Goal: Task Accomplishment & Management: Complete application form

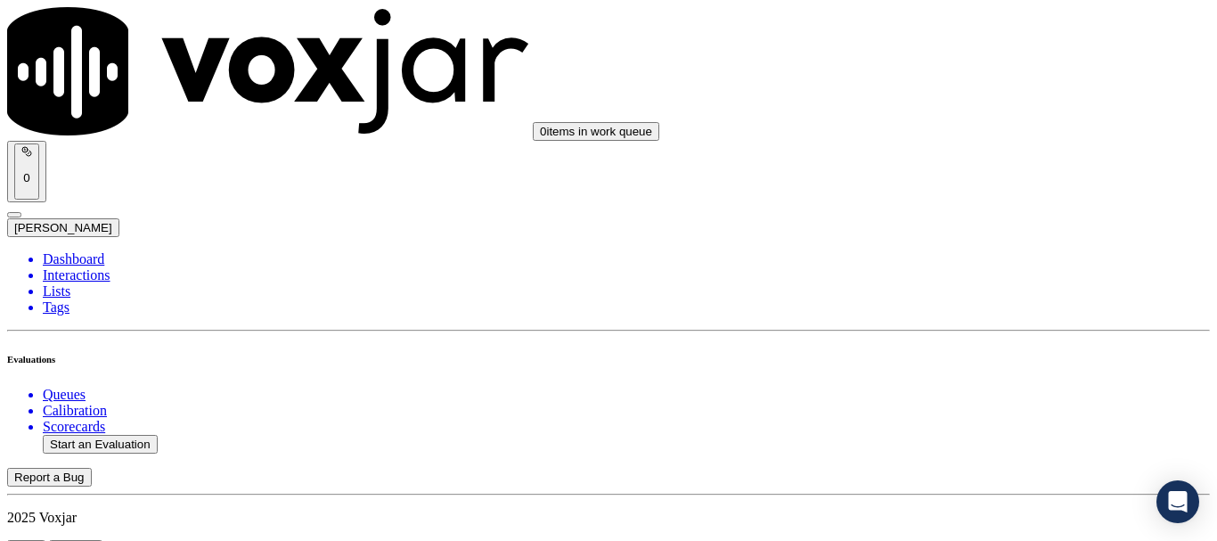
scroll to position [178, 0]
click at [137, 435] on button "Start an Evaluation" at bounding box center [100, 444] width 115 height 19
type input "20250811-201458_2164144357-all.mp3"
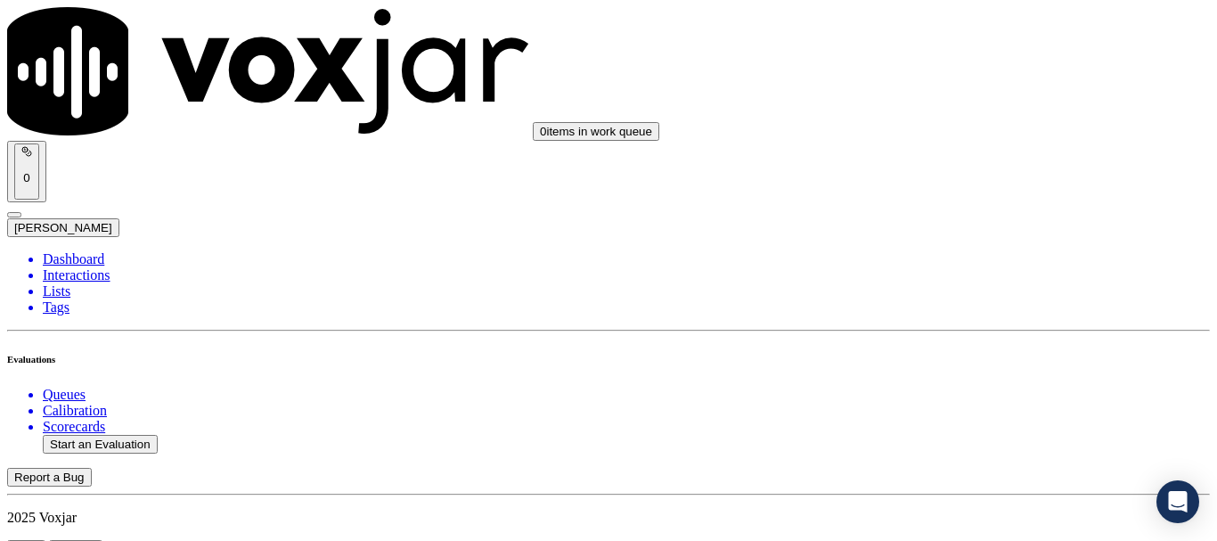
type input "[PERSON_NAME]"
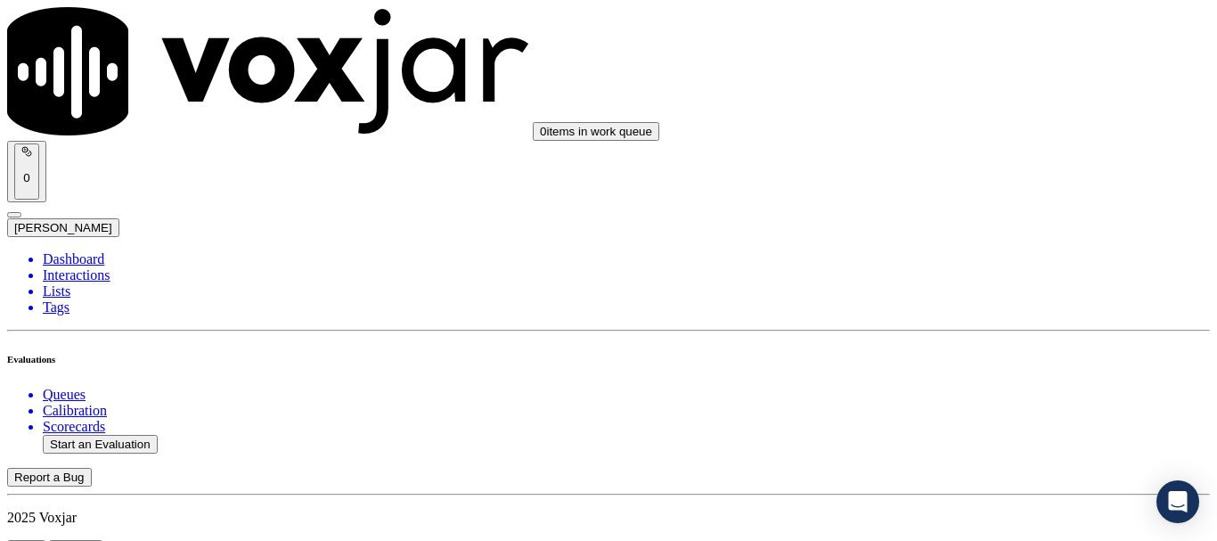
type input "[DATE]T17:02"
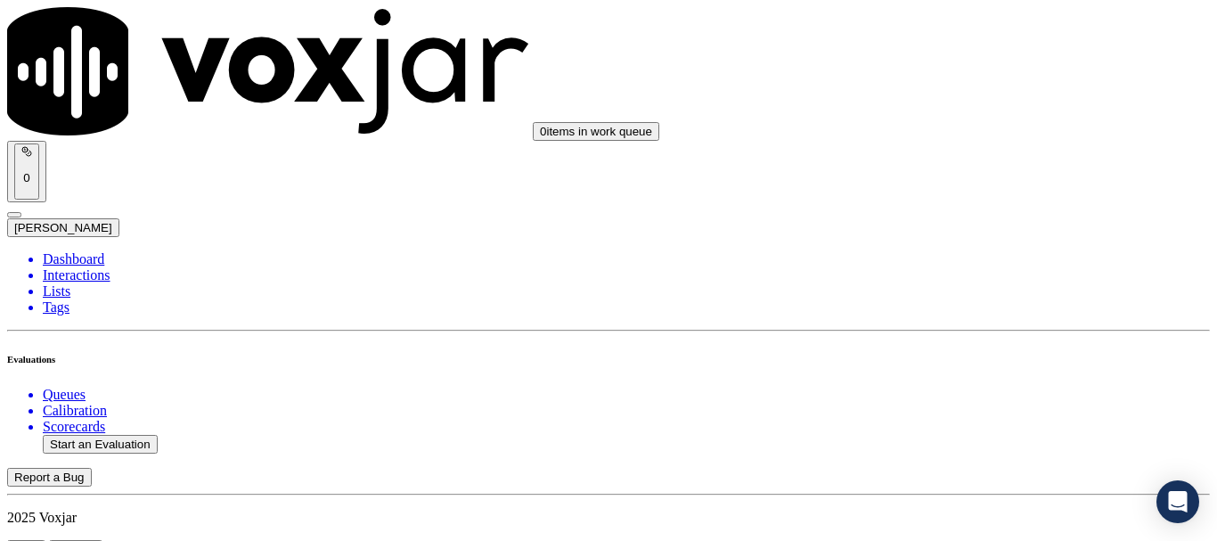
scroll to position [89, 0]
type input "[PERSON_NAME]"
drag, startPoint x: 734, startPoint y: 141, endPoint x: 715, endPoint y: 141, distance: 18.7
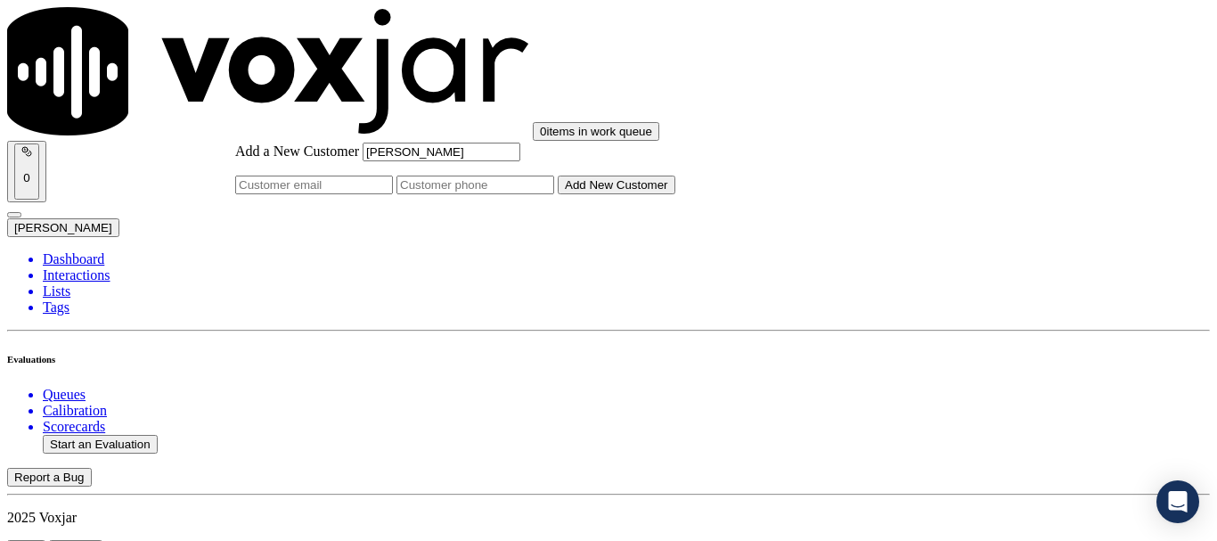
type input "[PERSON_NAME]"
click at [554, 194] on input "Add a New Customer" at bounding box center [475, 184] width 158 height 19
paste input "2164144357"
type input "2164144357"
click at [675, 194] on button "Add New Customer" at bounding box center [617, 184] width 118 height 19
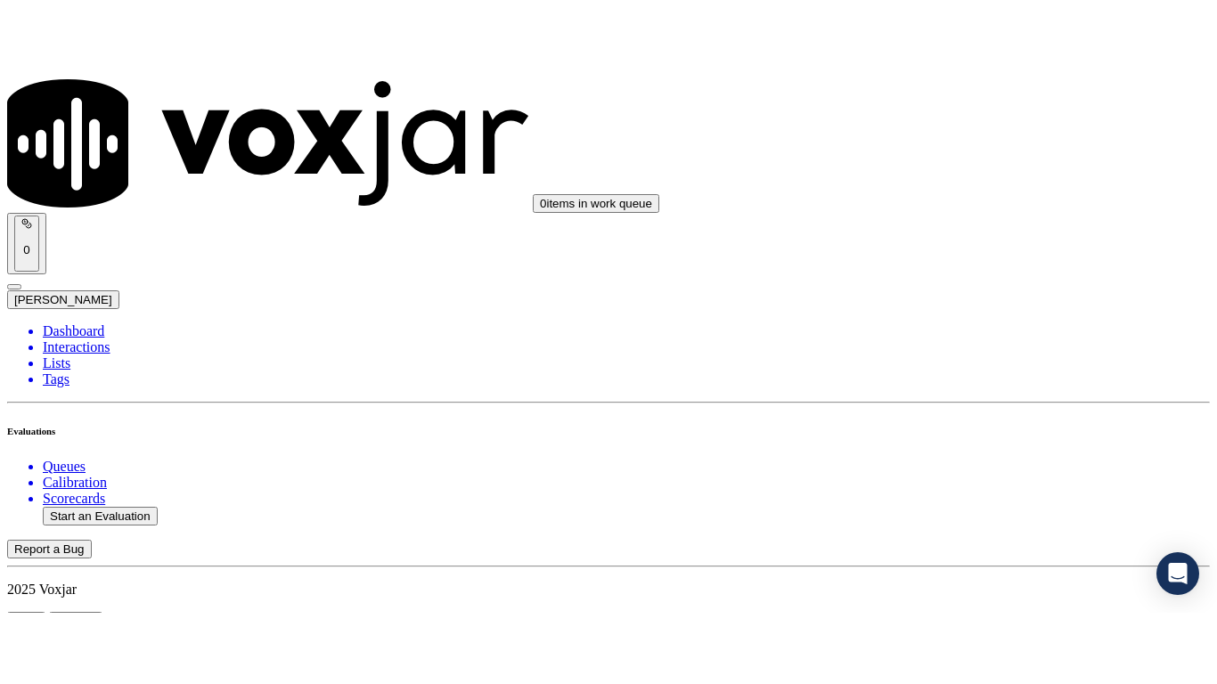
scroll to position [356, 0]
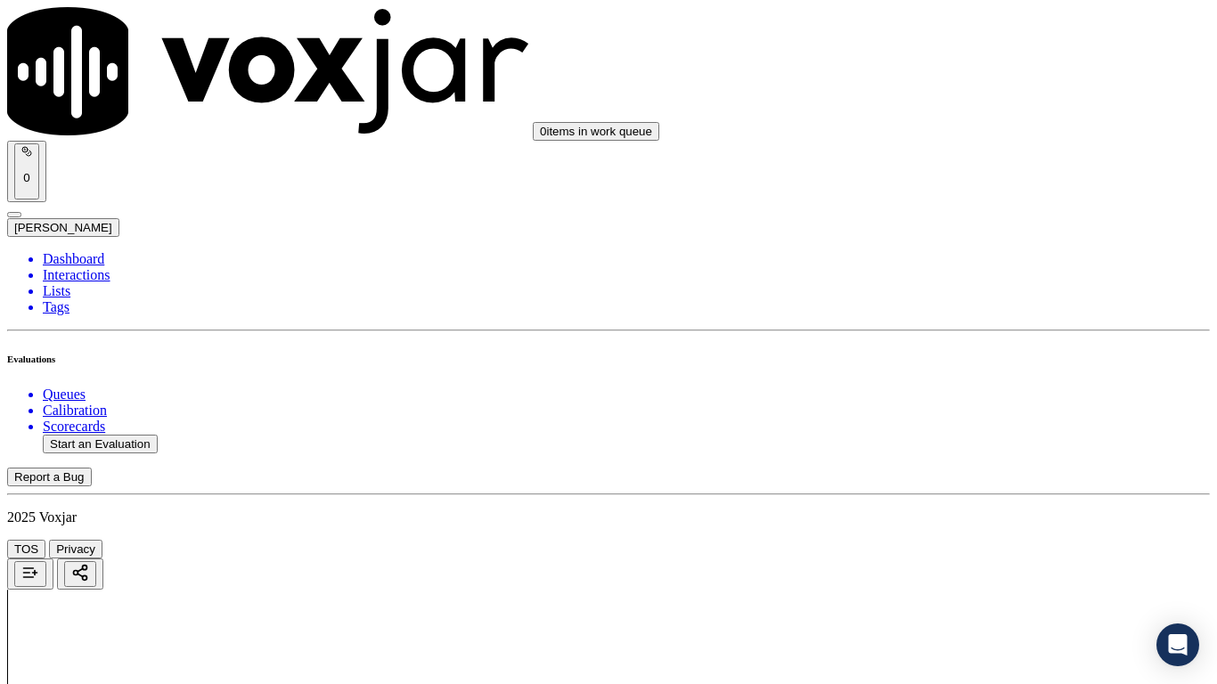
click at [978, 368] on div "Yes" at bounding box center [1014, 360] width 226 height 16
click at [941, 75] on div "Yes" at bounding box center [1014, 71] width 226 height 16
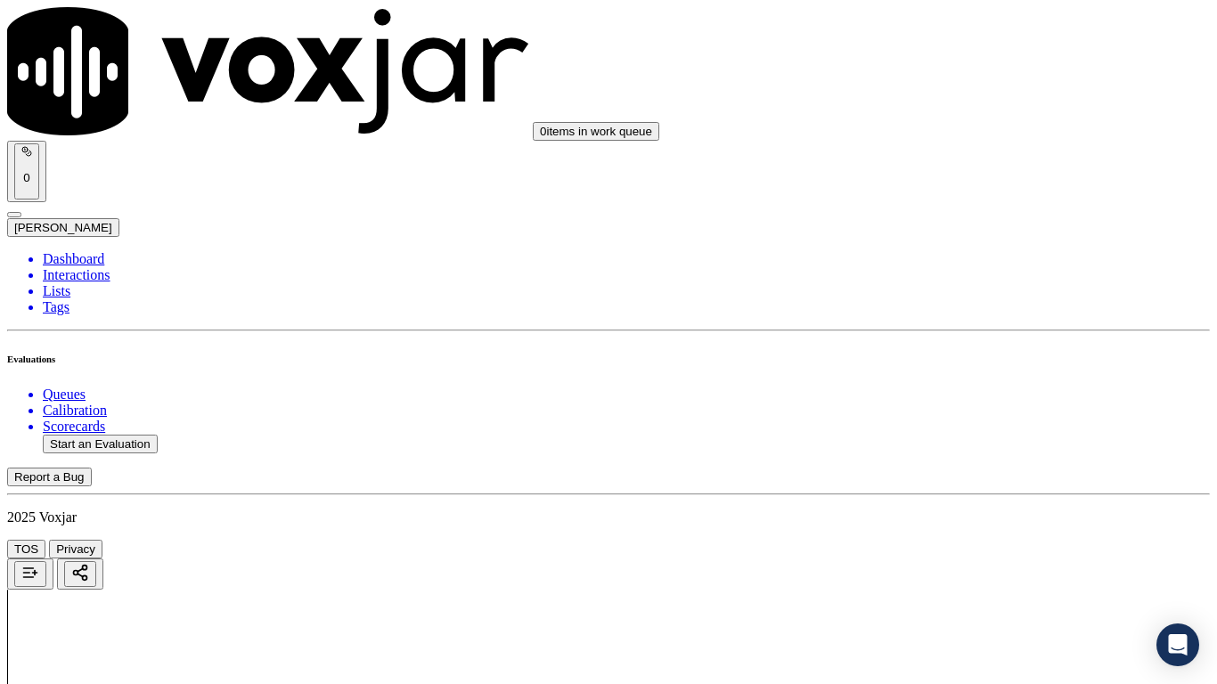
click at [1005, 304] on div "Yes" at bounding box center [1014, 296] width 226 height 16
click at [965, 540] on div "N/A" at bounding box center [1014, 574] width 226 height 16
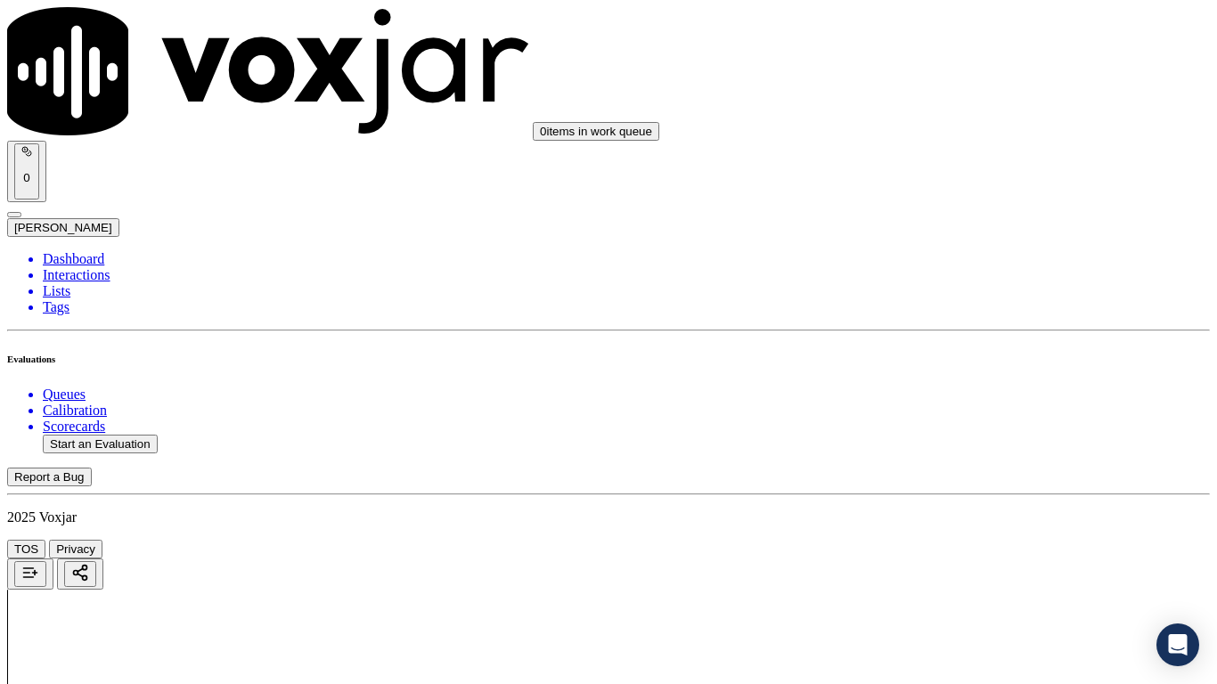
click at [984, 158] on div "N/A" at bounding box center [1014, 150] width 226 height 16
click at [973, 350] on div "Yes" at bounding box center [1014, 342] width 226 height 16
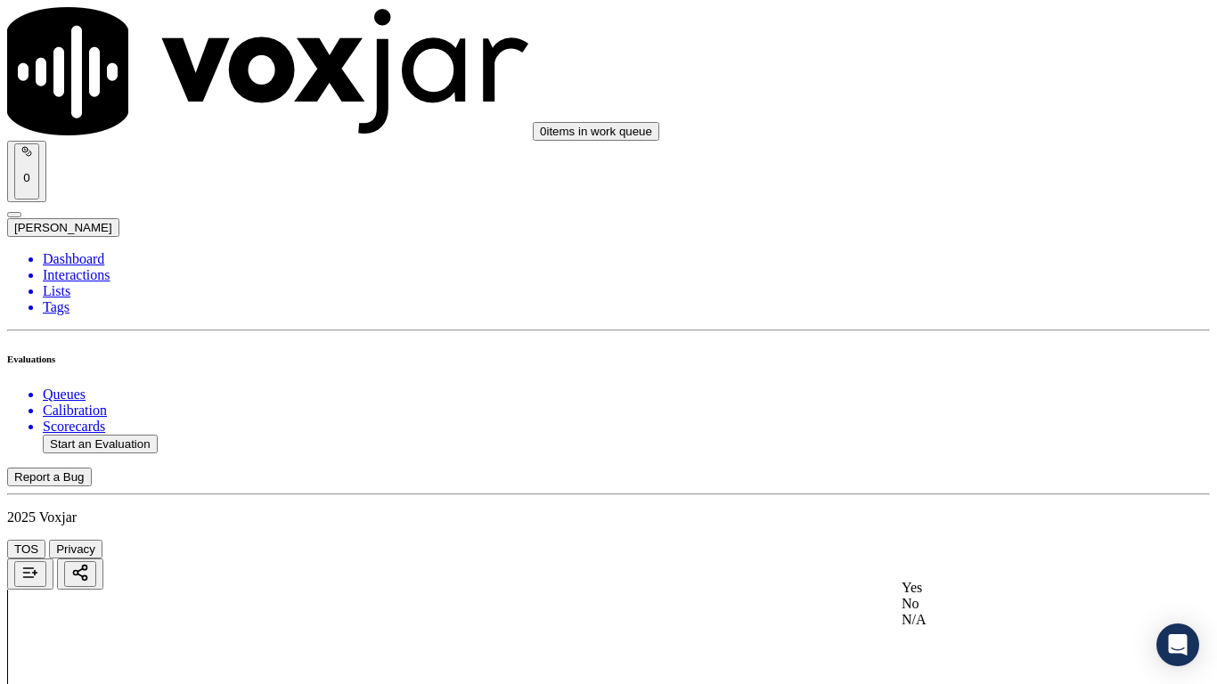
click at [959, 540] on div "Yes" at bounding box center [1014, 588] width 226 height 16
click at [976, 129] on div "Yes" at bounding box center [1014, 121] width 226 height 16
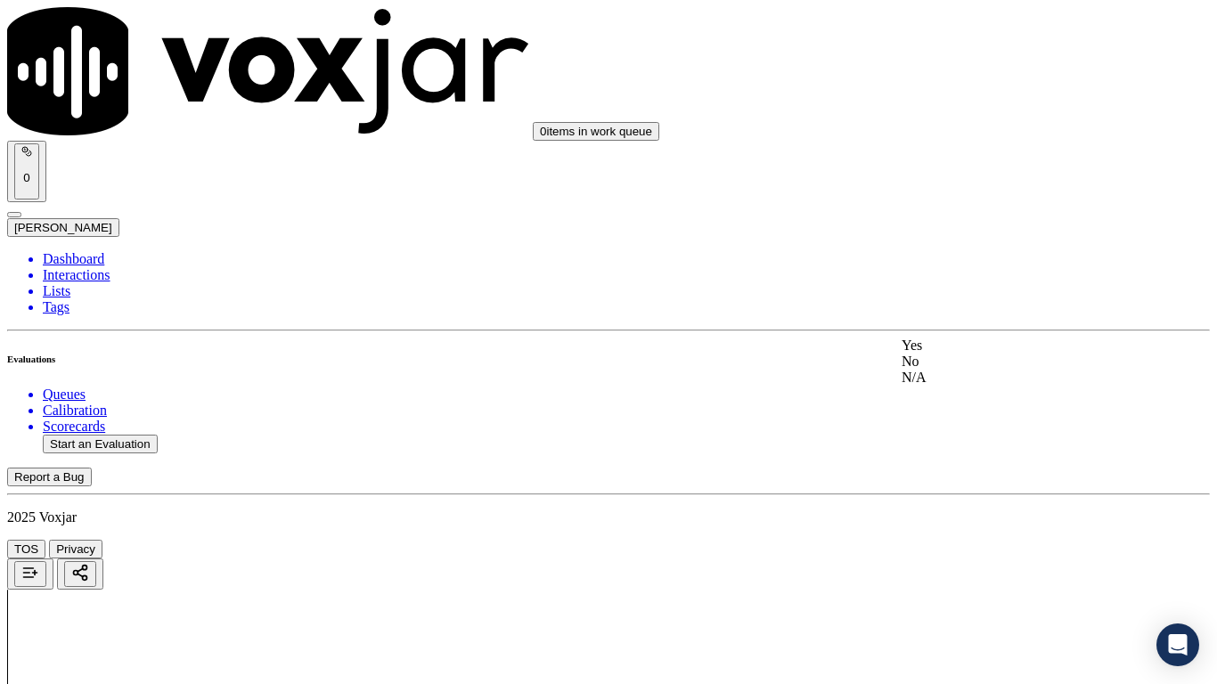
click at [970, 354] on div "Yes" at bounding box center [1014, 346] width 226 height 16
drag, startPoint x: 950, startPoint y: 587, endPoint x: 958, endPoint y: 599, distance: 14.8
click at [957, 484] on div "Yes" at bounding box center [1014, 476] width 226 height 16
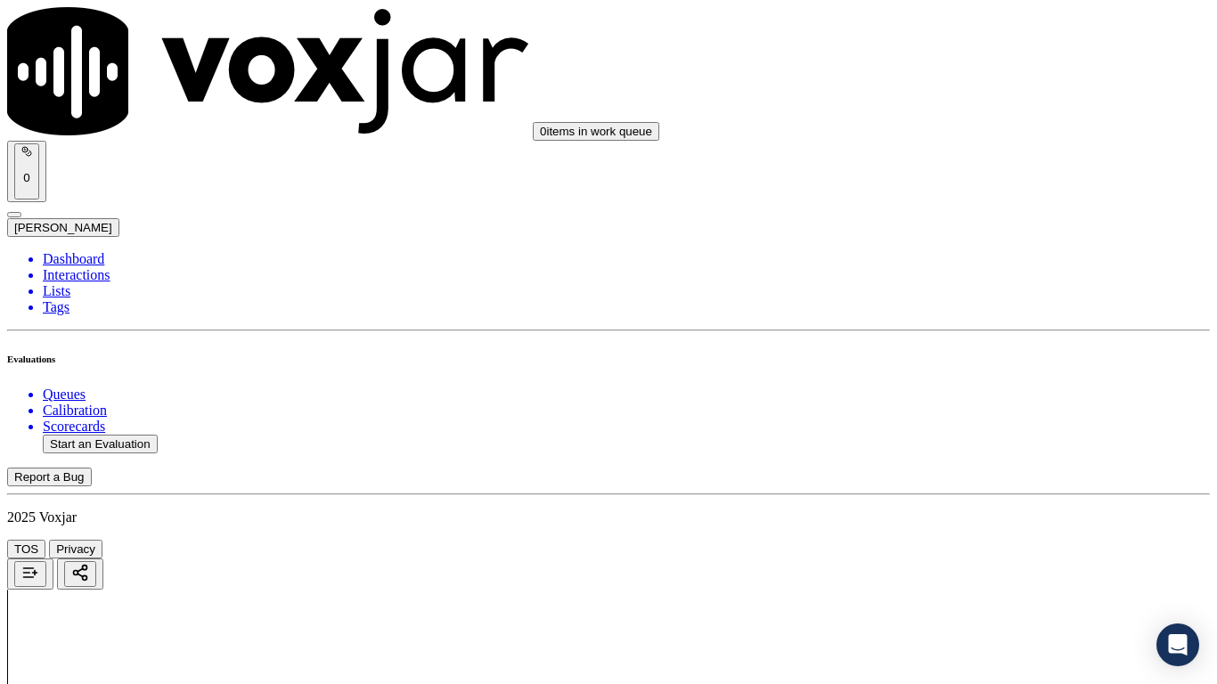
drag, startPoint x: 965, startPoint y: 260, endPoint x: 1004, endPoint y: 437, distance: 181.3
click at [965, 257] on div "Yes" at bounding box center [1014, 249] width 226 height 16
drag, startPoint x: 984, startPoint y: 528, endPoint x: 976, endPoint y: 549, distance: 22.0
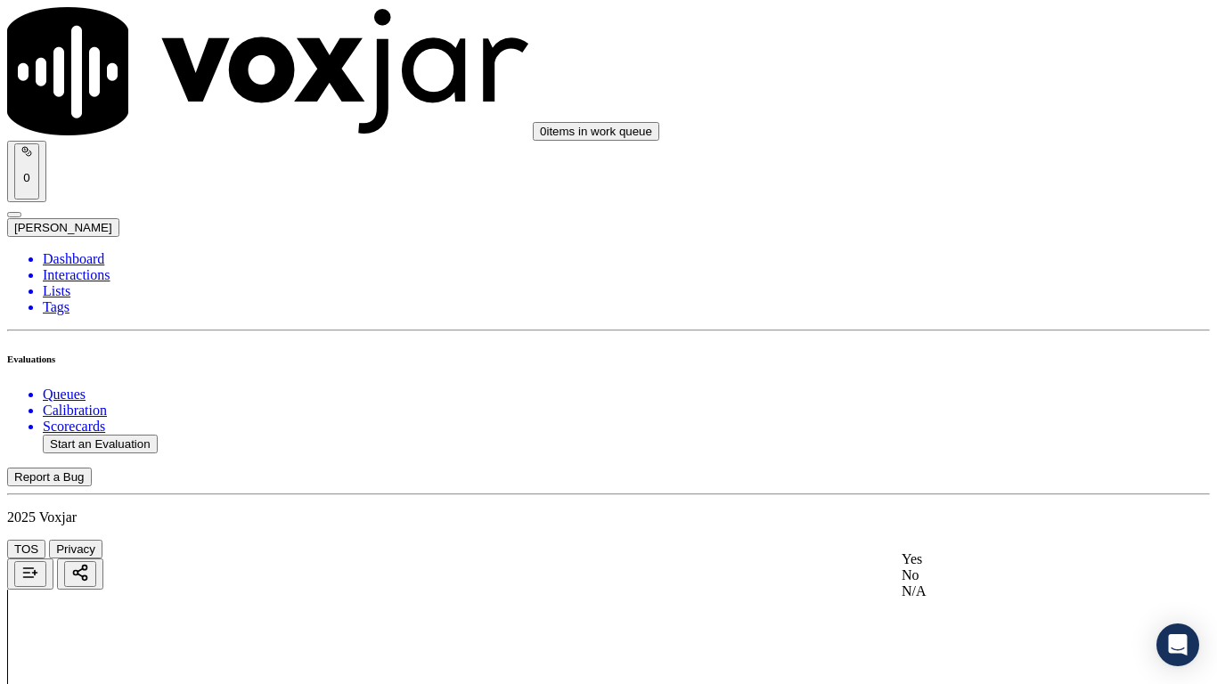
click at [972, 540] on div "Yes" at bounding box center [1014, 559] width 226 height 16
drag, startPoint x: 988, startPoint y: 173, endPoint x: 990, endPoint y: 332, distance: 159.4
click at [988, 168] on div "Yes" at bounding box center [1014, 160] width 226 height 16
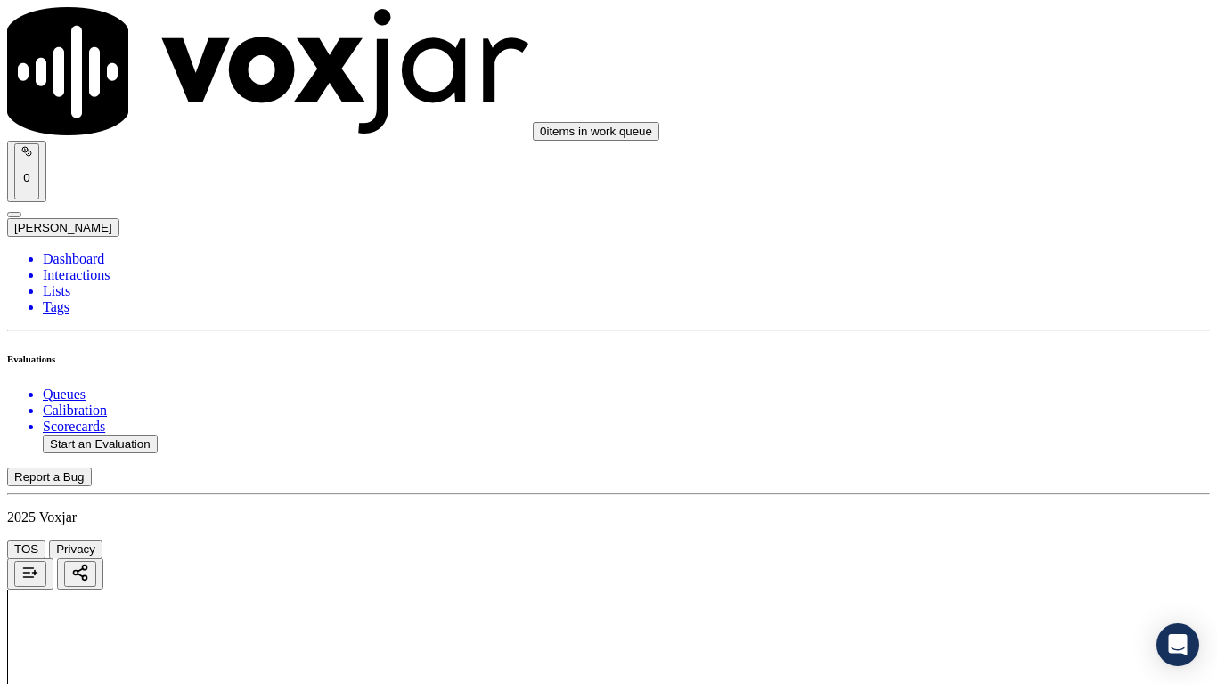
drag, startPoint x: 984, startPoint y: 353, endPoint x: 984, endPoint y: 370, distance: 16.9
click at [966, 393] on div "Yes" at bounding box center [1014, 385] width 226 height 16
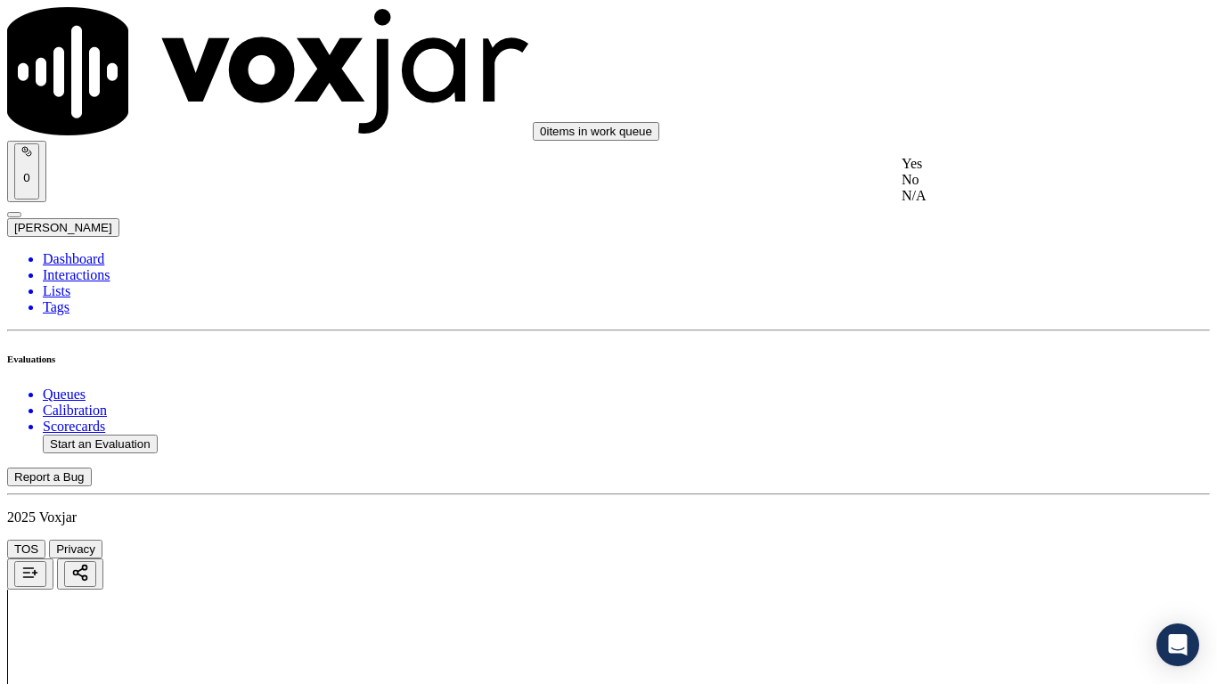
click at [980, 172] on div "Yes" at bounding box center [1014, 164] width 226 height 16
click at [954, 418] on div "Yes" at bounding box center [1014, 410] width 226 height 16
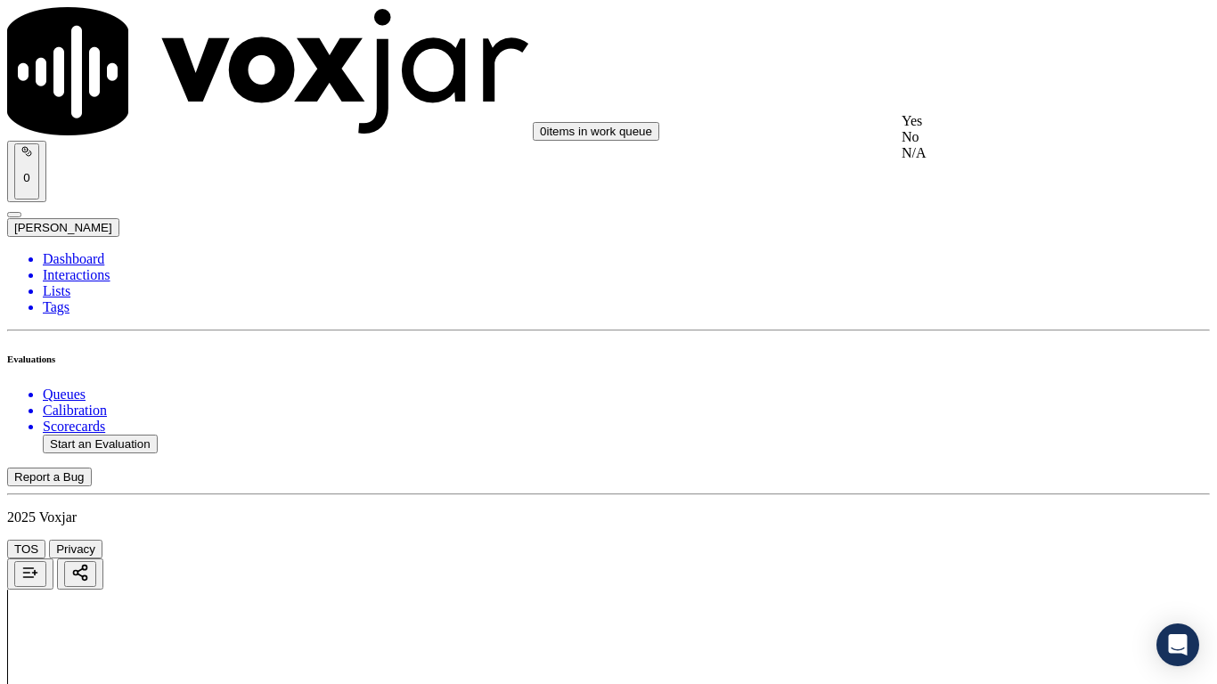
click at [981, 125] on div "Yes" at bounding box center [1014, 121] width 226 height 16
click at [976, 354] on div "Yes" at bounding box center [1014, 346] width 226 height 16
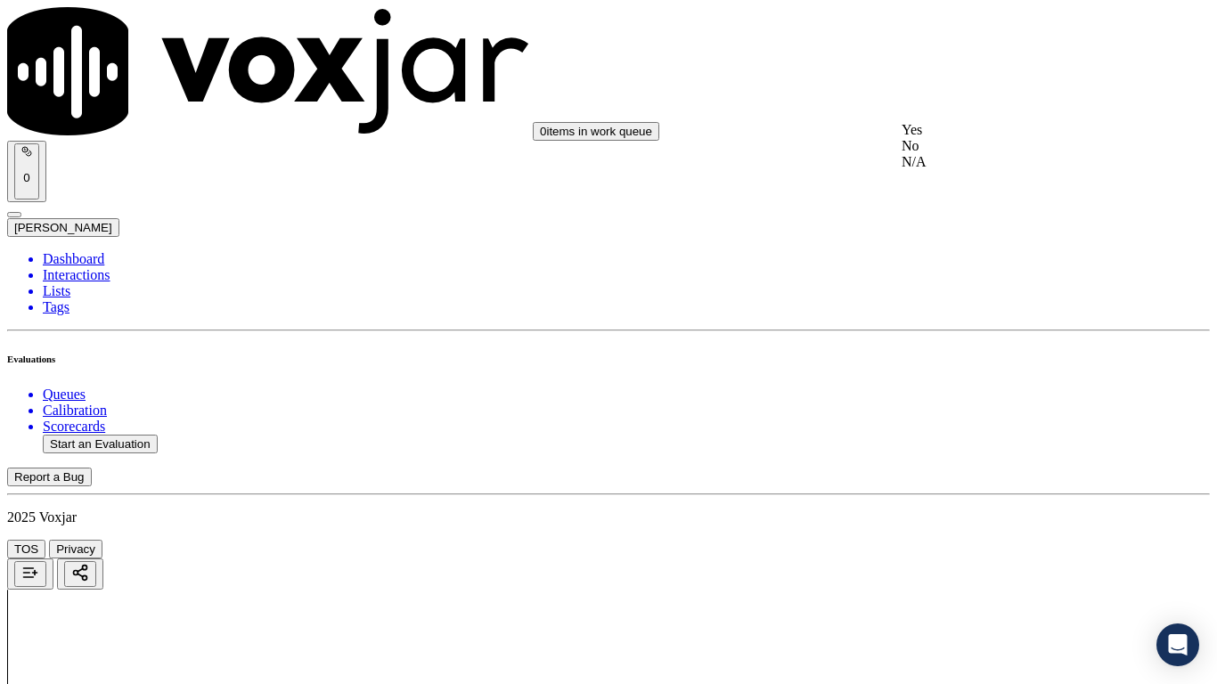
click at [965, 138] on div "Yes" at bounding box center [1014, 130] width 226 height 16
click at [978, 362] on div "Yes" at bounding box center [1014, 354] width 226 height 16
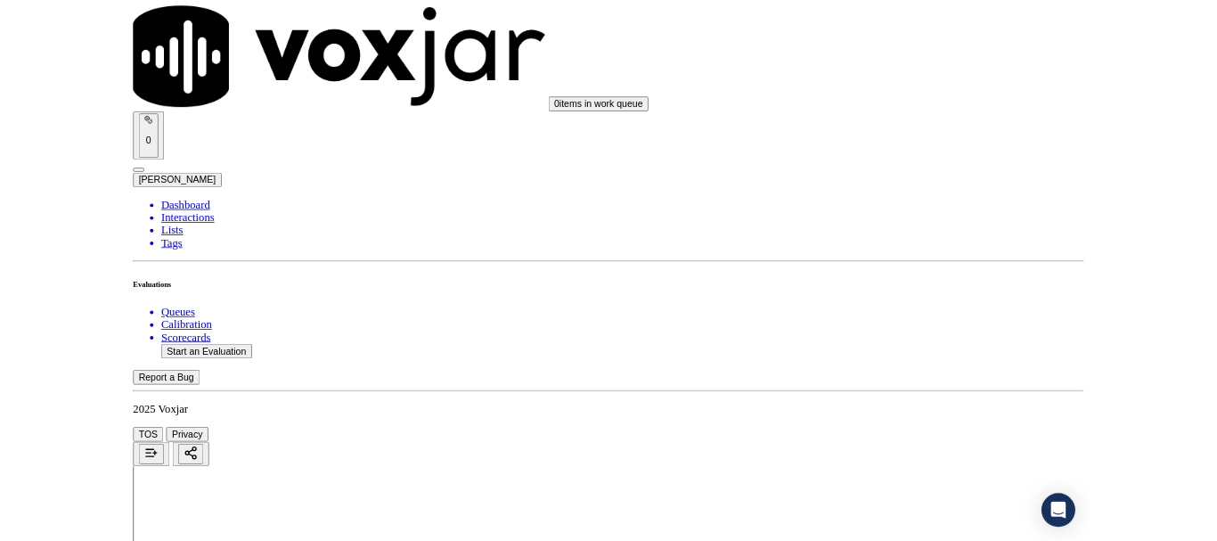
scroll to position [4928, 0]
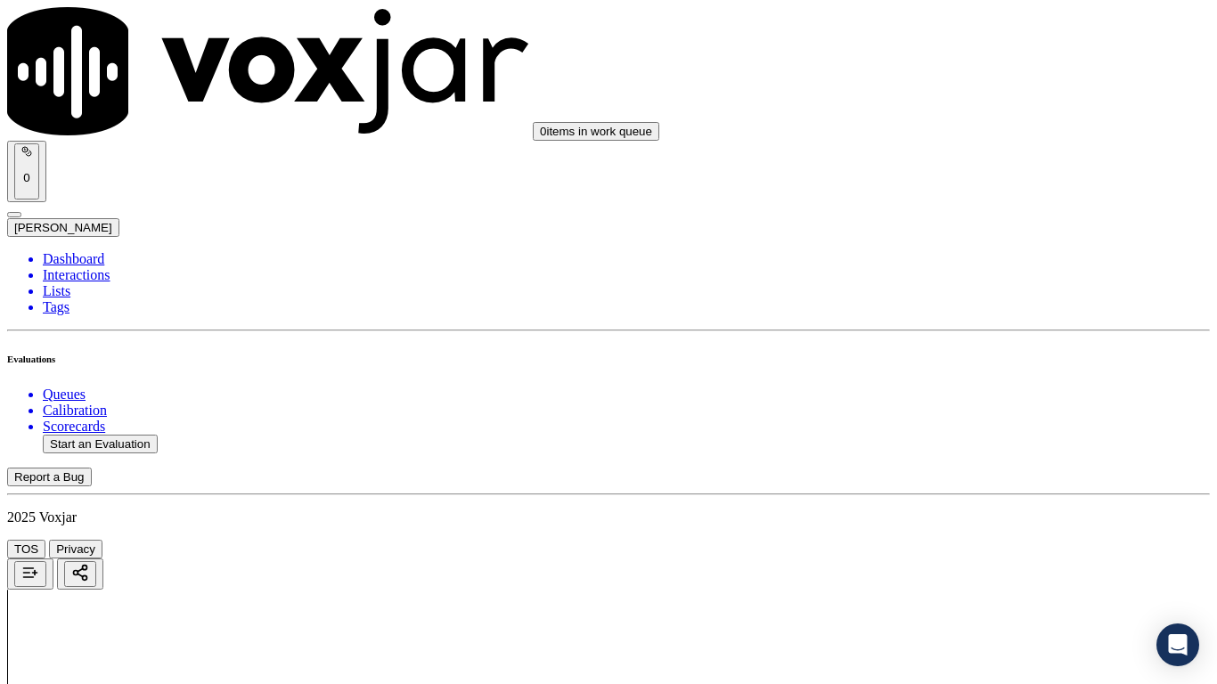
click at [962, 490] on div "Yes" at bounding box center [1014, 482] width 226 height 16
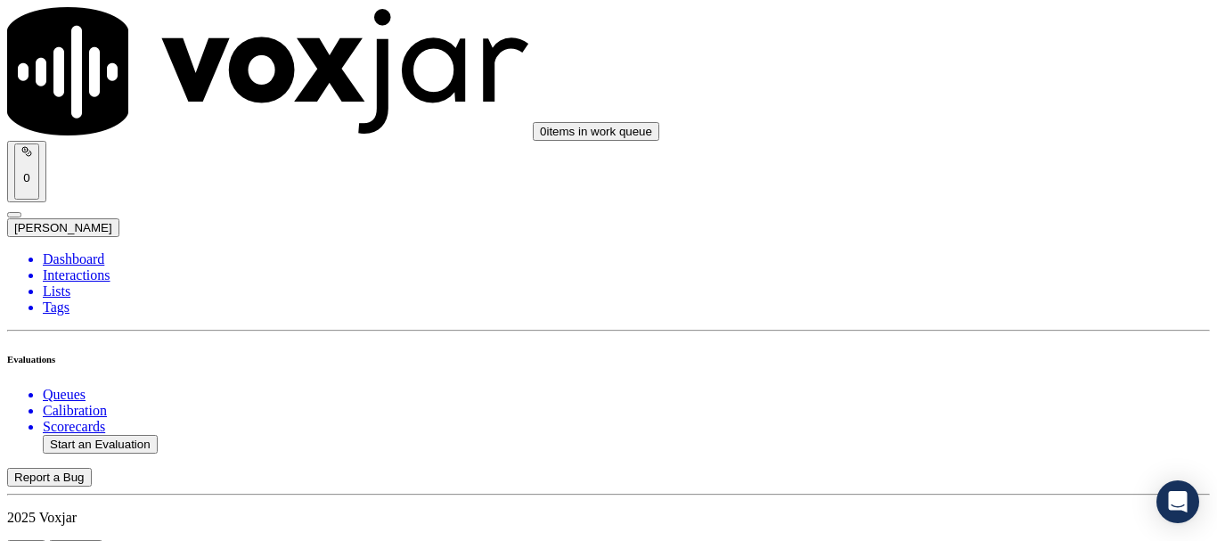
click at [128, 435] on button "Start an Evaluation" at bounding box center [100, 444] width 115 height 19
type input "20250811-200816_5025375490-all.mp3"
type input "miche"
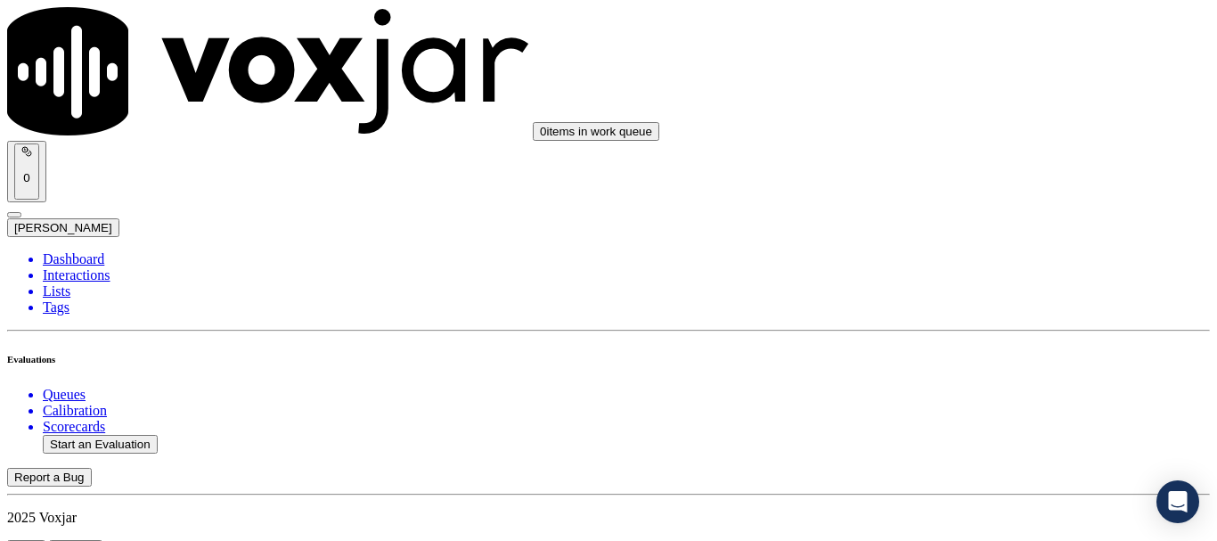
type input "[DATE]T17:06"
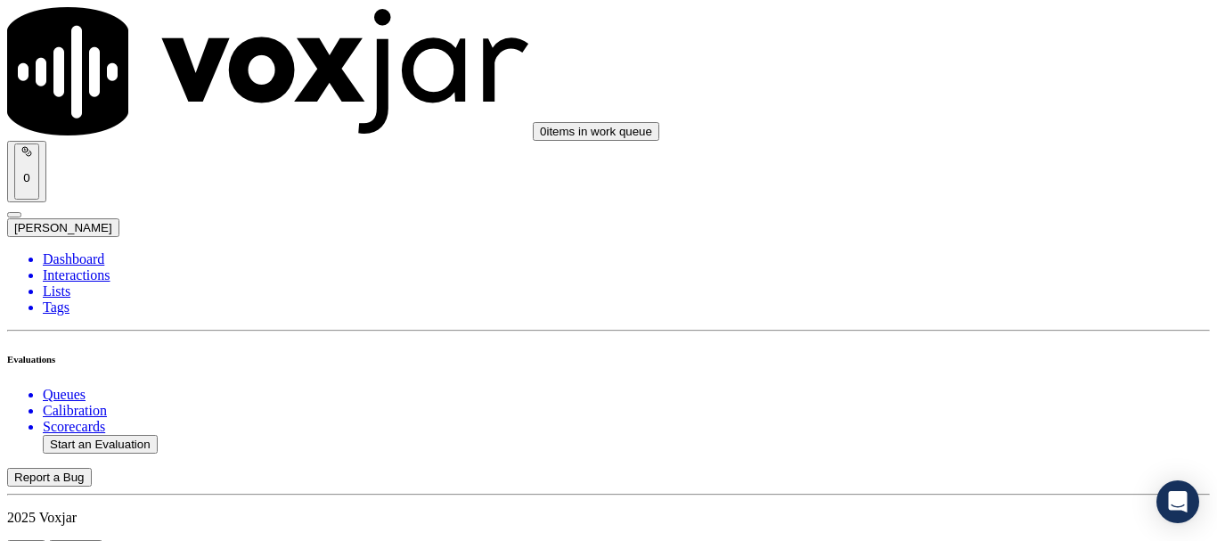
scroll to position [156, 0]
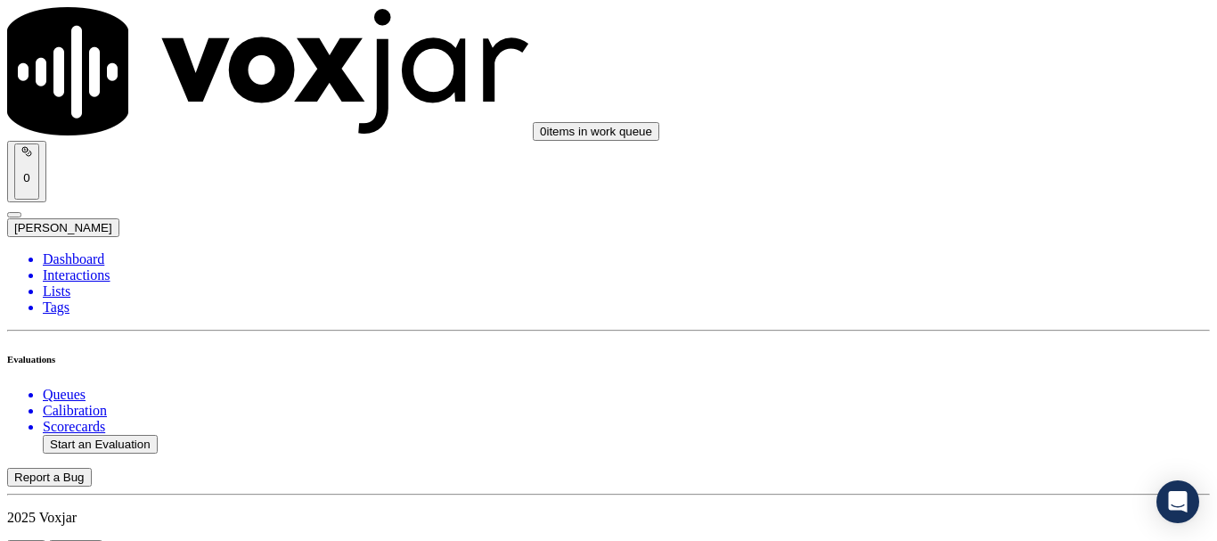
scroll to position [178, 0]
type input "[PERSON_NAME]"
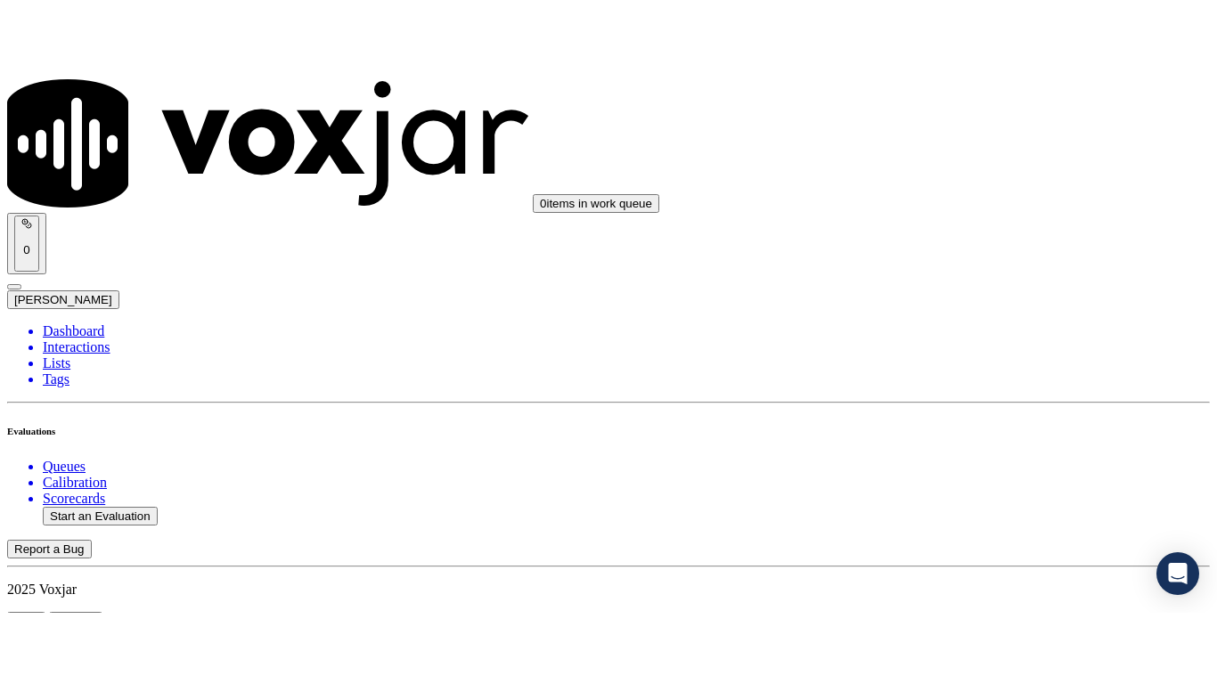
scroll to position [356, 0]
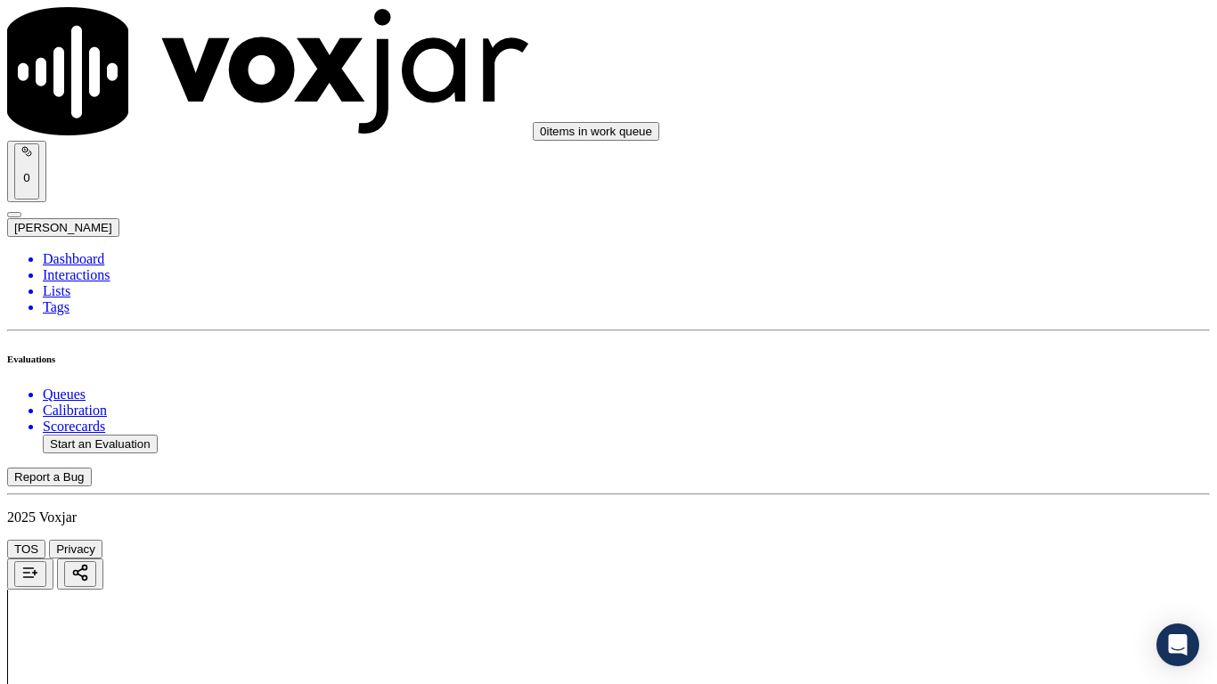
click at [980, 368] on div "Yes" at bounding box center [1014, 360] width 226 height 16
click at [974, 167] on div "Yes" at bounding box center [1014, 160] width 226 height 16
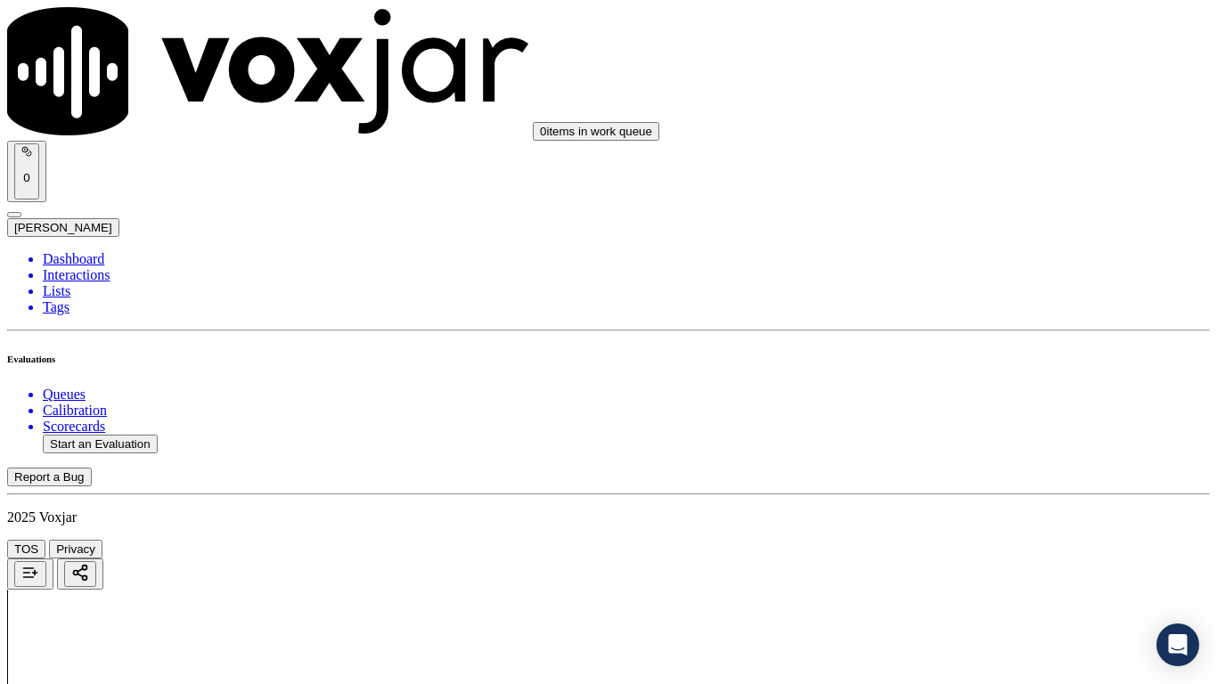
click at [977, 393] on div "Yes" at bounding box center [1014, 385] width 226 height 16
click at [974, 225] on div "N/A" at bounding box center [1014, 217] width 226 height 16
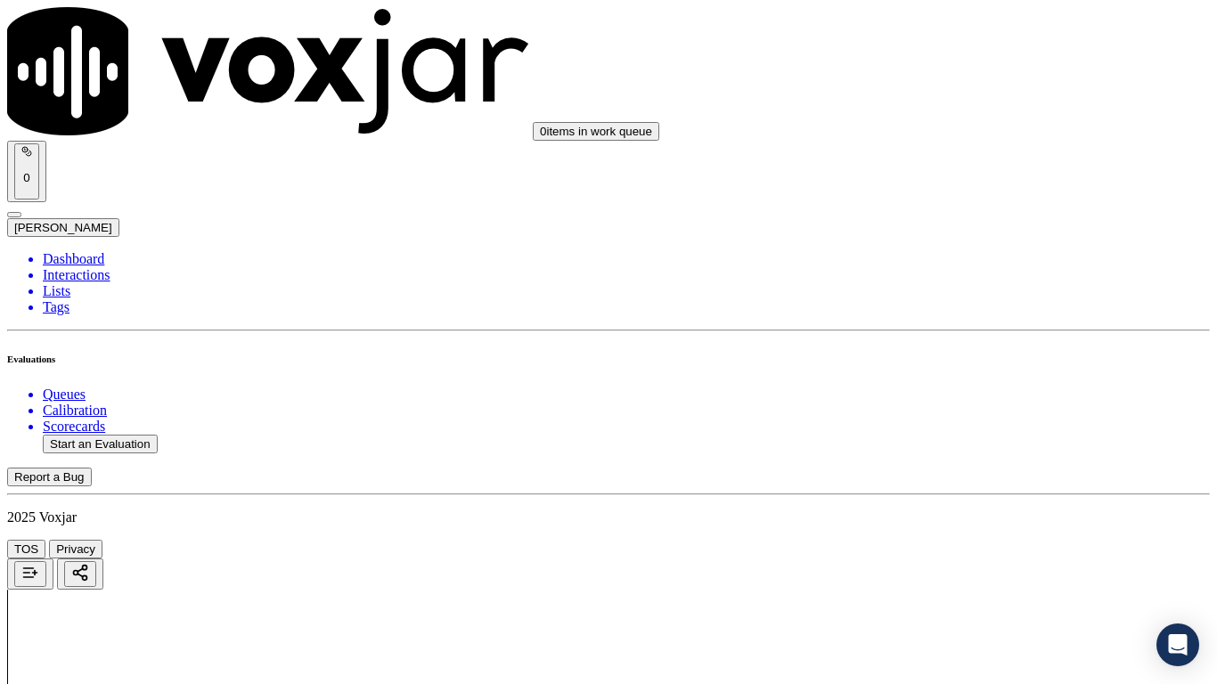
click at [973, 514] on div "N/A" at bounding box center [1014, 506] width 226 height 16
click at [957, 83] on div "Yes" at bounding box center [1014, 75] width 226 height 16
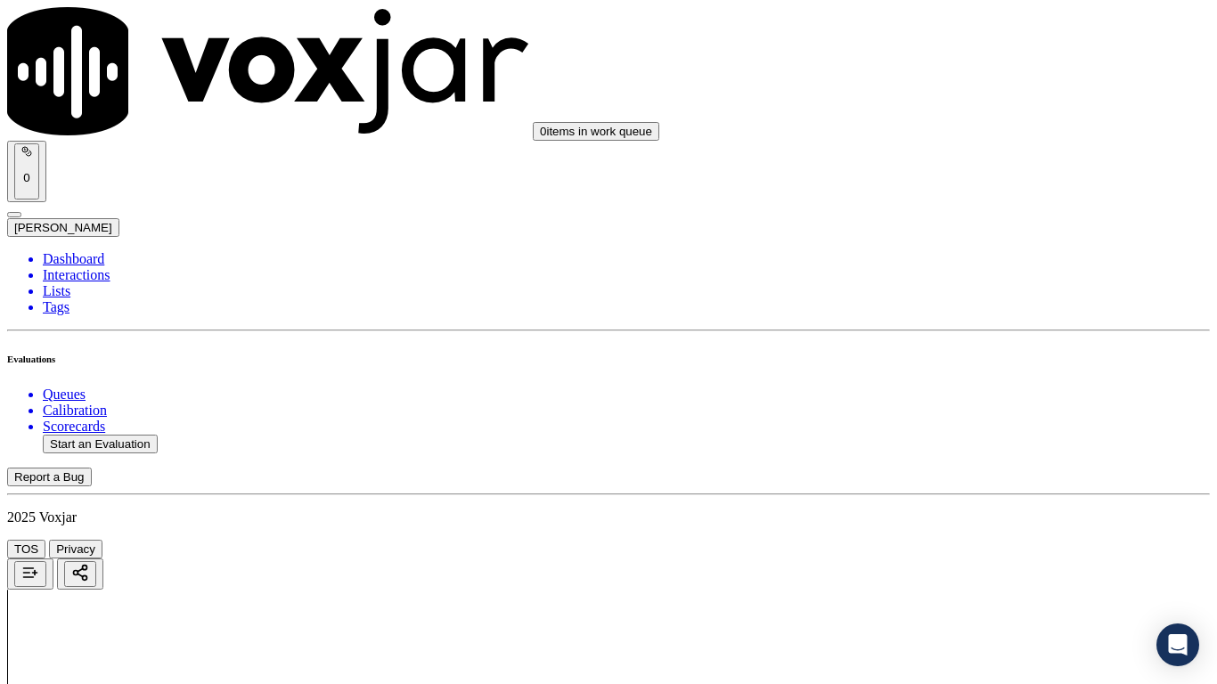
click at [971, 329] on div "Yes" at bounding box center [1014, 321] width 226 height 16
drag, startPoint x: 993, startPoint y: 533, endPoint x: 980, endPoint y: 549, distance: 20.9
click at [956, 540] on div "Yes" at bounding box center [1014, 566] width 226 height 16
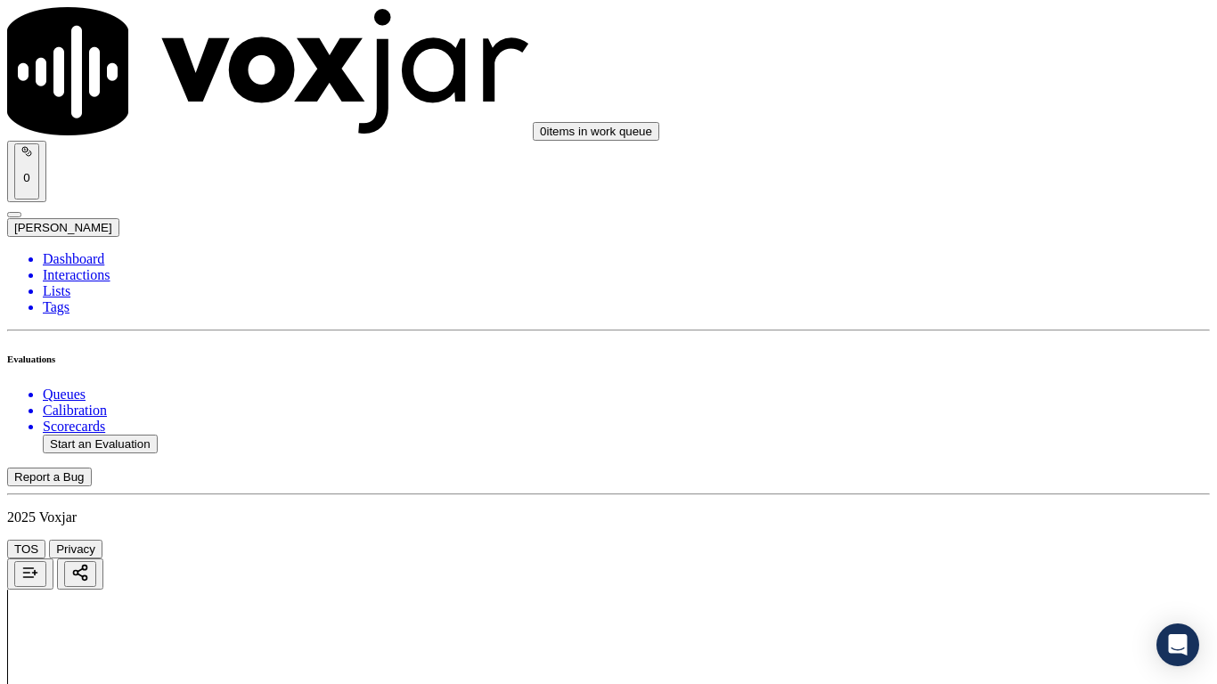
scroll to position [2137, 0]
click at [963, 174] on div "Yes" at bounding box center [1014, 167] width 226 height 16
click at [972, 443] on div "Yes" at bounding box center [1014, 435] width 226 height 16
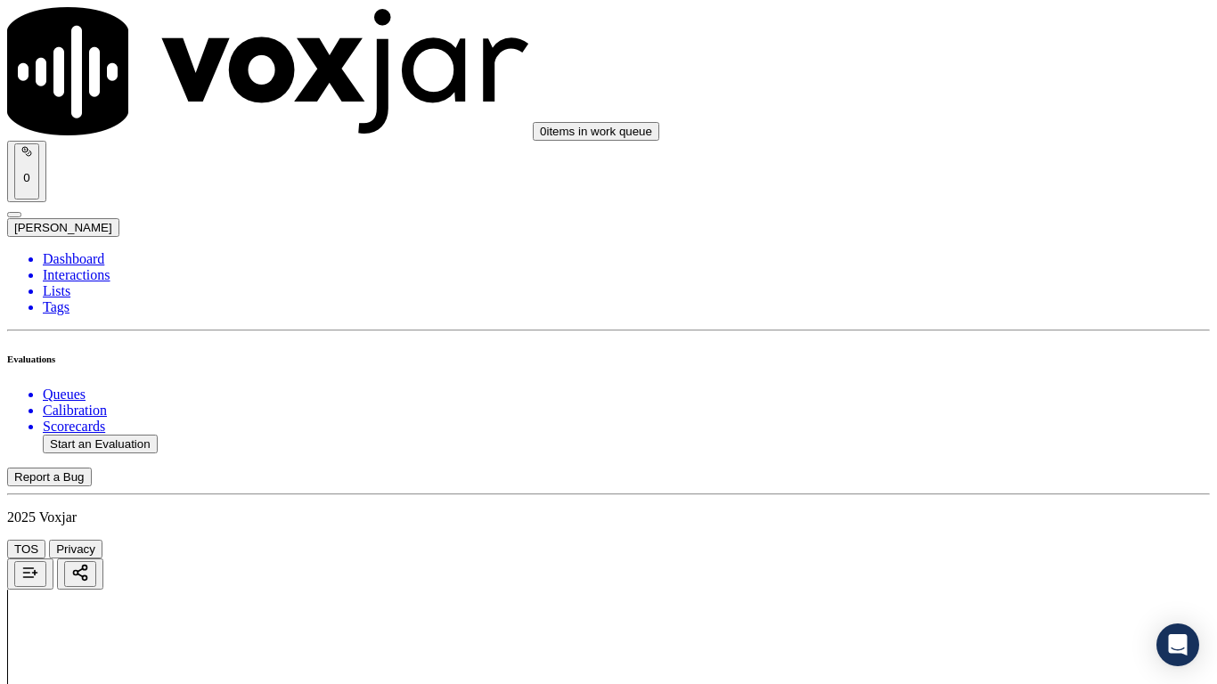
scroll to position [2761, 0]
click at [945, 168] on div "Yes" at bounding box center [1014, 160] width 226 height 16
click at [966, 478] on div "Yes" at bounding box center [1014, 470] width 226 height 16
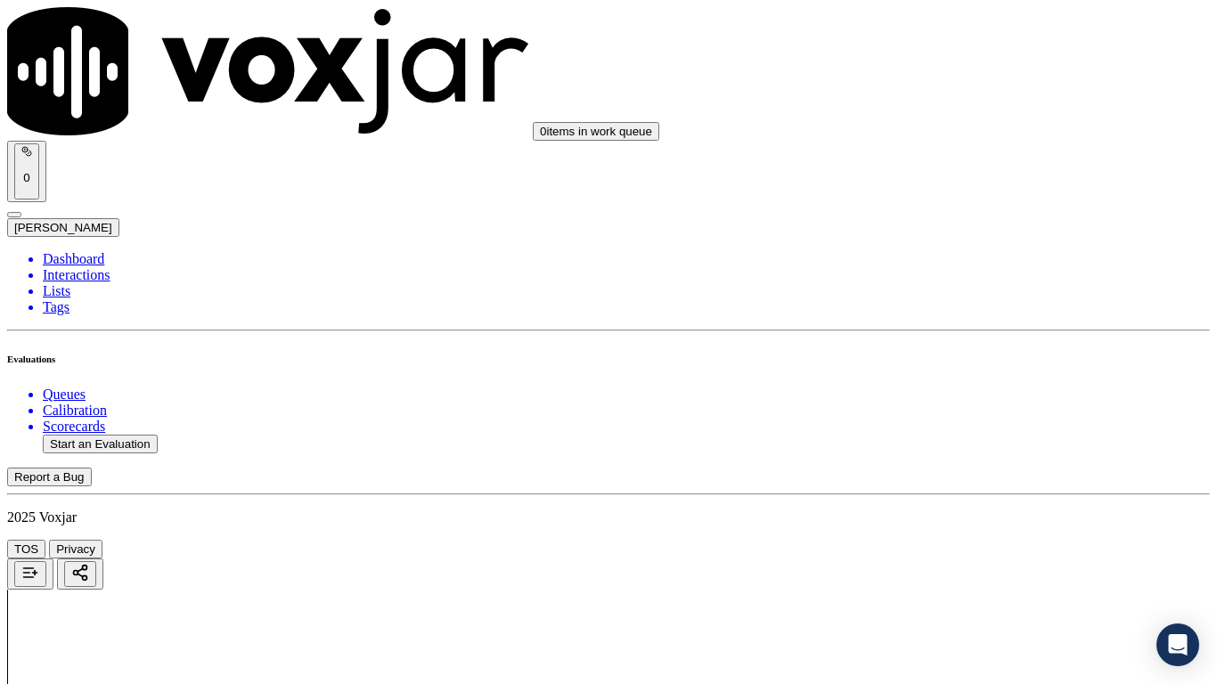
scroll to position [3206, 0]
drag, startPoint x: 957, startPoint y: 256, endPoint x: 987, endPoint y: 356, distance: 105.1
click at [957, 256] on div "Yes" at bounding box center [1014, 249] width 226 height 16
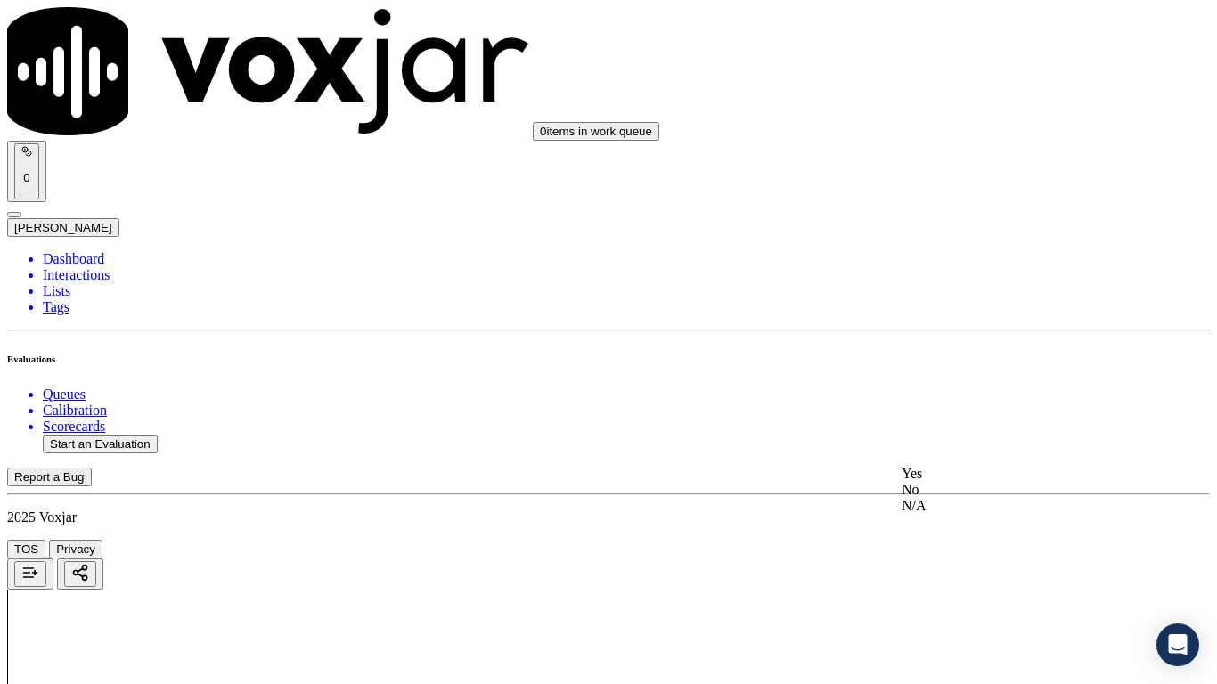
click at [965, 482] on div "Yes" at bounding box center [1014, 474] width 226 height 16
click at [971, 169] on div "Yes" at bounding box center [1014, 164] width 226 height 16
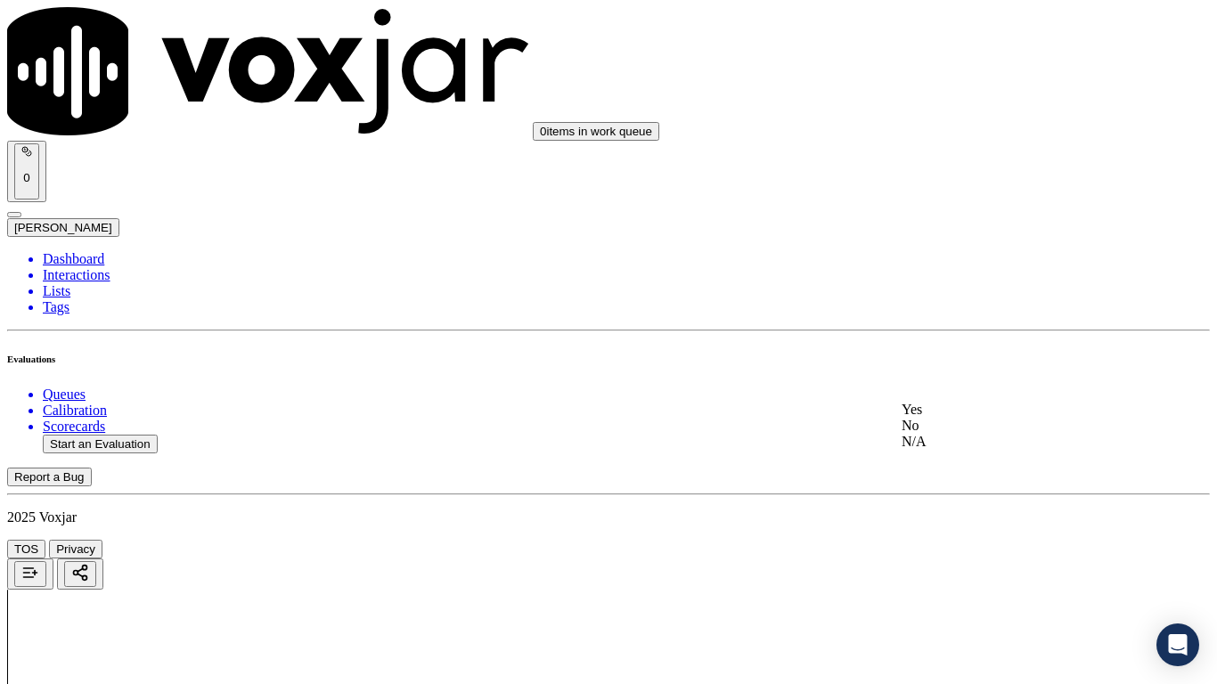
click at [965, 415] on div "Yes" at bounding box center [1014, 410] width 226 height 16
click at [974, 216] on div "Yes" at bounding box center [1014, 210] width 226 height 16
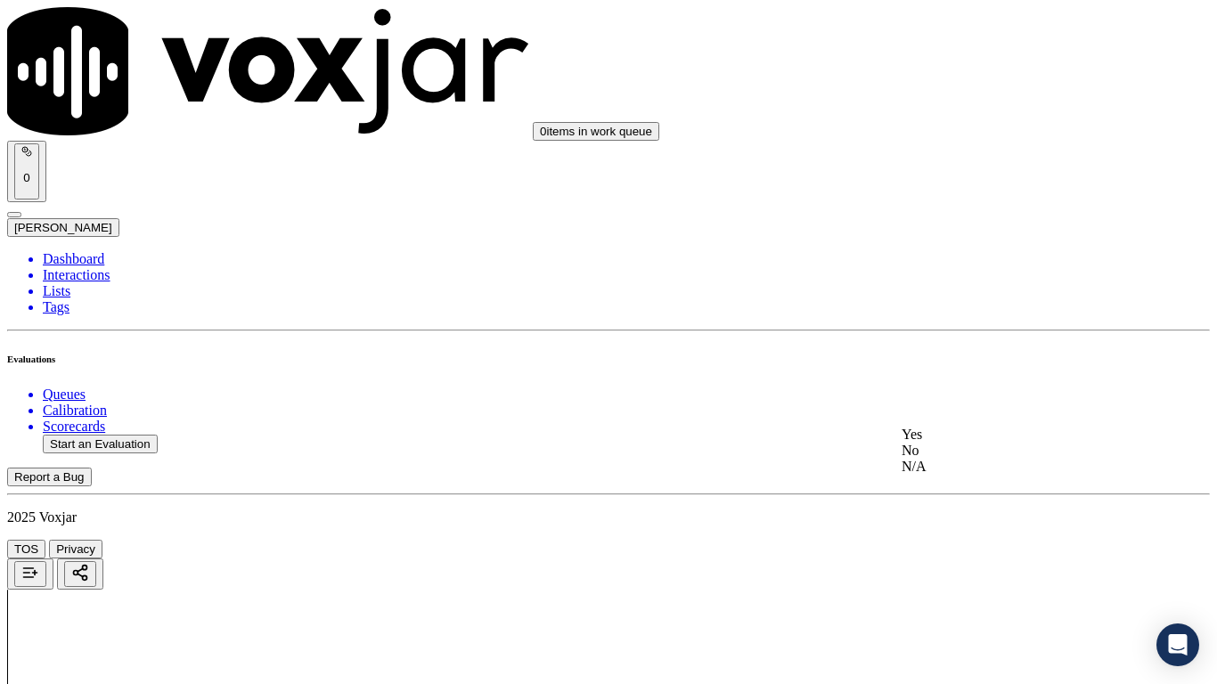
click at [963, 442] on div "Yes" at bounding box center [1014, 435] width 226 height 16
click at [954, 224] on div "Yes" at bounding box center [1014, 219] width 226 height 16
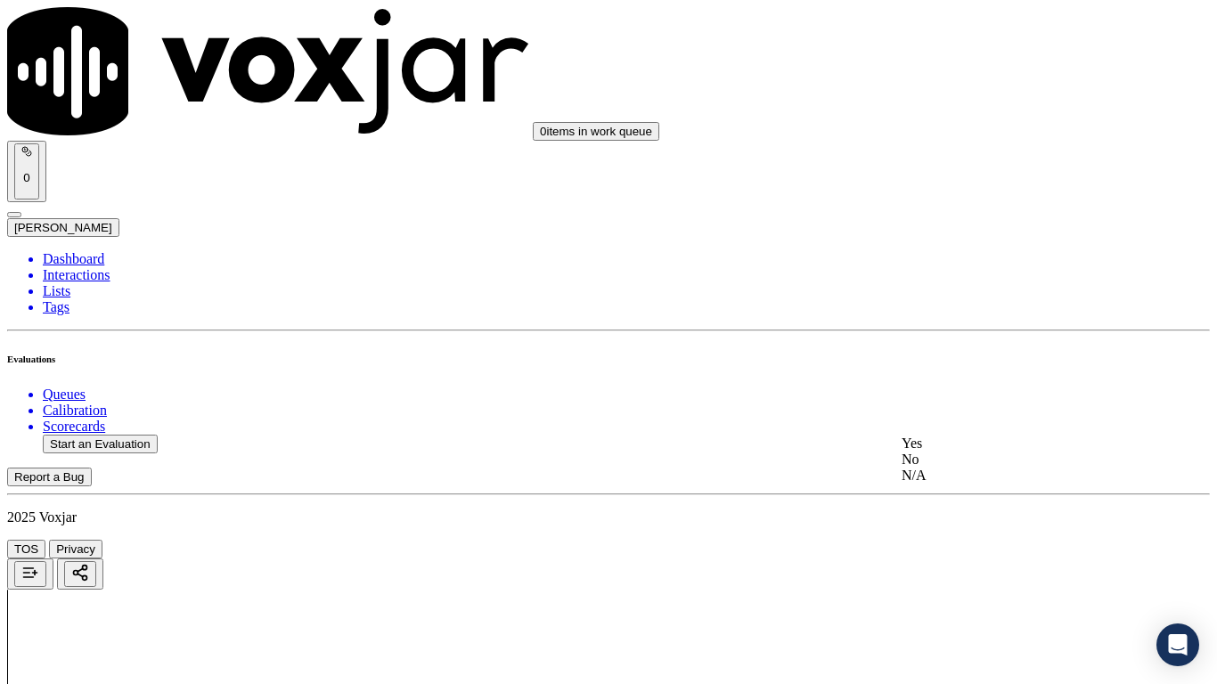
click at [955, 443] on div "Yes" at bounding box center [1014, 444] width 226 height 16
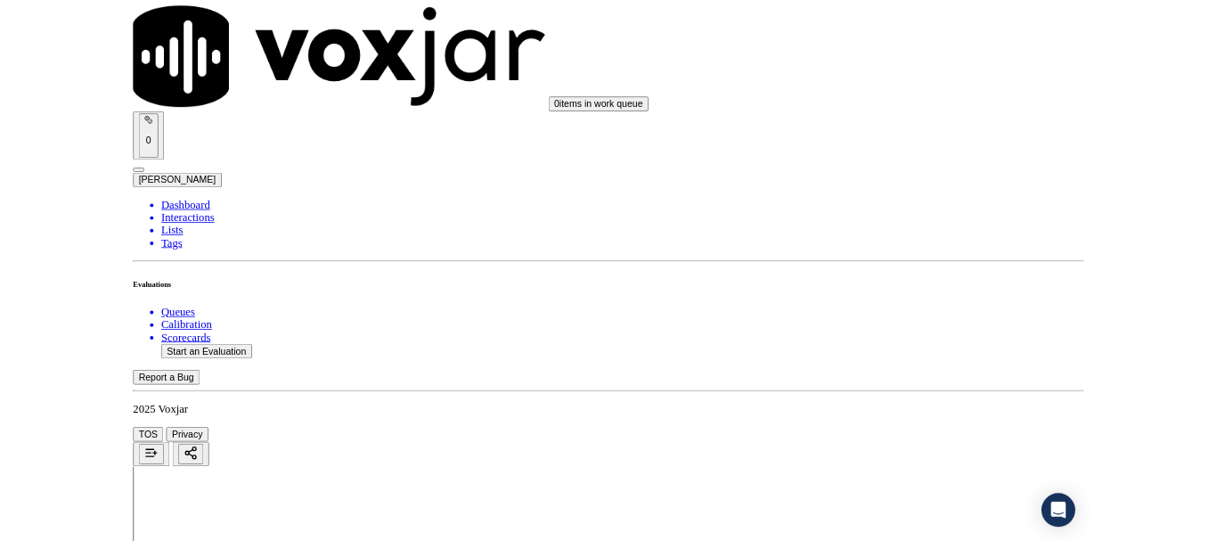
scroll to position [4928, 0]
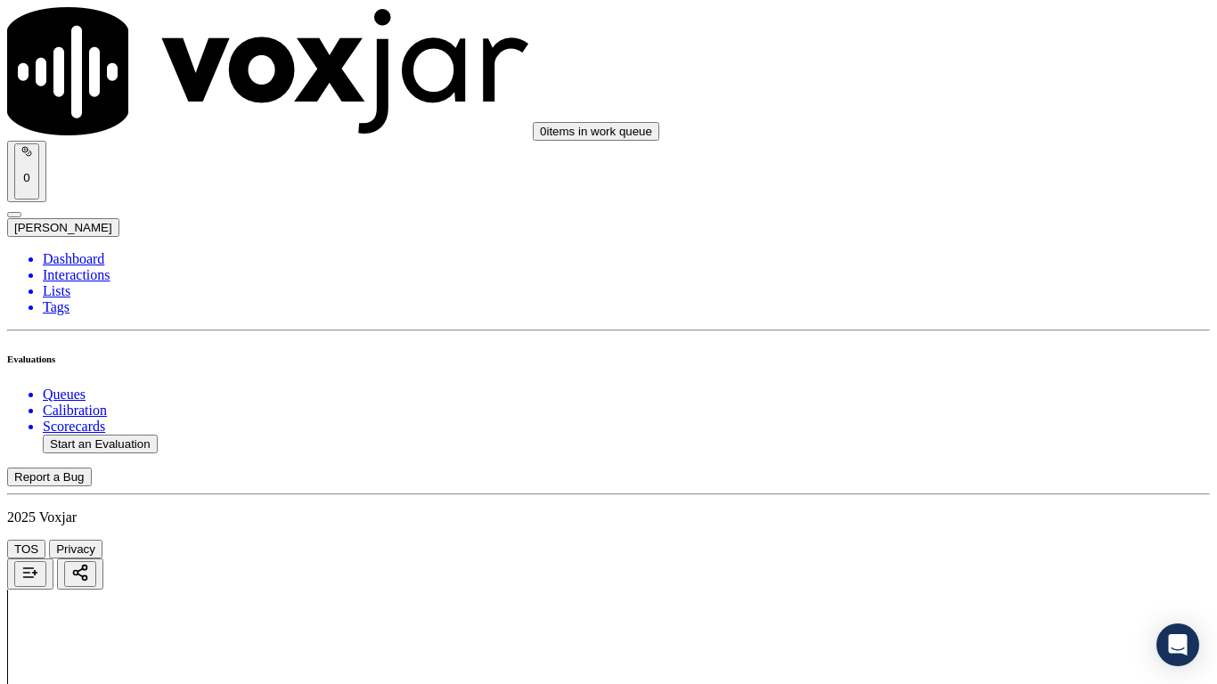
click at [973, 490] on div "Yes" at bounding box center [1014, 482] width 226 height 16
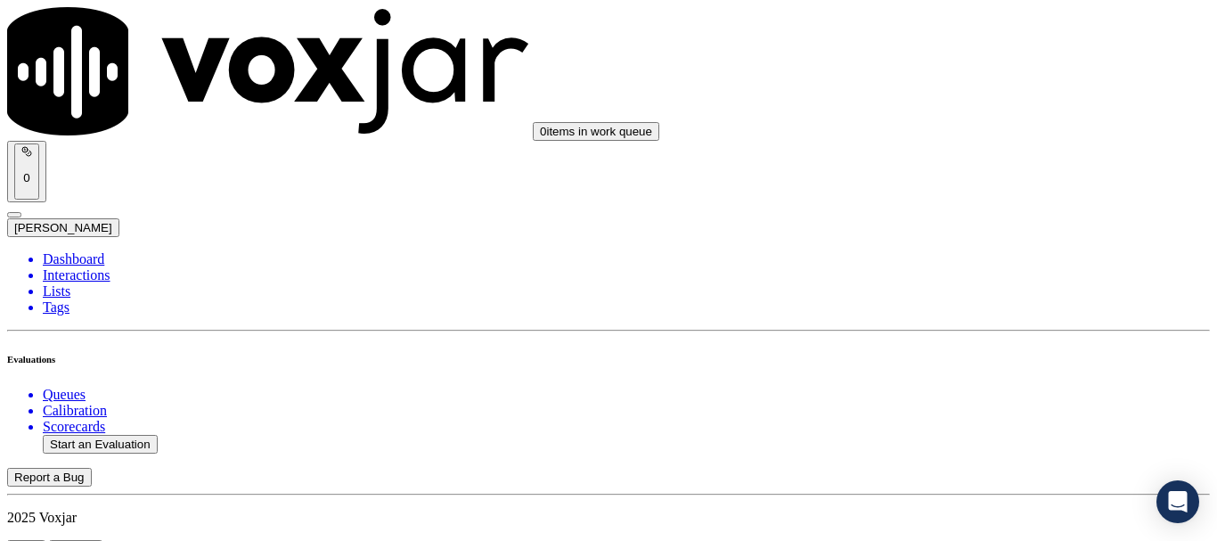
click at [94, 435] on button "Start an Evaluation" at bounding box center [100, 444] width 115 height 19
type input "20250811-160329_2163244110-all.mp3"
type input "[PERSON_NAME]"
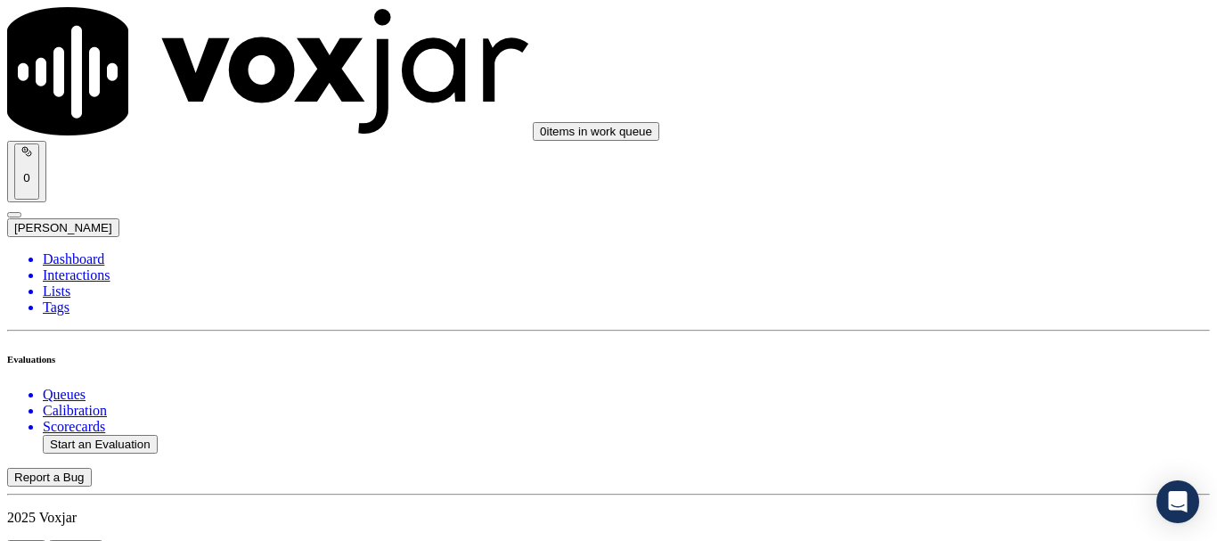
type input "[DATE]T17:09"
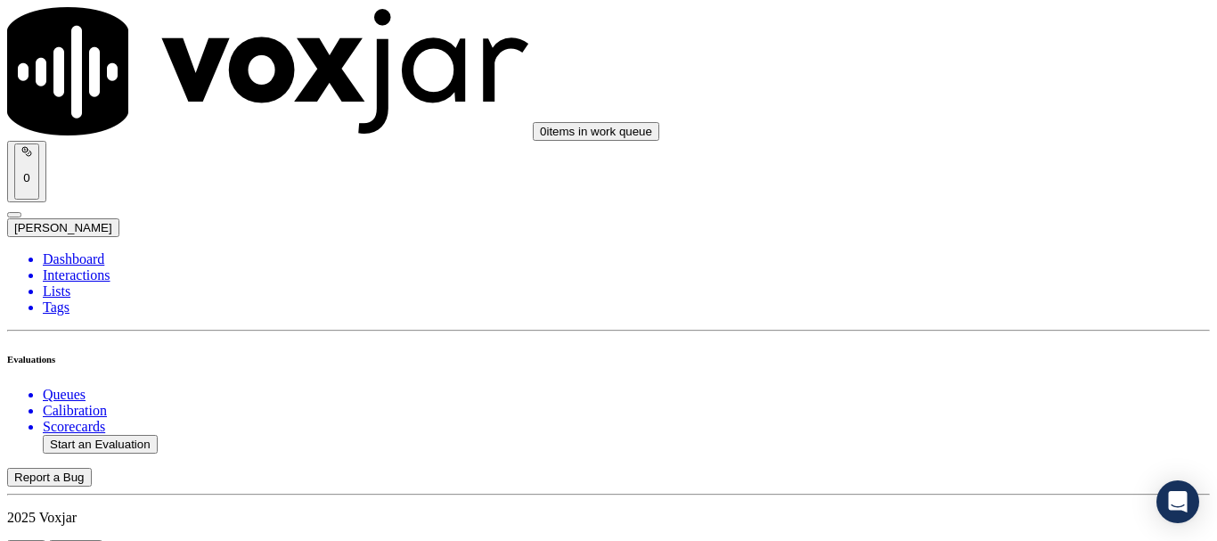
scroll to position [178, 0]
paste input "[PERSON_NAME]"
type input "[PERSON_NAME]"
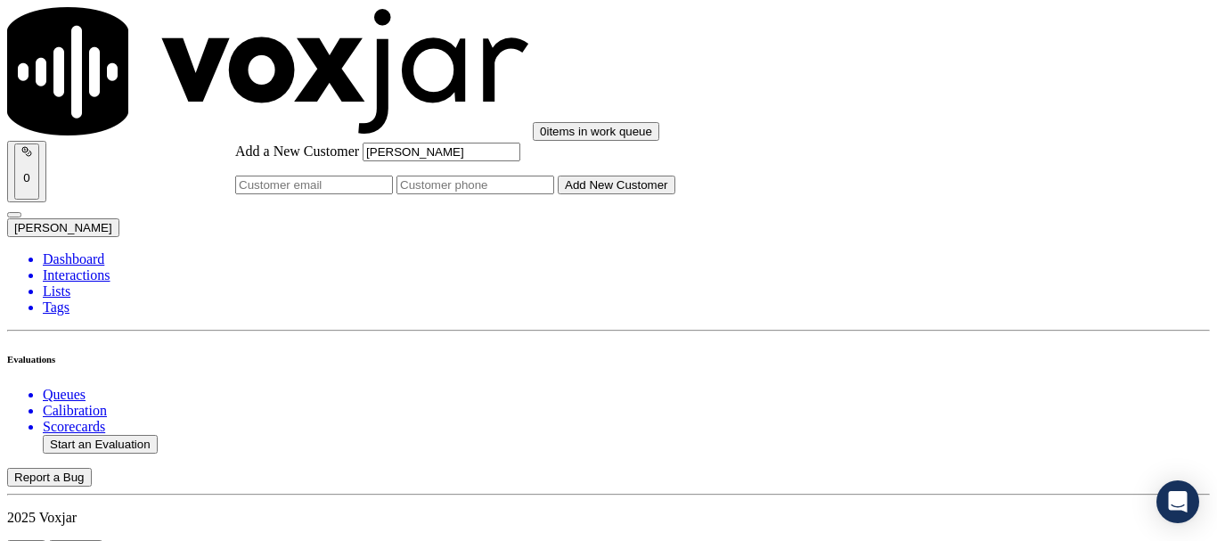
type input "[PERSON_NAME]"
click at [554, 194] on input "Add a New Customer" at bounding box center [475, 184] width 158 height 19
paste input "2163244110"
type input "2163244110"
click at [675, 194] on button "Add New Customer" at bounding box center [617, 184] width 118 height 19
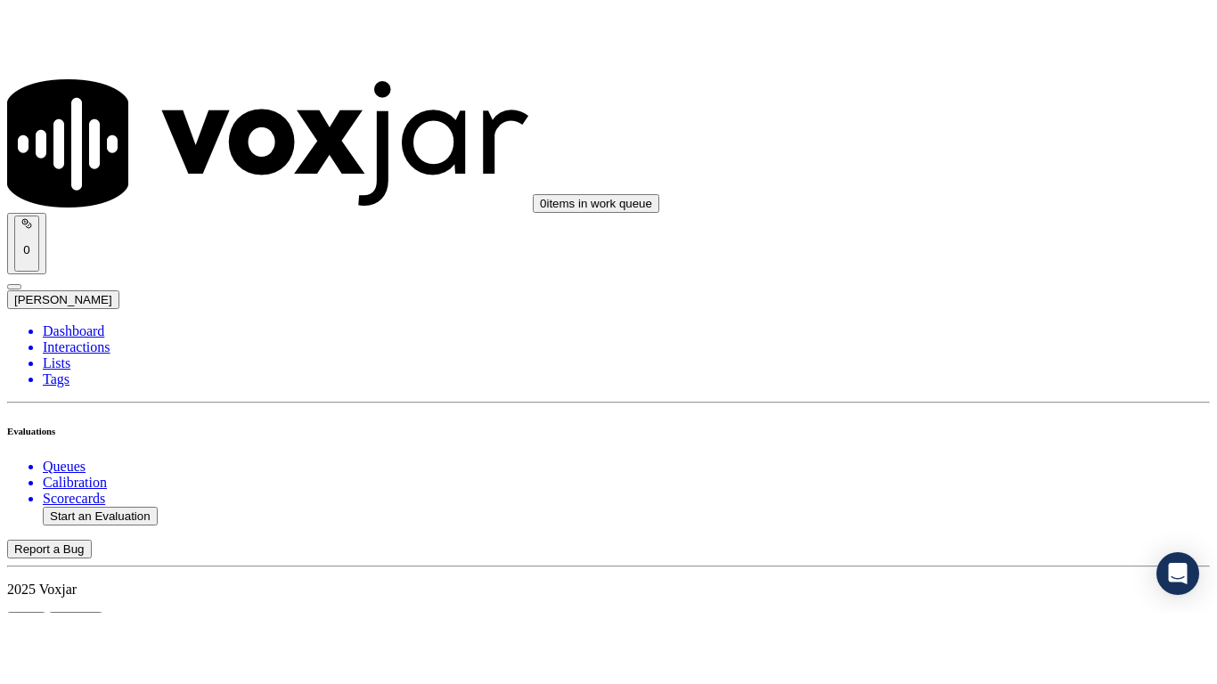
scroll to position [356, 0]
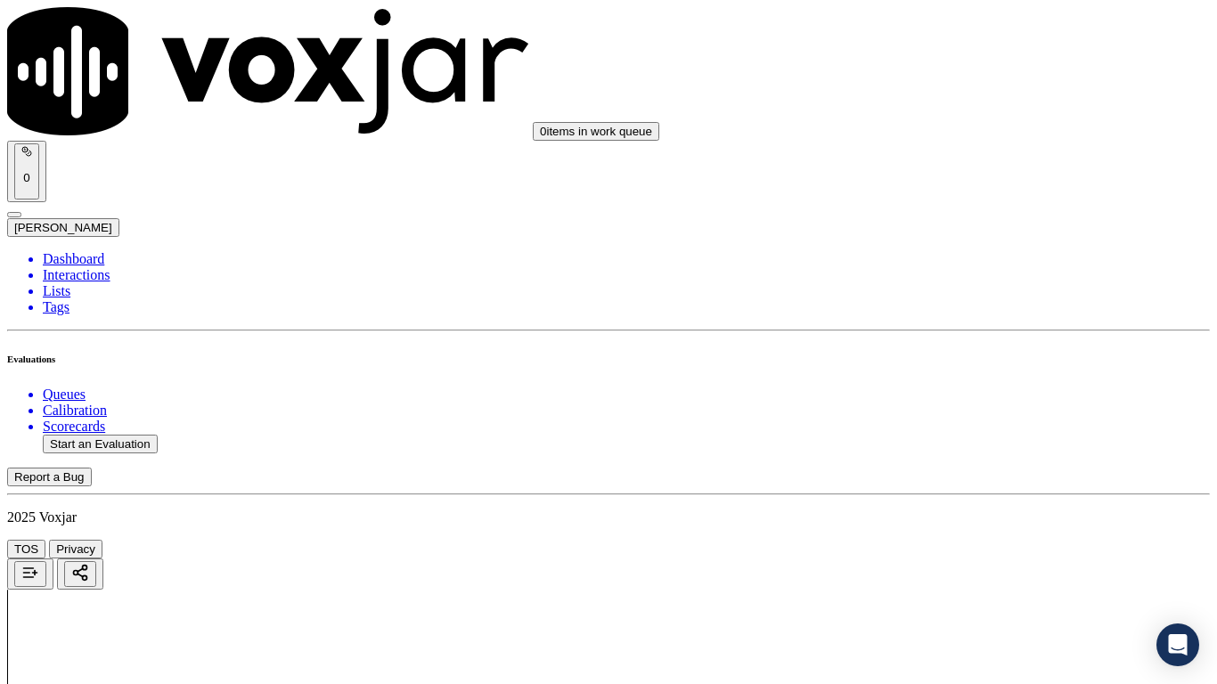
drag, startPoint x: 1005, startPoint y: 327, endPoint x: 1002, endPoint y: 346, distance: 19.9
click at [992, 368] on div "Yes" at bounding box center [1014, 360] width 226 height 16
click at [964, 257] on div "Yes" at bounding box center [1014, 249] width 226 height 16
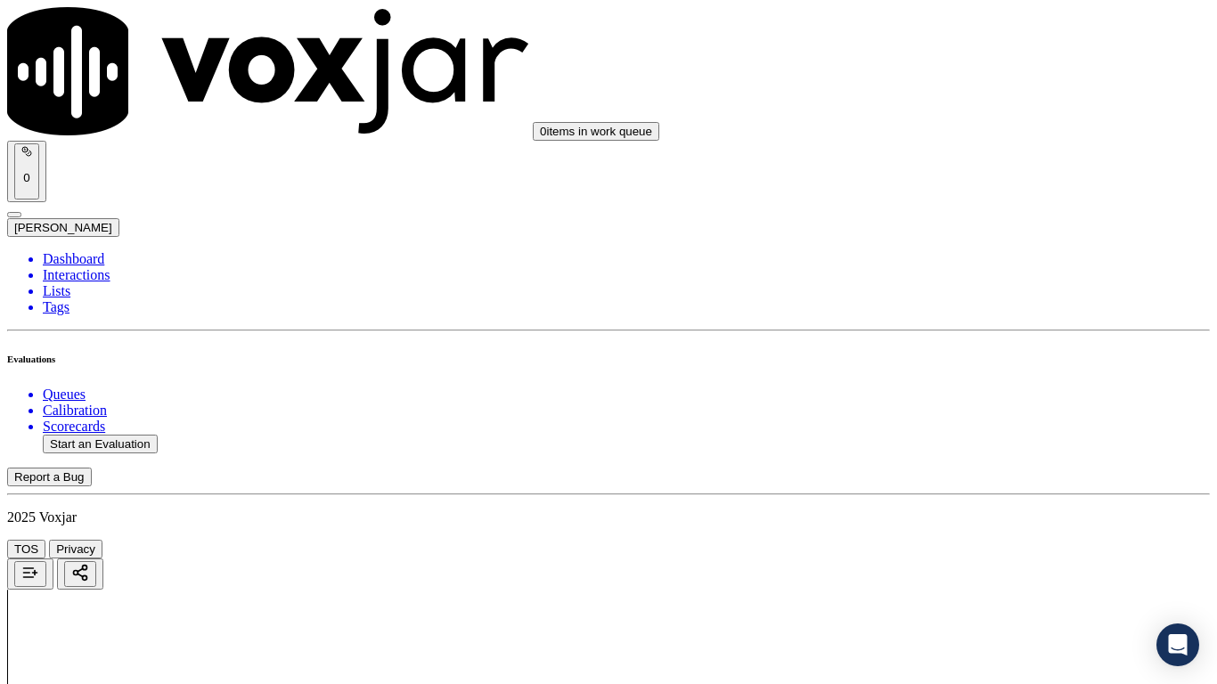
click at [983, 480] on div "Yes" at bounding box center [1014, 474] width 226 height 16
click at [979, 225] on div "N/A" at bounding box center [1014, 217] width 226 height 16
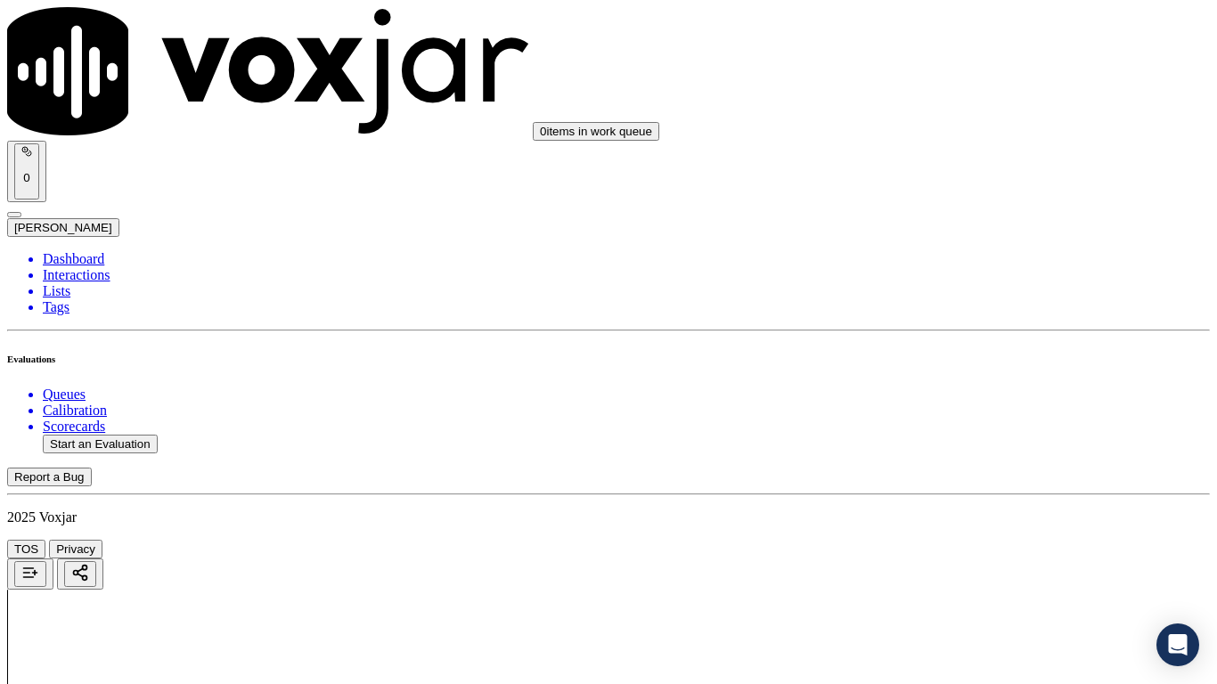
click at [972, 514] on div "N/A" at bounding box center [1014, 506] width 226 height 16
click at [967, 253] on div "Yes" at bounding box center [1014, 253] width 226 height 16
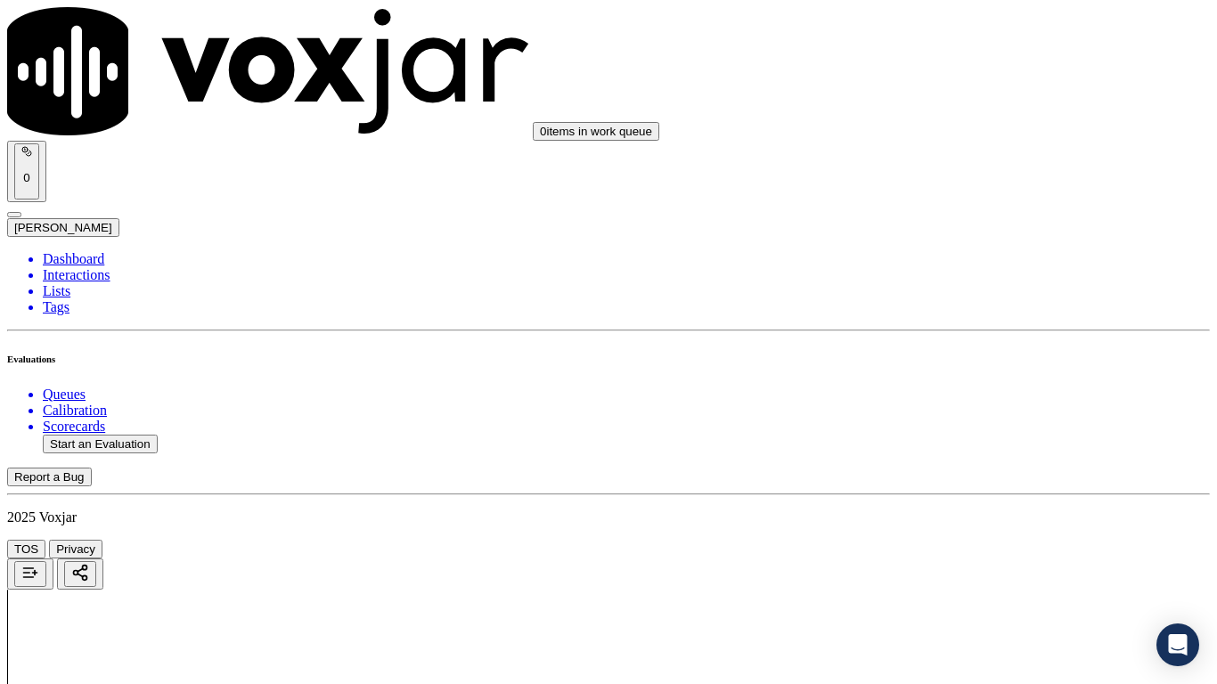
click at [965, 507] on div "Yes" at bounding box center [1014, 499] width 226 height 16
click at [974, 128] on div "Yes" at bounding box center [1014, 121] width 226 height 16
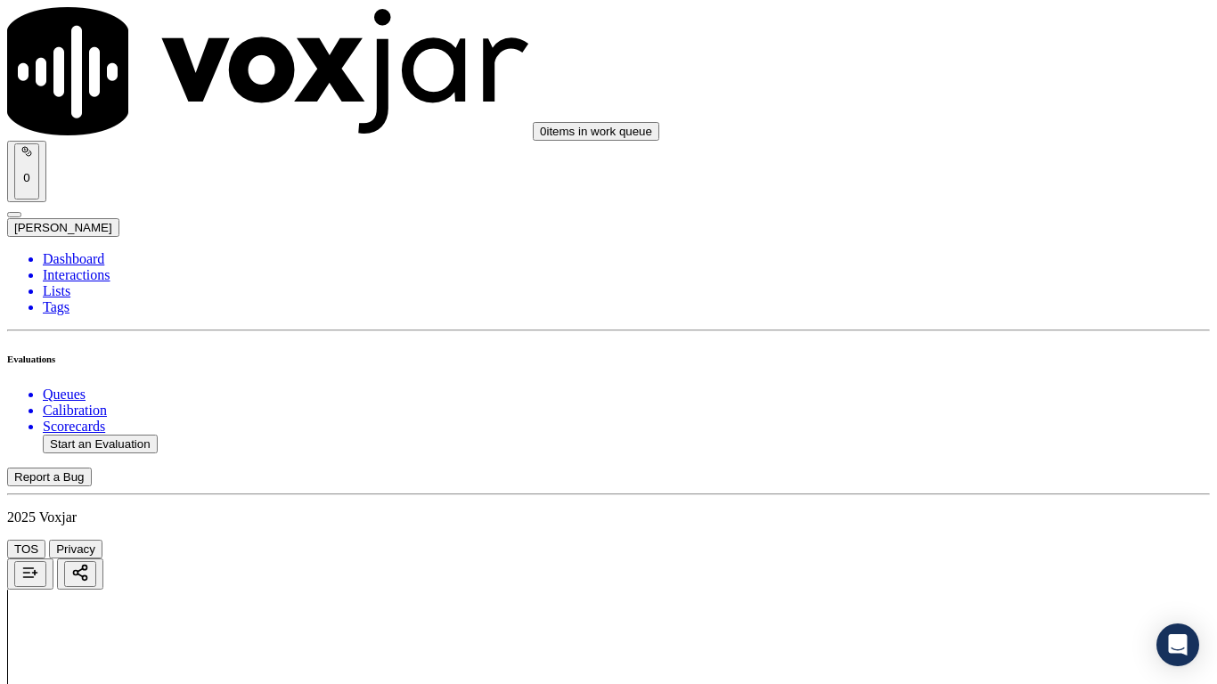
click at [961, 354] on div "Yes" at bounding box center [1014, 346] width 226 height 16
click at [973, 175] on div "Yes" at bounding box center [1014, 167] width 226 height 16
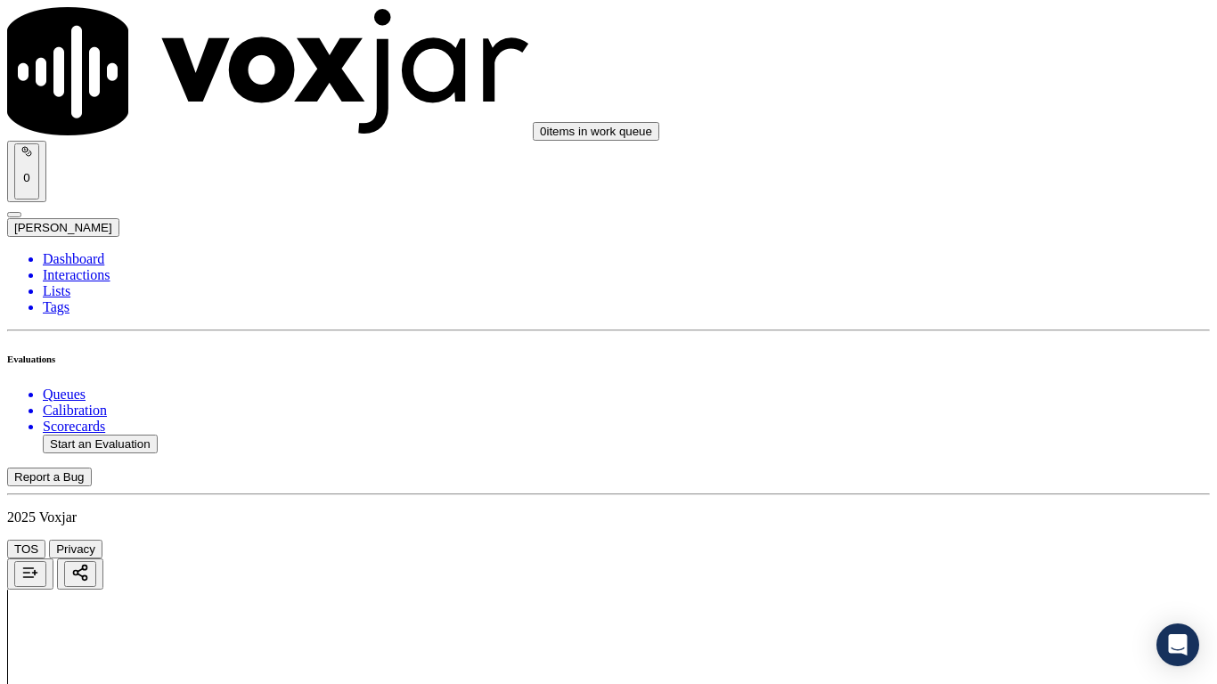
click at [982, 525] on div "Yes" at bounding box center [1014, 517] width 226 height 16
drag, startPoint x: 986, startPoint y: 395, endPoint x: 1018, endPoint y: 548, distance: 156.5
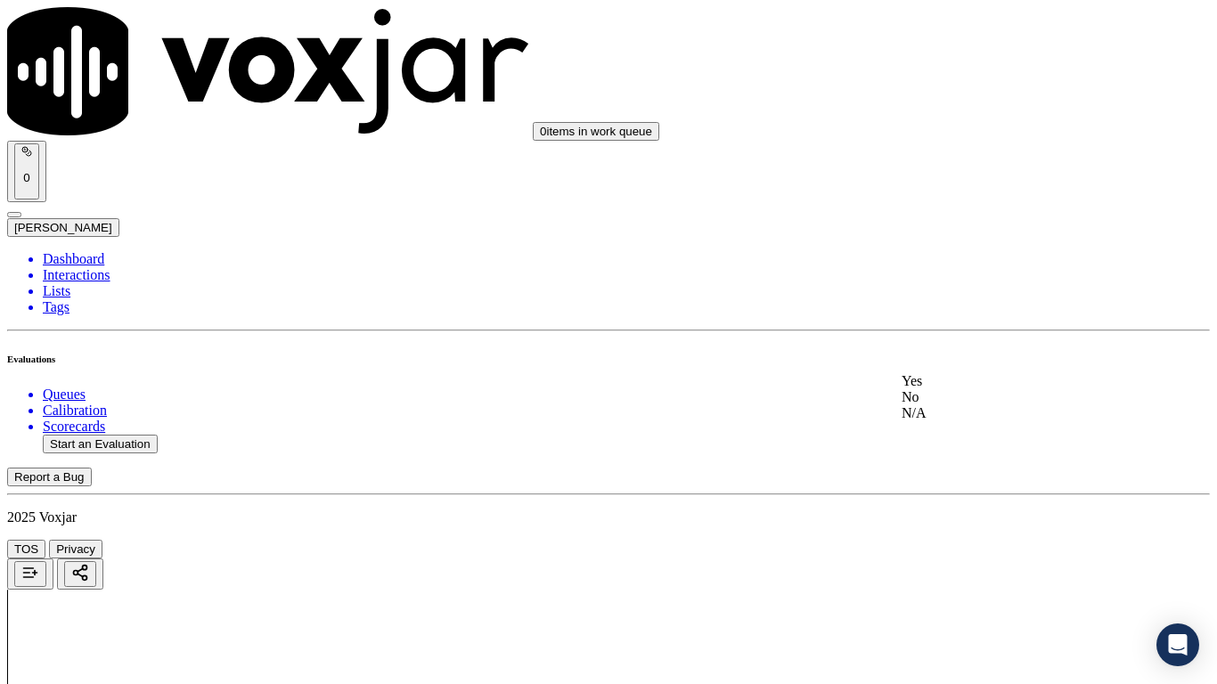
click at [986, 389] on div "Yes" at bounding box center [1014, 381] width 226 height 16
click at [976, 476] on div "Yes" at bounding box center [1014, 468] width 226 height 16
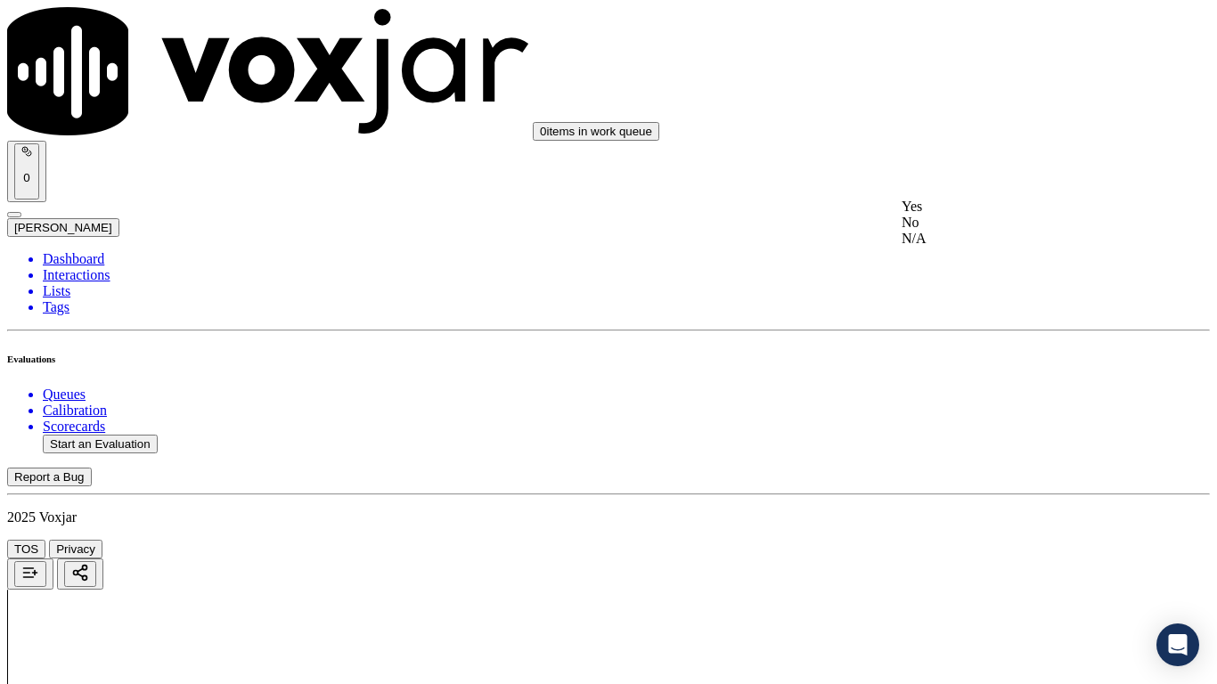
click at [984, 209] on div "Yes" at bounding box center [1014, 207] width 226 height 16
click at [964, 438] on div "Yes" at bounding box center [1014, 431] width 226 height 16
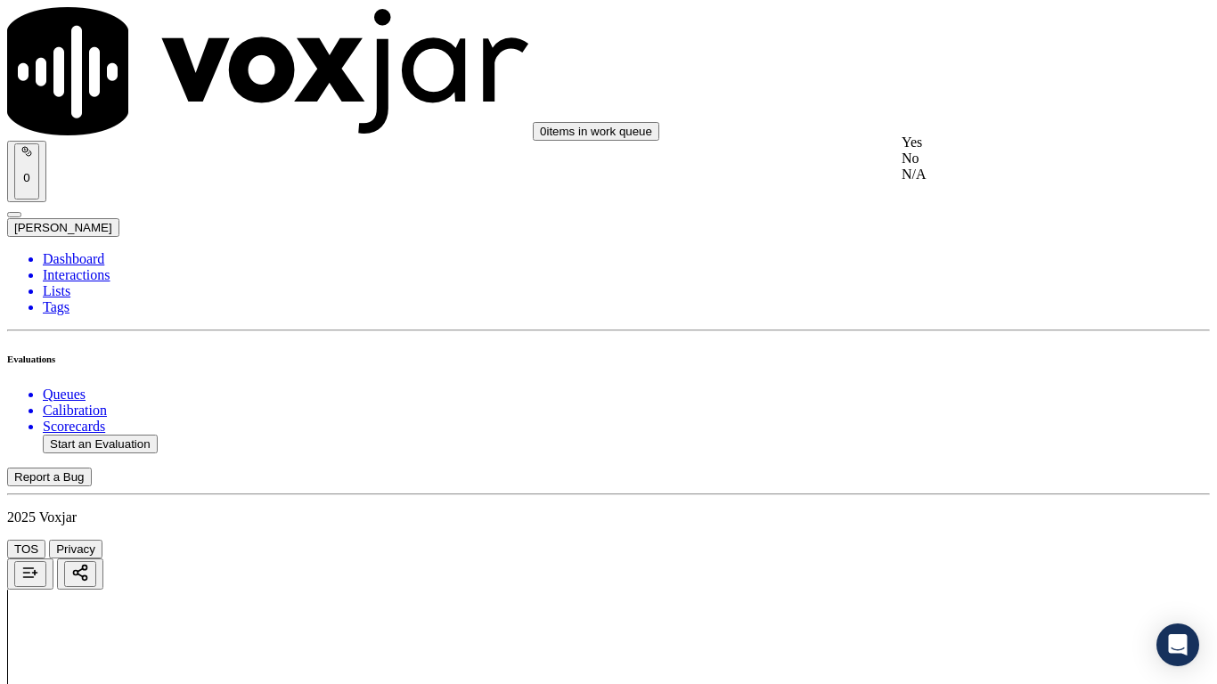
click at [973, 151] on div "Yes" at bounding box center [1014, 142] width 226 height 16
click at [954, 396] on div "Yes" at bounding box center [1014, 388] width 226 height 16
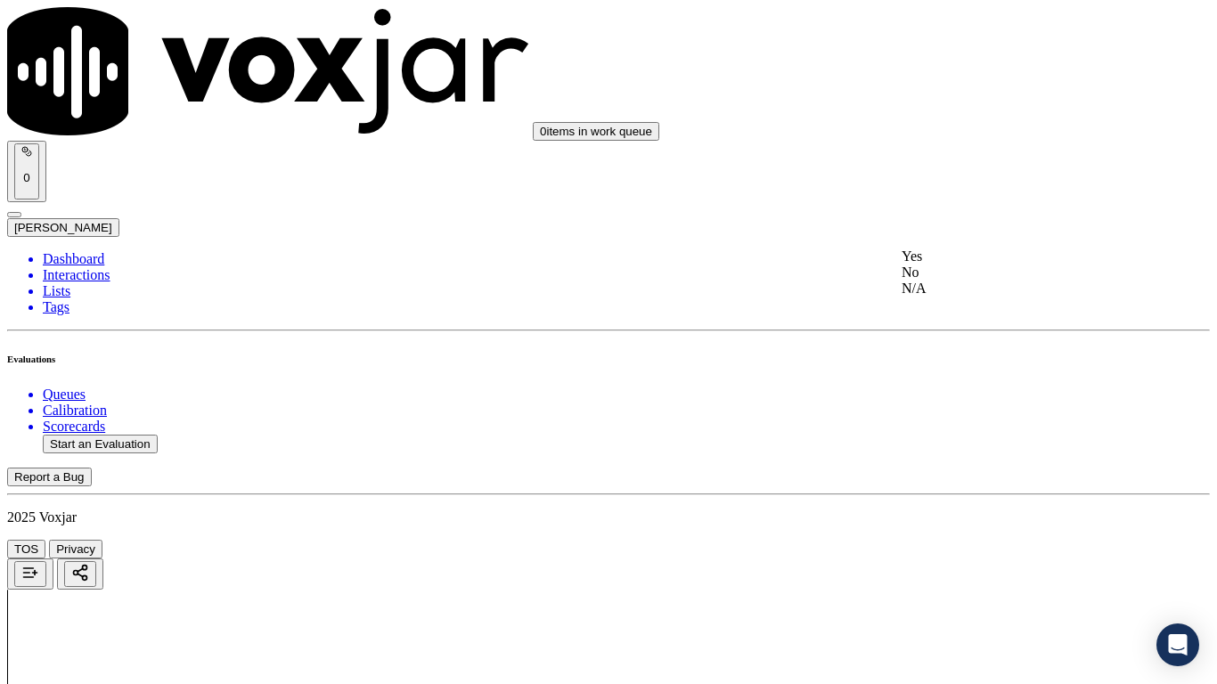
click at [973, 258] on div "Yes" at bounding box center [1014, 256] width 226 height 16
drag, startPoint x: 965, startPoint y: 545, endPoint x: 962, endPoint y: 559, distance: 14.5
click at [956, 540] on div "Yes" at bounding box center [1014, 575] width 226 height 16
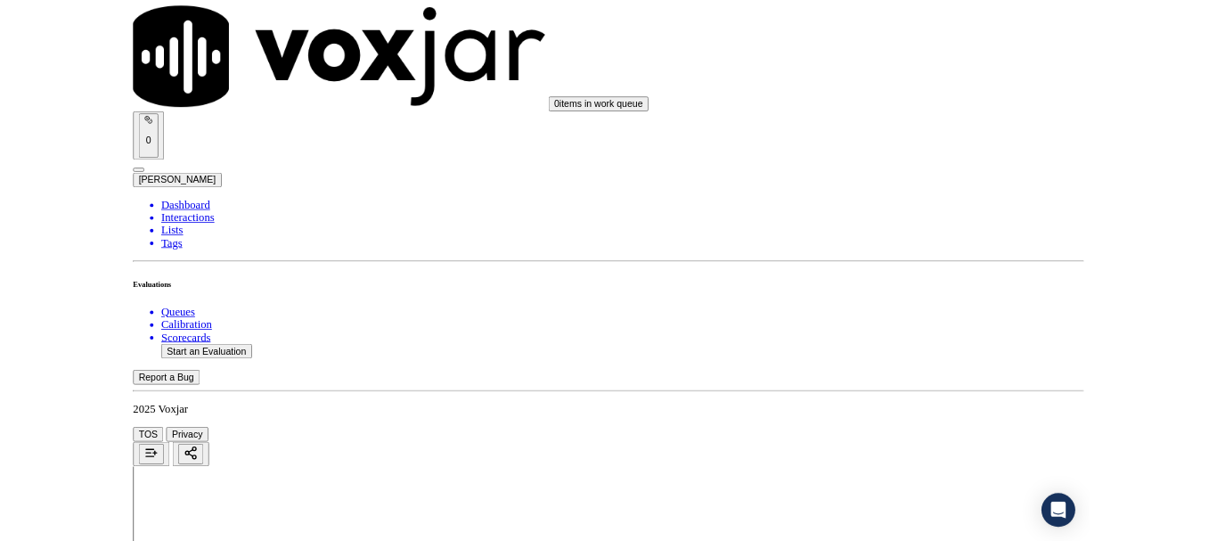
scroll to position [4898, 0]
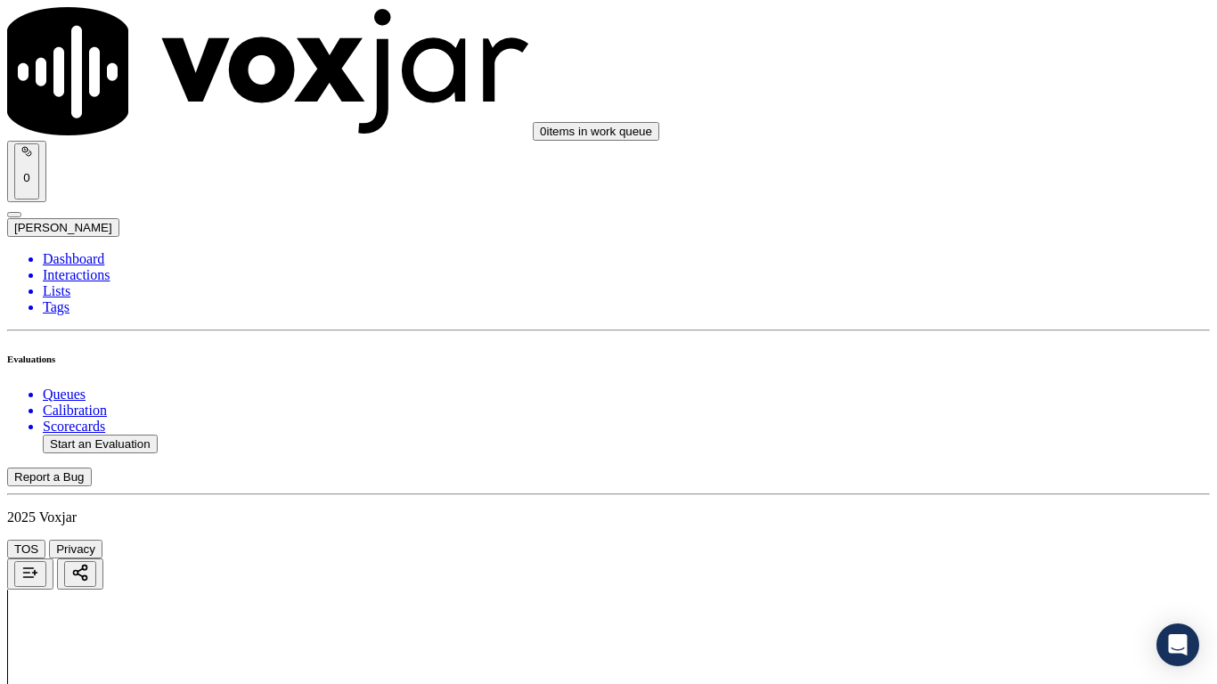
drag, startPoint x: 970, startPoint y: 230, endPoint x: 975, endPoint y: 254, distance: 24.6
click at [977, 271] on div "Yes" at bounding box center [1014, 265] width 226 height 16
click at [967, 519] on div "Yes" at bounding box center [1014, 511] width 226 height 16
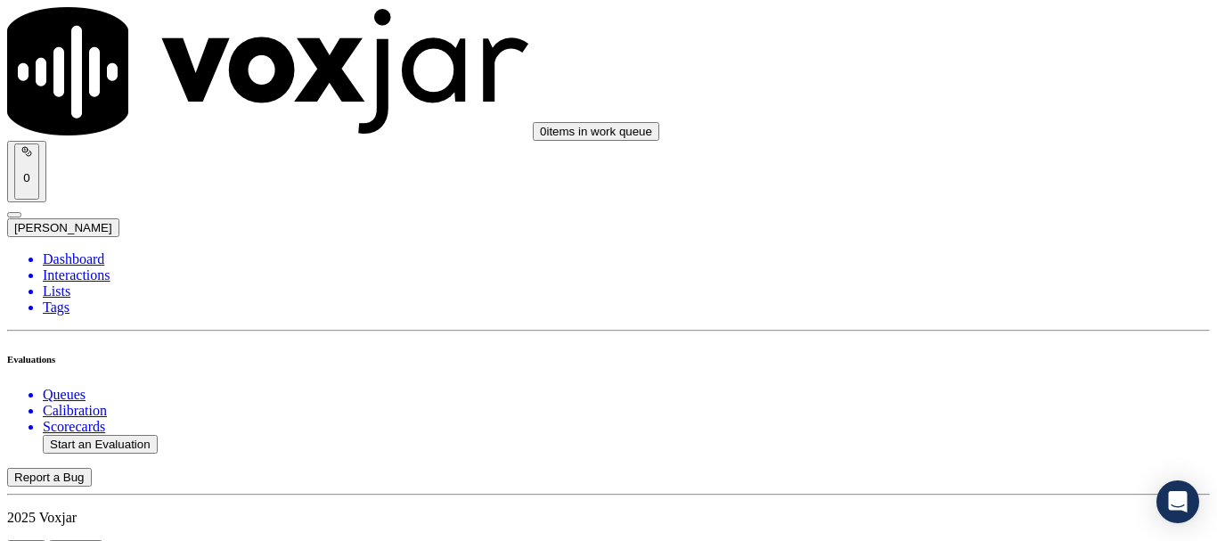
click at [116, 435] on button "Start an Evaluation" at bounding box center [100, 444] width 115 height 19
type input "20250811-195212_2164028487-all.mp3"
type input "isi"
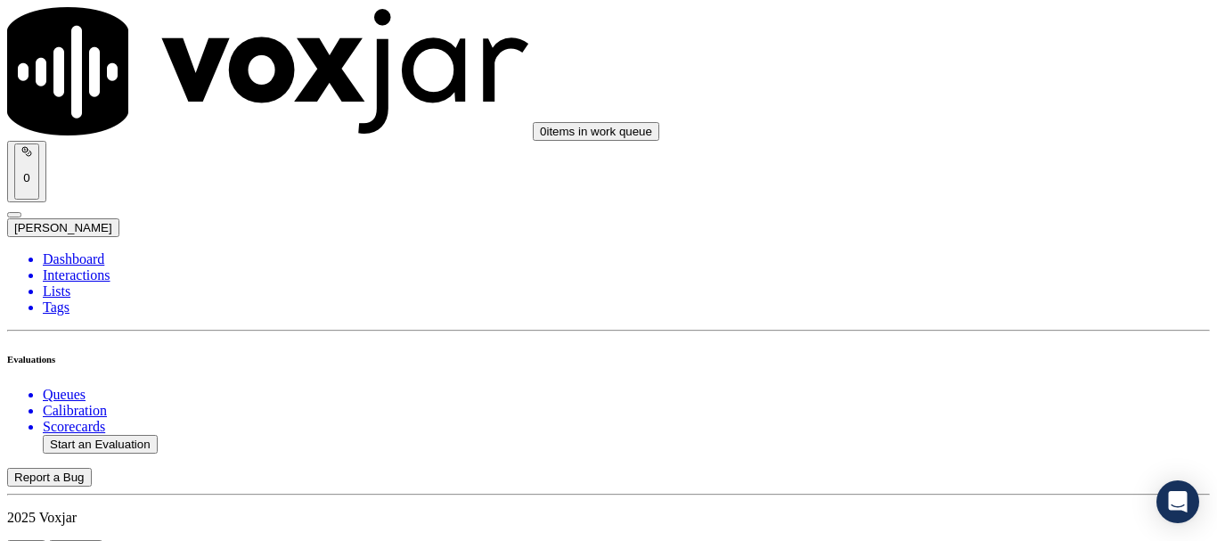
type input "[DATE]T17:17"
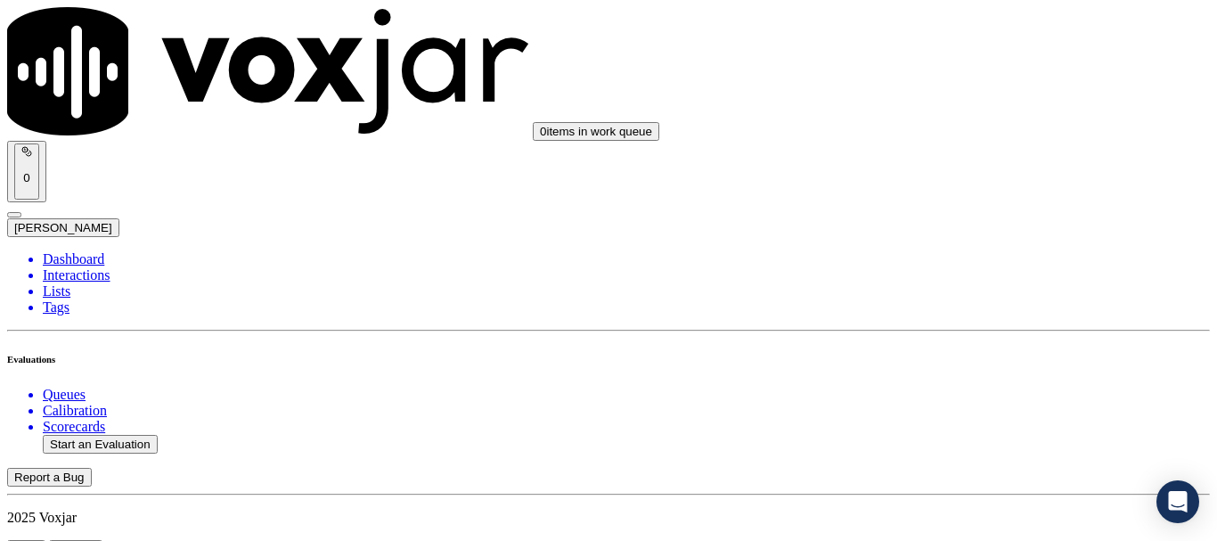
scroll to position [178, 0]
type input "[PERSON_NAME]"
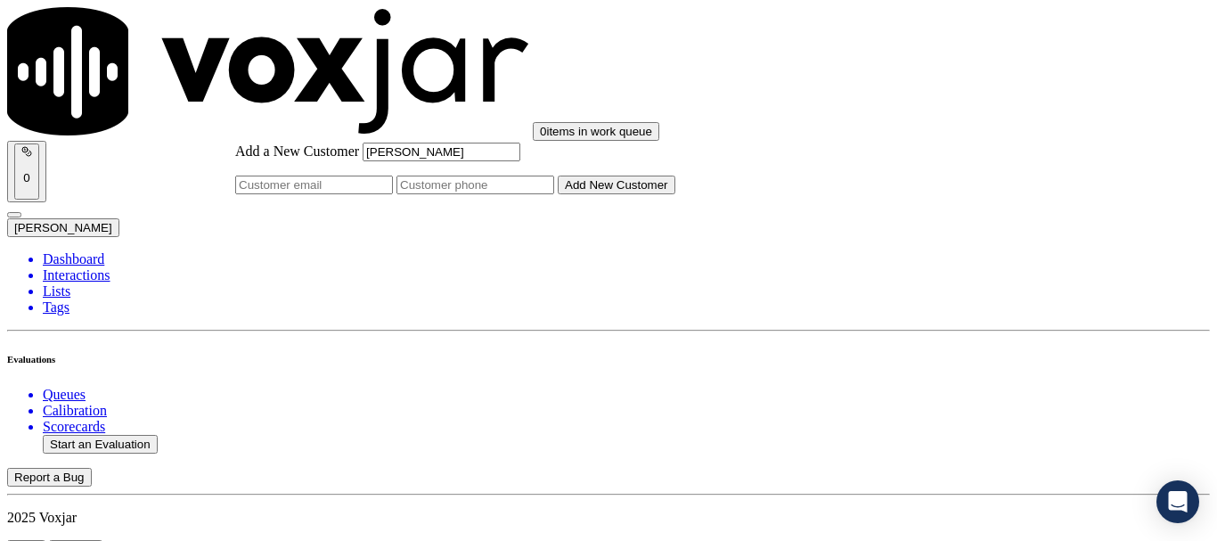
type input "[PERSON_NAME]"
click at [554, 194] on input "Add a New Customer" at bounding box center [475, 184] width 158 height 19
paste input "2164028487"
type input "2164028487"
click at [675, 194] on button "Add New Customer" at bounding box center [617, 184] width 118 height 19
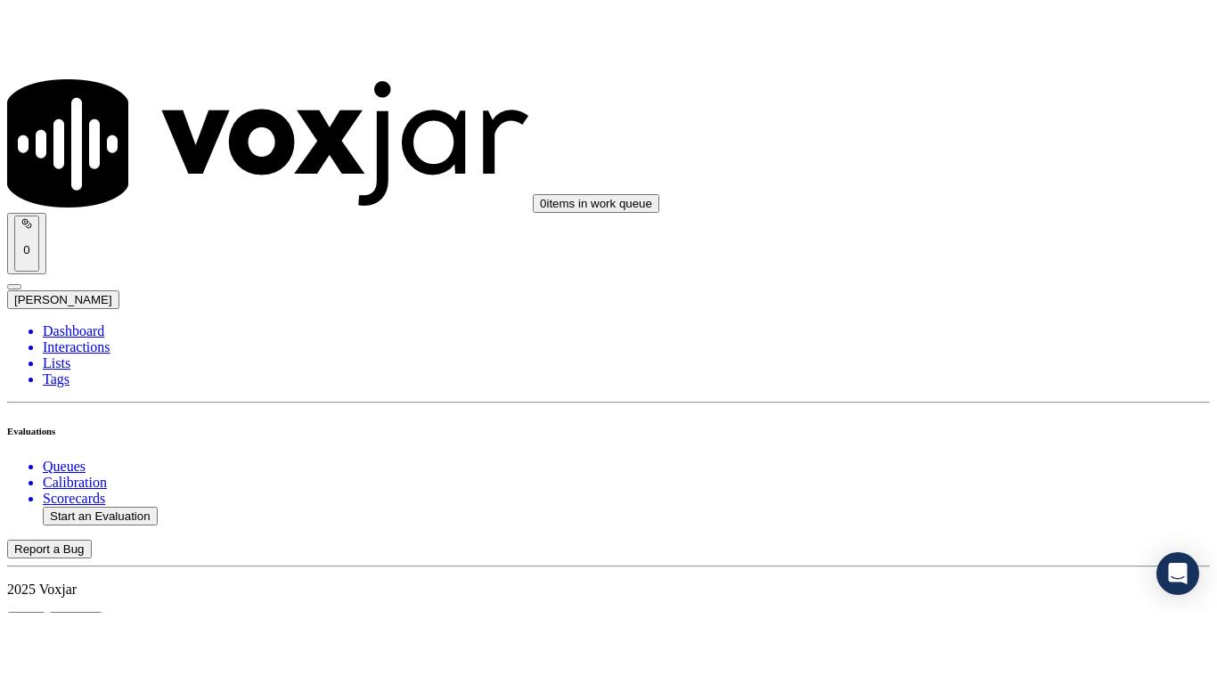
scroll to position [395, 0]
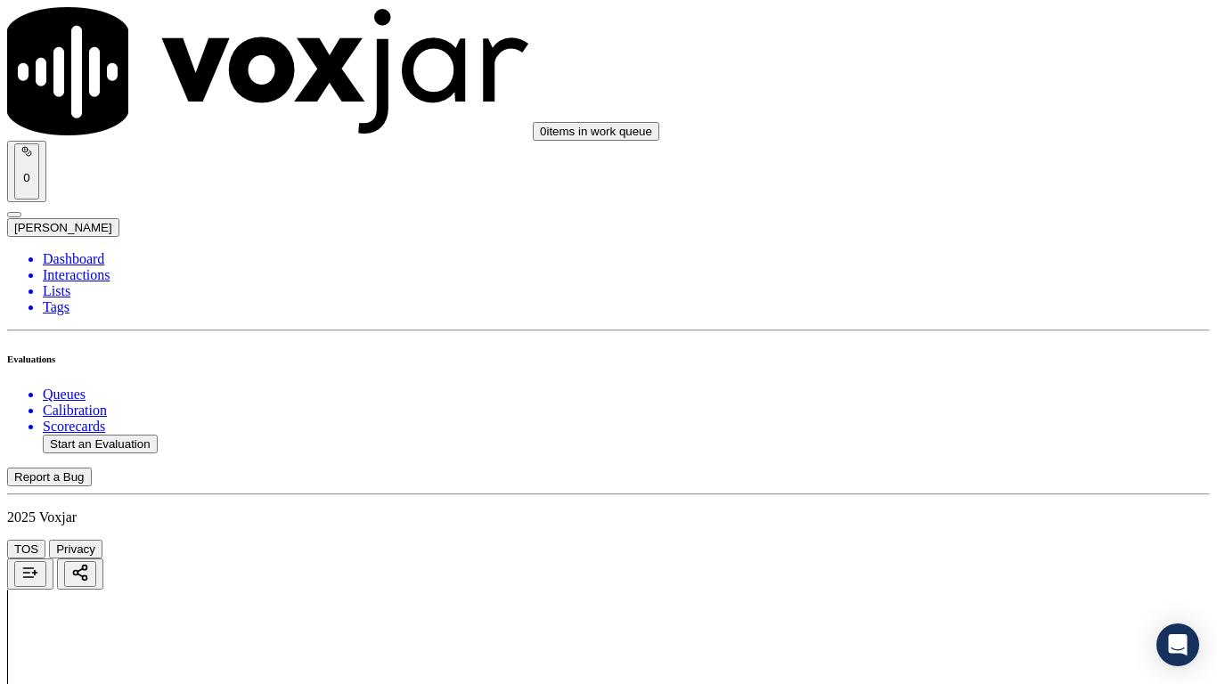
click at [1011, 368] on div "Yes" at bounding box center [1014, 360] width 226 height 16
click at [981, 346] on div "Yes" at bounding box center [1014, 338] width 226 height 16
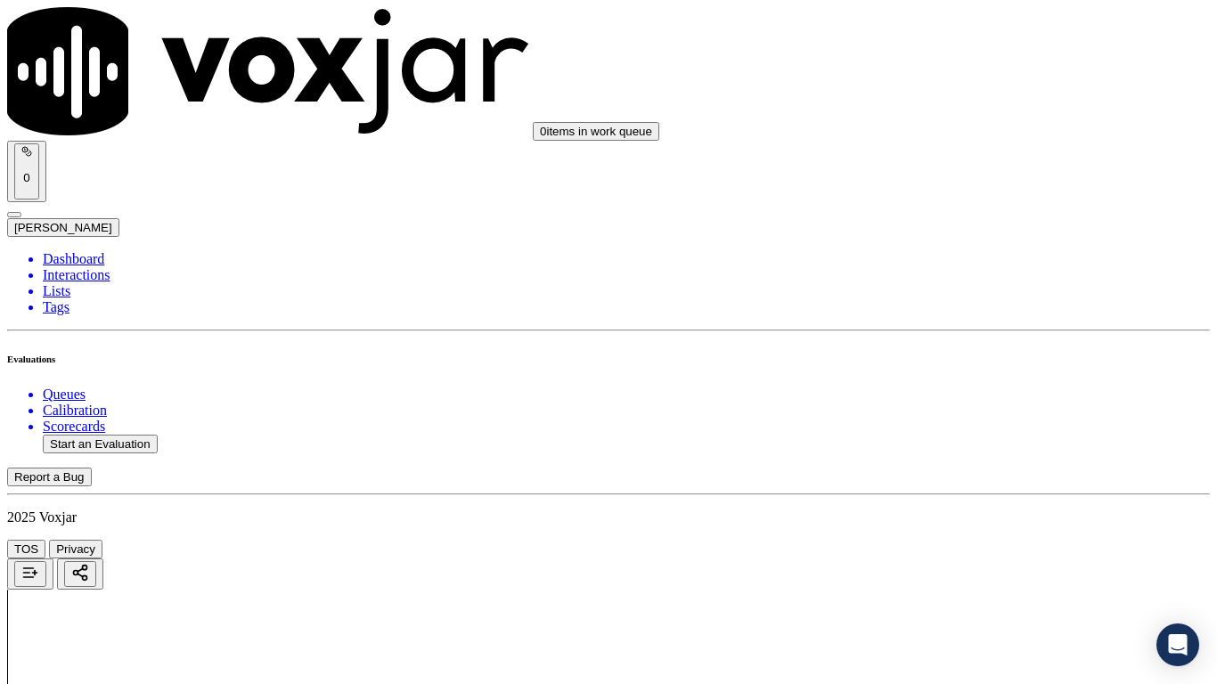
scroll to position [534, 0]
click at [947, 291] on div "Yes No N/A" at bounding box center [1014, 312] width 226 height 48
click at [957, 304] on div "Yes" at bounding box center [1014, 296] width 226 height 16
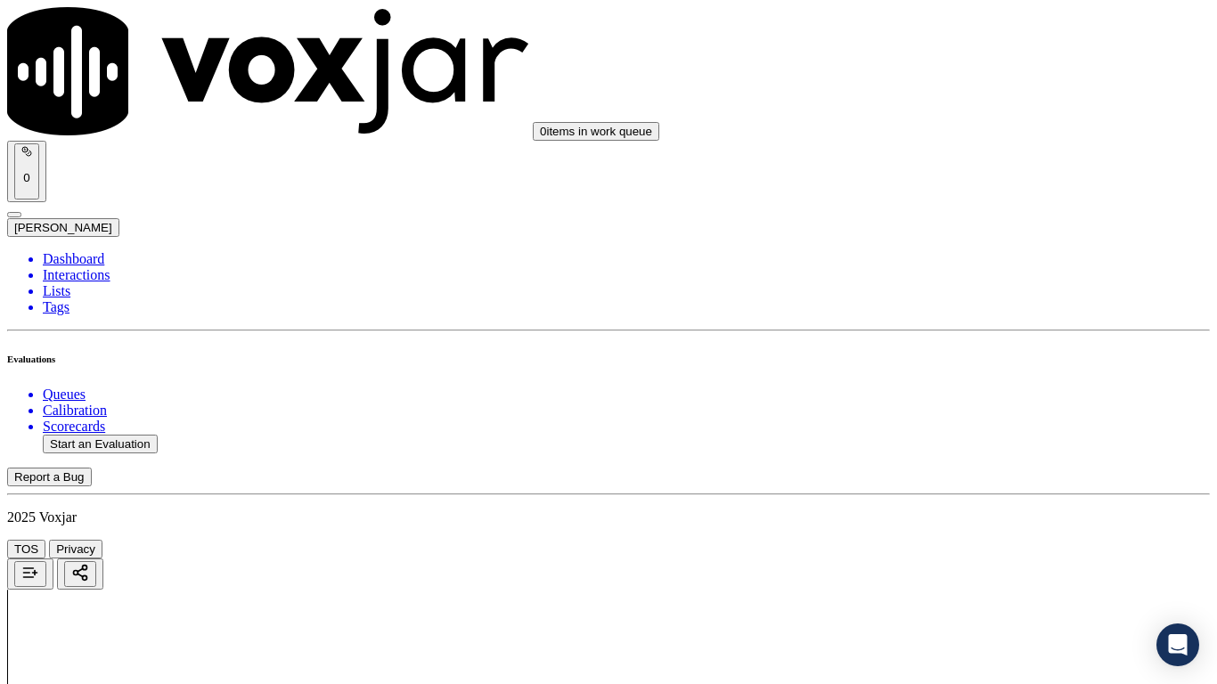
click at [957, 136] on div "N/A" at bounding box center [1014, 128] width 226 height 16
click at [969, 425] on div "N/A" at bounding box center [1014, 417] width 226 height 16
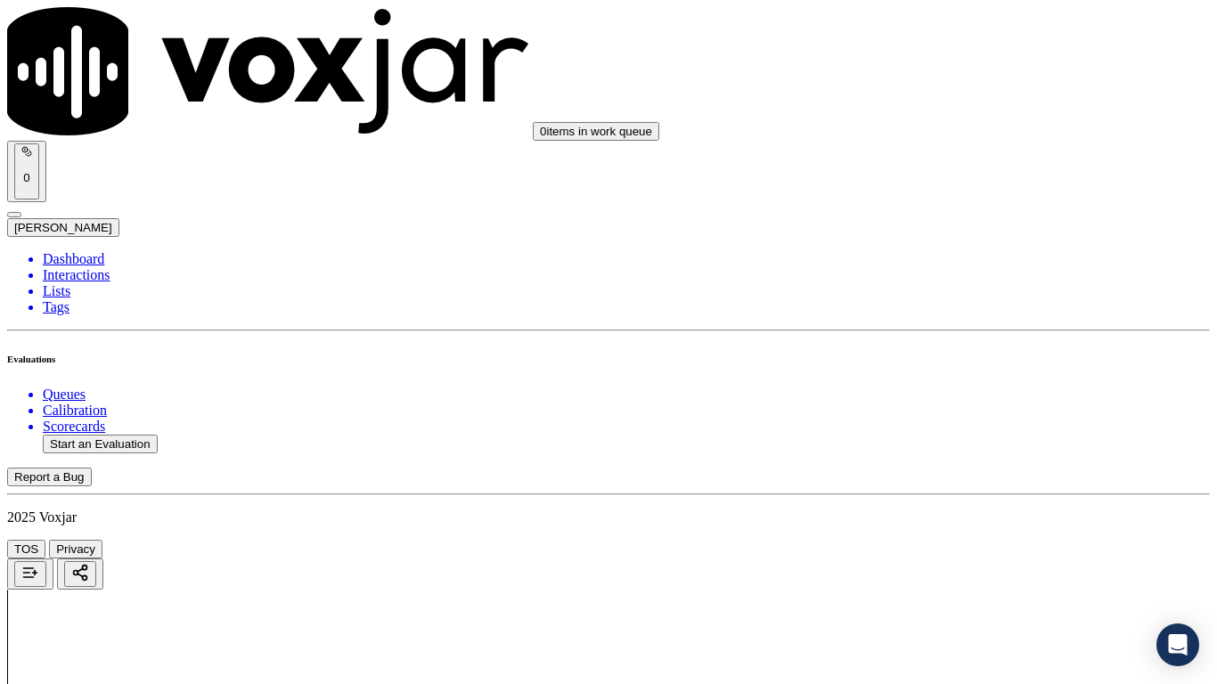
click at [972, 261] on div "Yes" at bounding box center [1014, 253] width 226 height 16
click at [966, 507] on div "Yes" at bounding box center [1014, 499] width 226 height 16
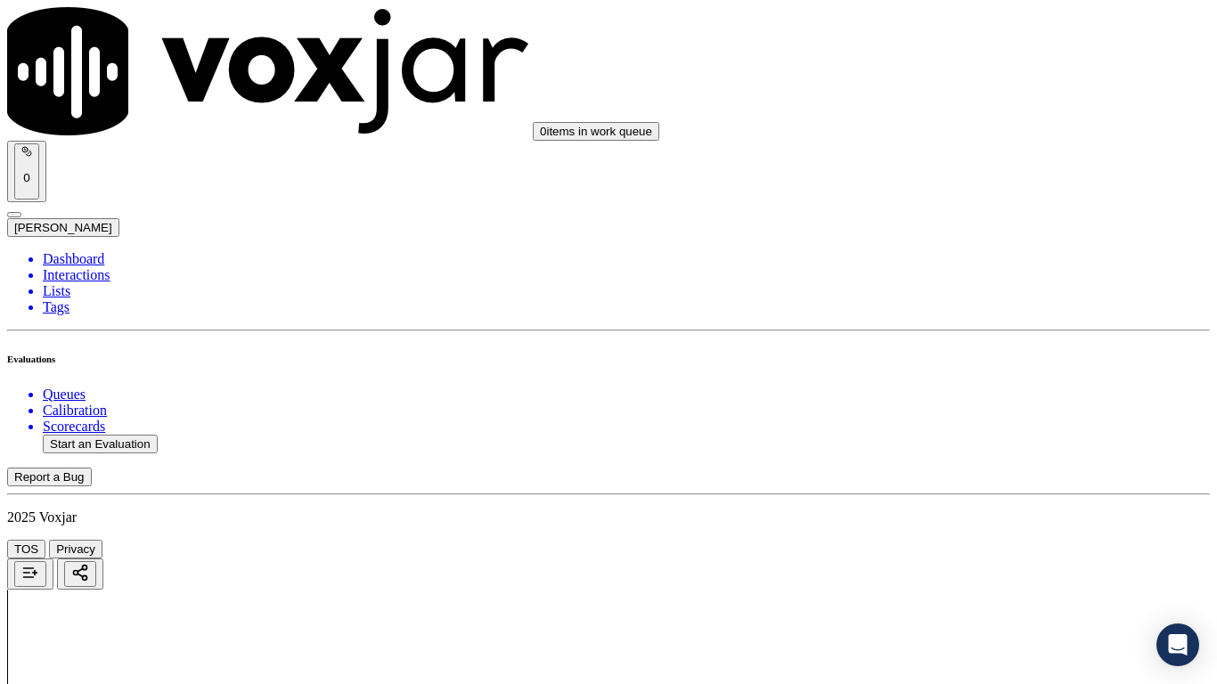
click at [963, 396] on div "Yes" at bounding box center [1014, 388] width 226 height 16
drag, startPoint x: 992, startPoint y: 574, endPoint x: 986, endPoint y: 608, distance: 34.4
click at [955, 481] on div "Yes" at bounding box center [1014, 476] width 226 height 16
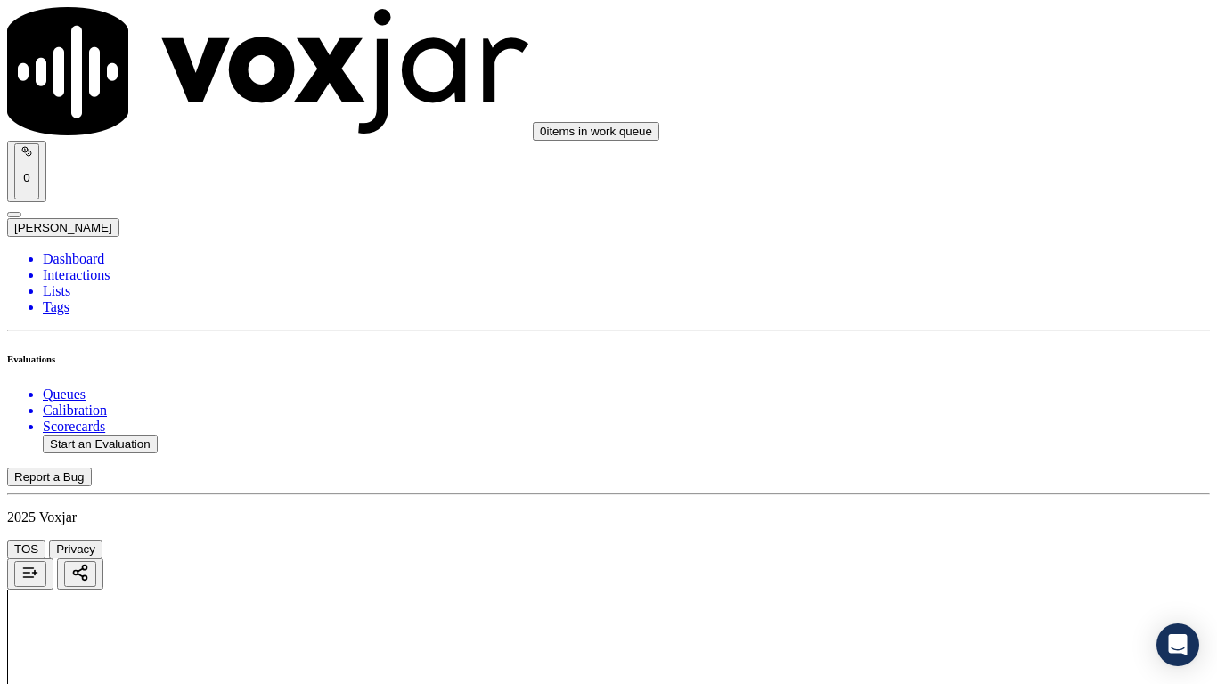
scroll to position [2227, 0]
click at [963, 354] on div "Yes" at bounding box center [1014, 346] width 226 height 16
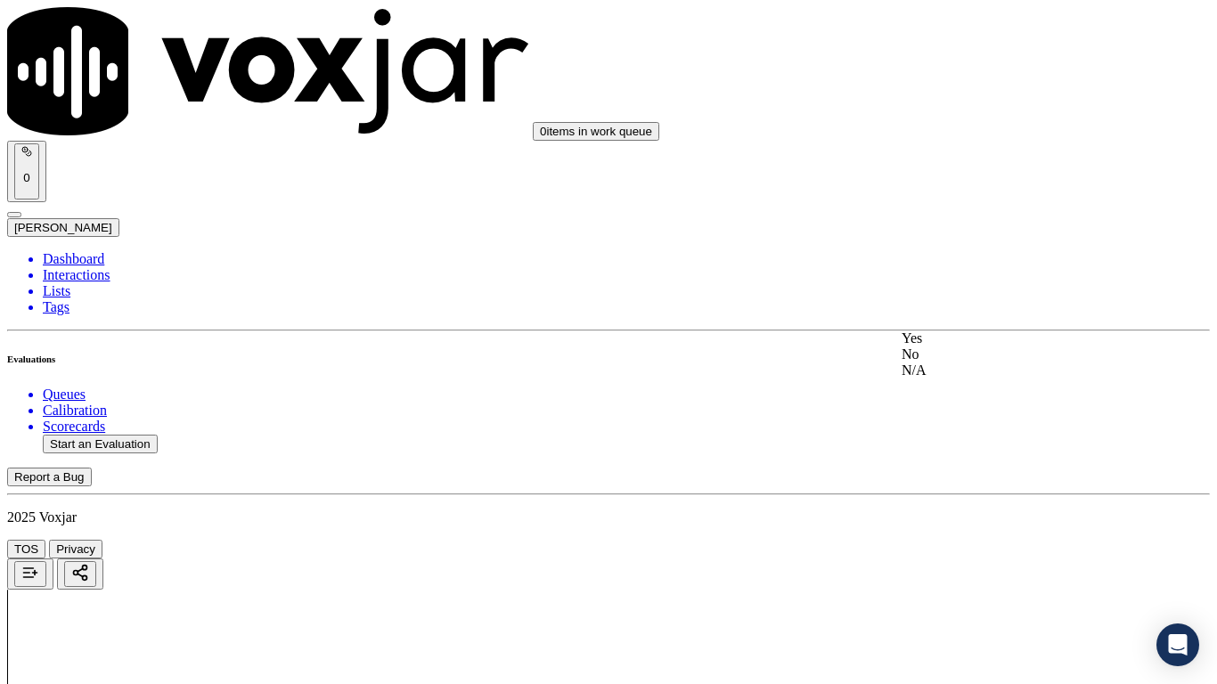
click at [969, 346] on div "Yes" at bounding box center [1014, 338] width 226 height 16
click at [957, 519] on div "Yes" at bounding box center [1014, 511] width 226 height 16
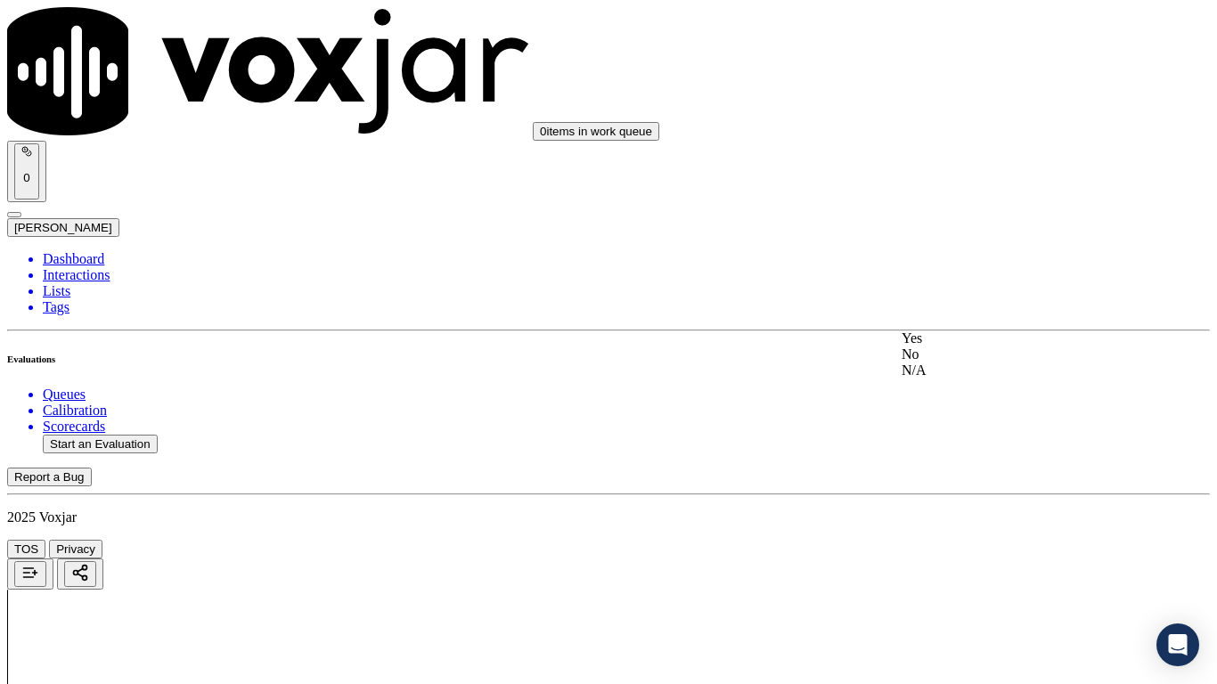
click at [958, 346] on div "Yes" at bounding box center [1014, 338] width 226 height 16
click at [967, 540] on div "Yes" at bounding box center [1014, 563] width 226 height 16
drag, startPoint x: 962, startPoint y: 219, endPoint x: 959, endPoint y: 232, distance: 13.6
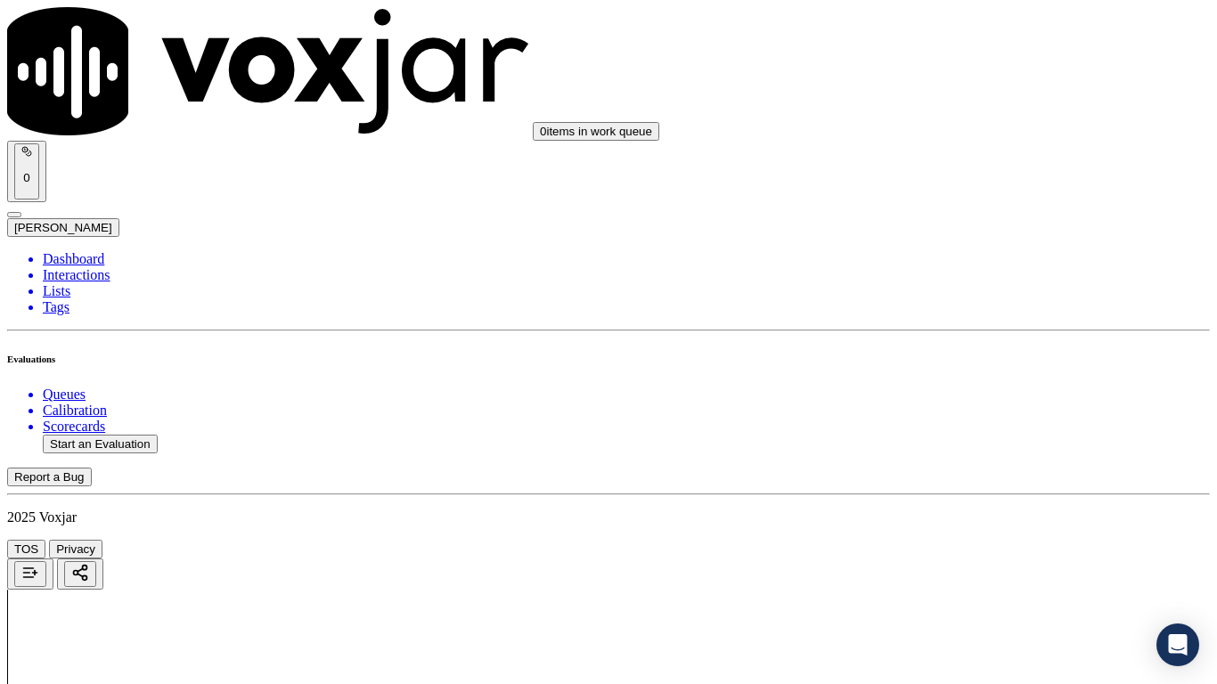
click at [954, 260] on div "Yes" at bounding box center [1014, 253] width 226 height 16
click at [955, 507] on div "Yes" at bounding box center [1014, 499] width 226 height 16
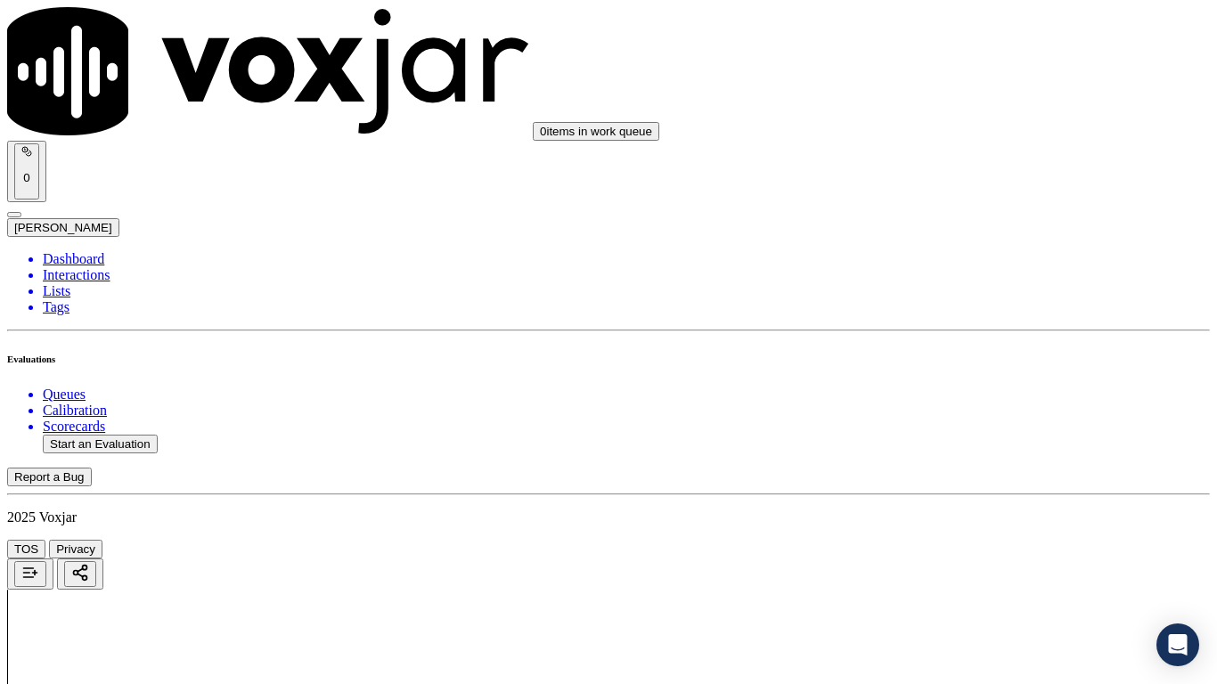
click at [951, 218] on div "Yes" at bounding box center [1014, 210] width 226 height 16
click at [973, 436] on div "Yes" at bounding box center [1014, 435] width 226 height 16
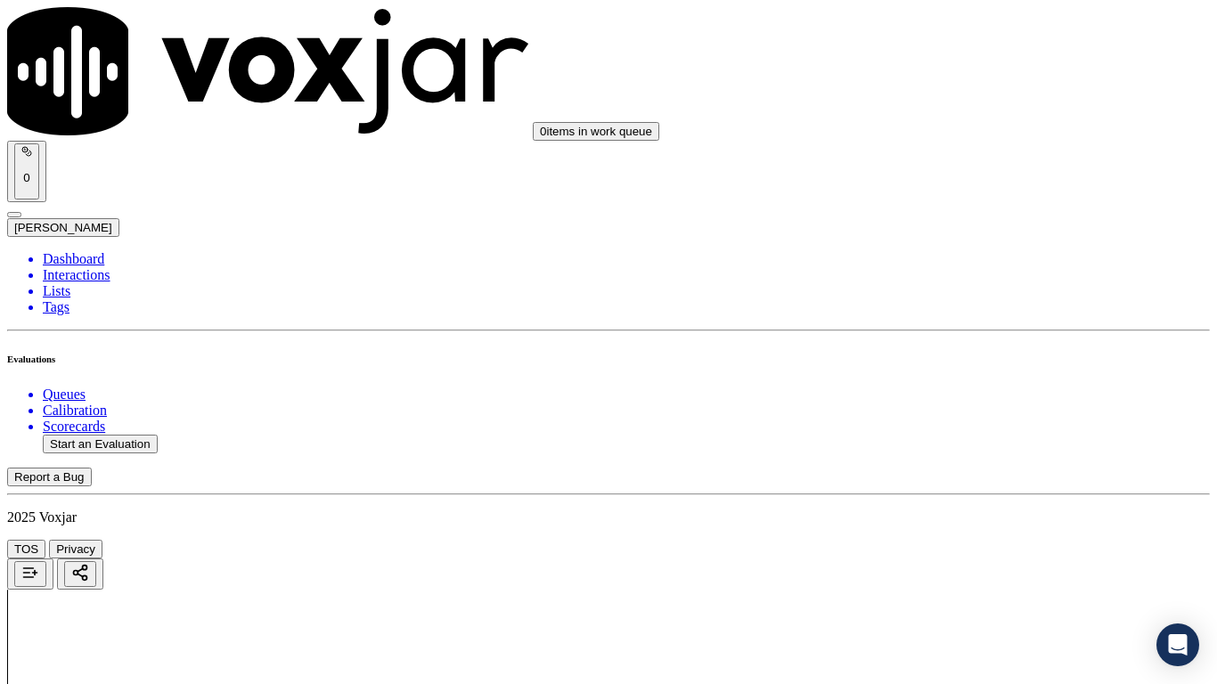
click at [958, 315] on div "Yes" at bounding box center [1014, 308] width 226 height 16
click at [968, 540] on div "Yes" at bounding box center [1014, 533] width 226 height 16
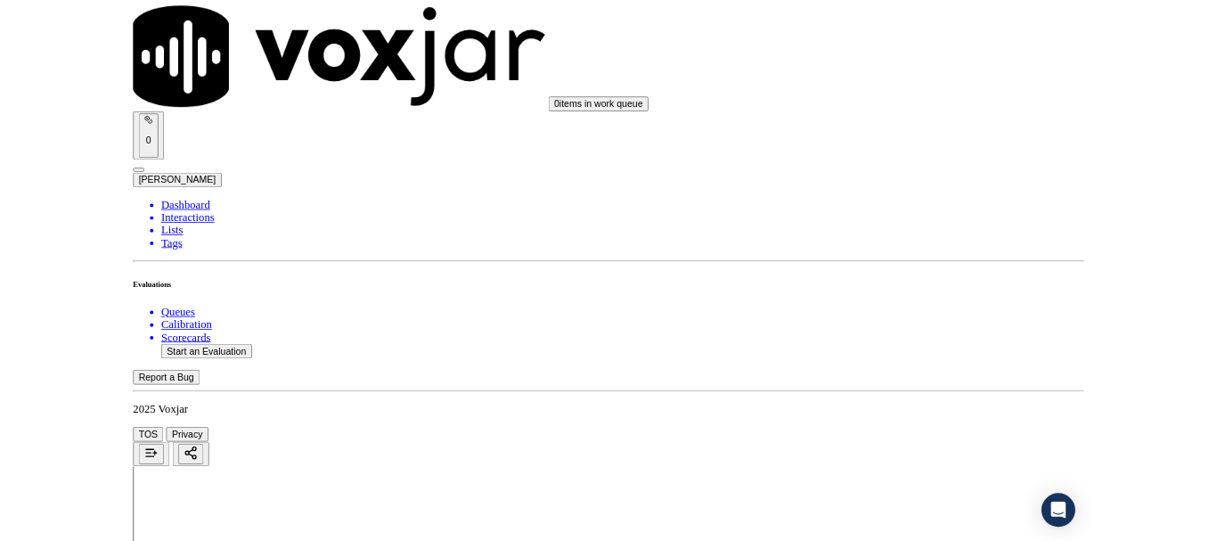
scroll to position [4928, 0]
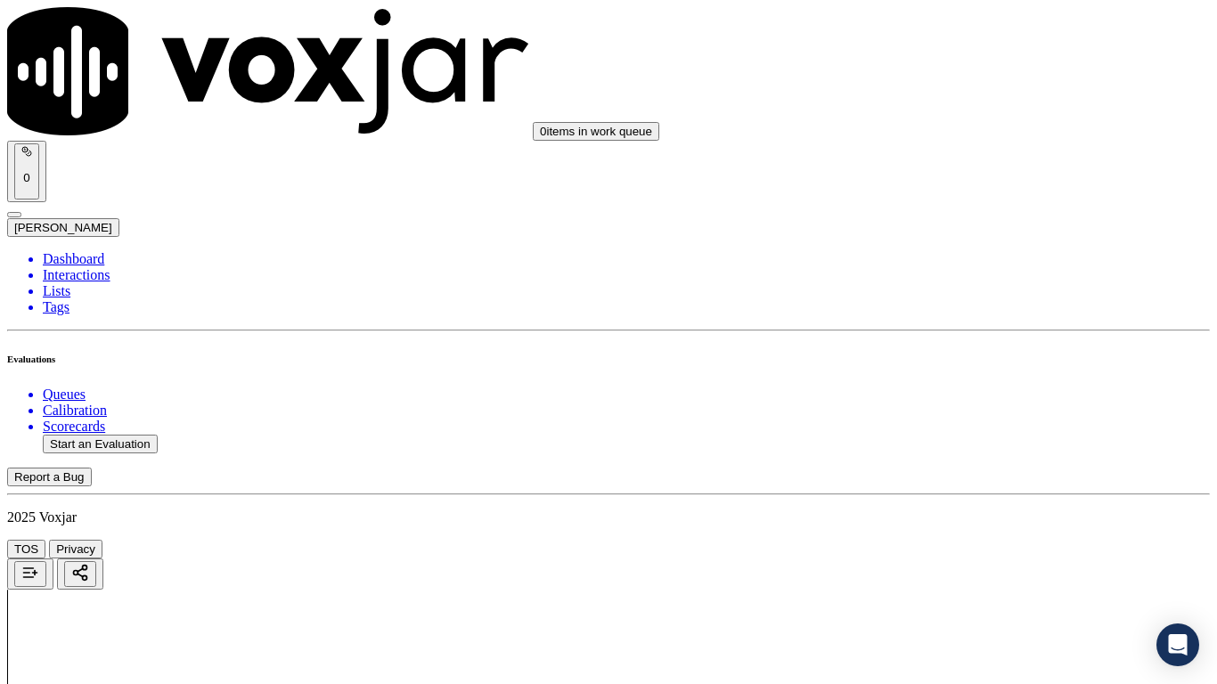
click at [968, 490] on div "Yes" at bounding box center [1014, 482] width 226 height 16
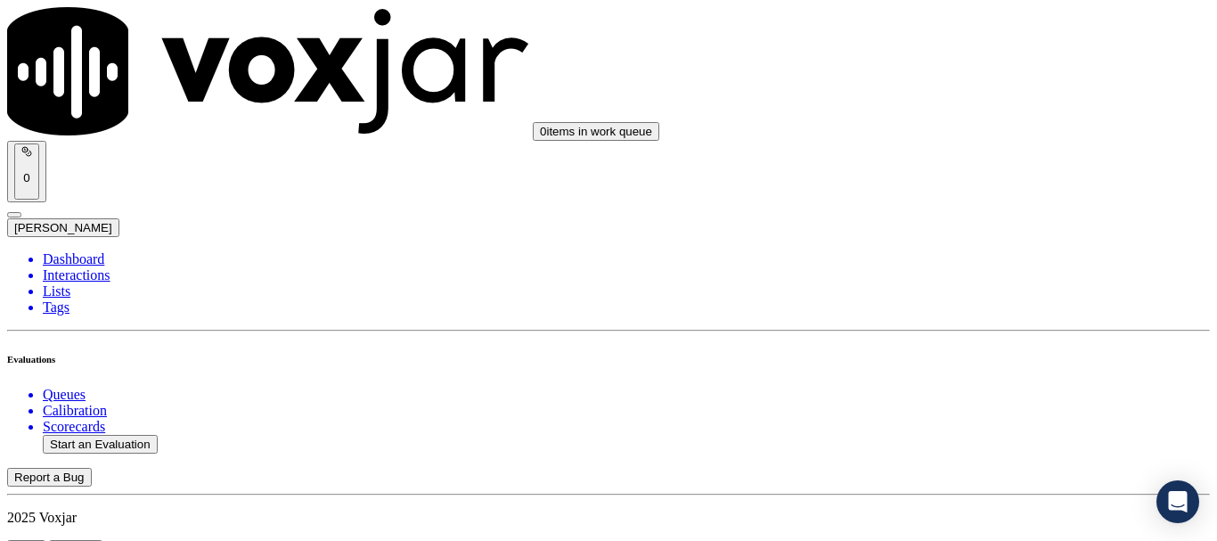
click at [92, 435] on button "Start an Evaluation" at bounding box center [100, 444] width 115 height 19
type input "20250811-120925_2162786794-all.mp3"
type input "isis"
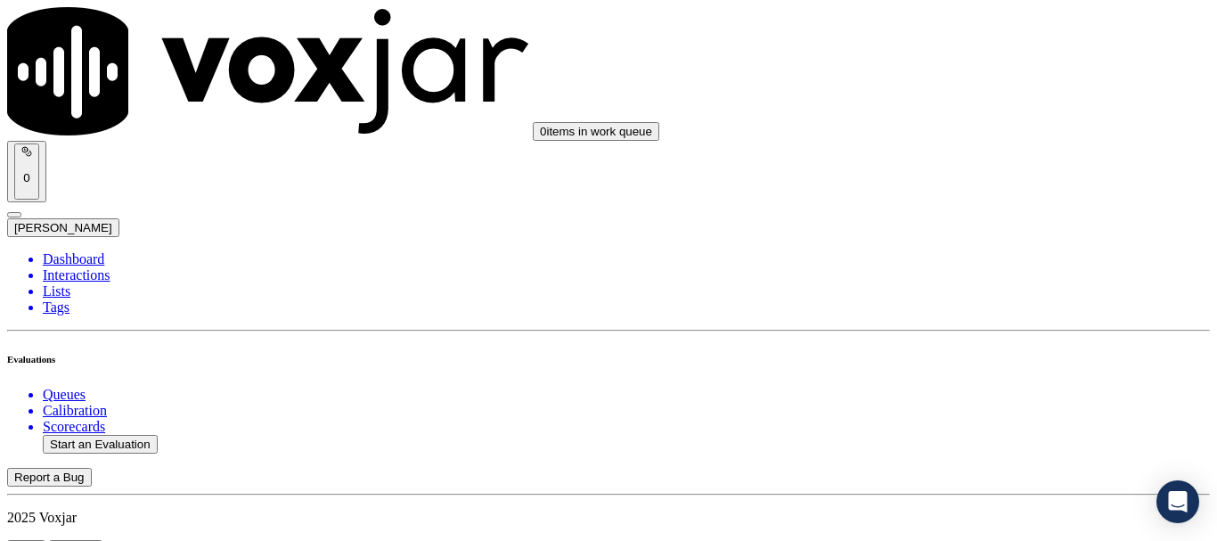
type input "[DATE]T17:25"
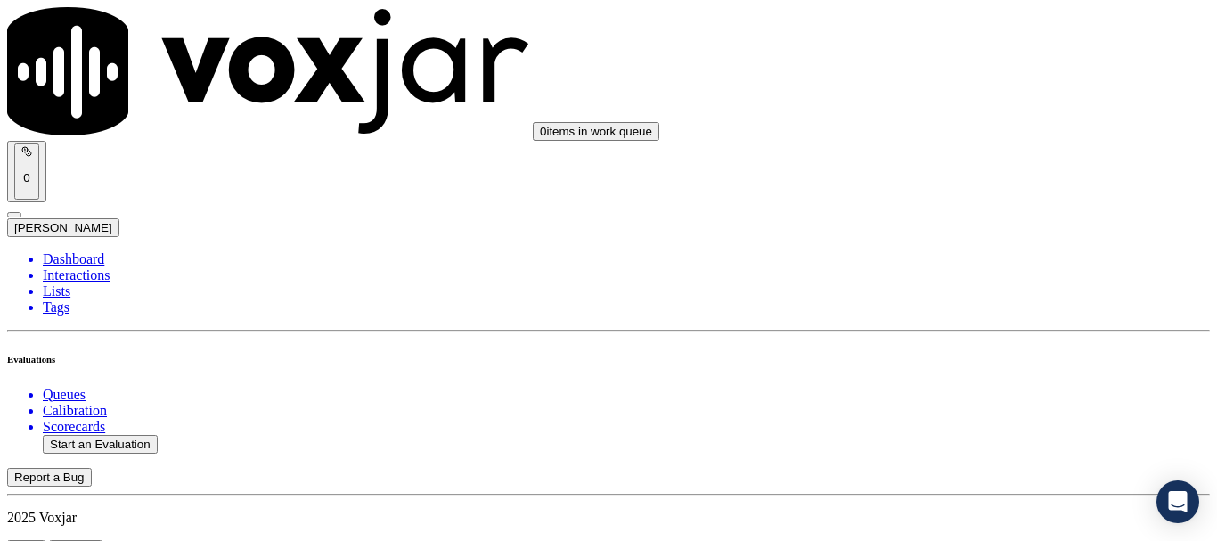
scroll to position [89, 0]
type input "[PERSON_NAME]"
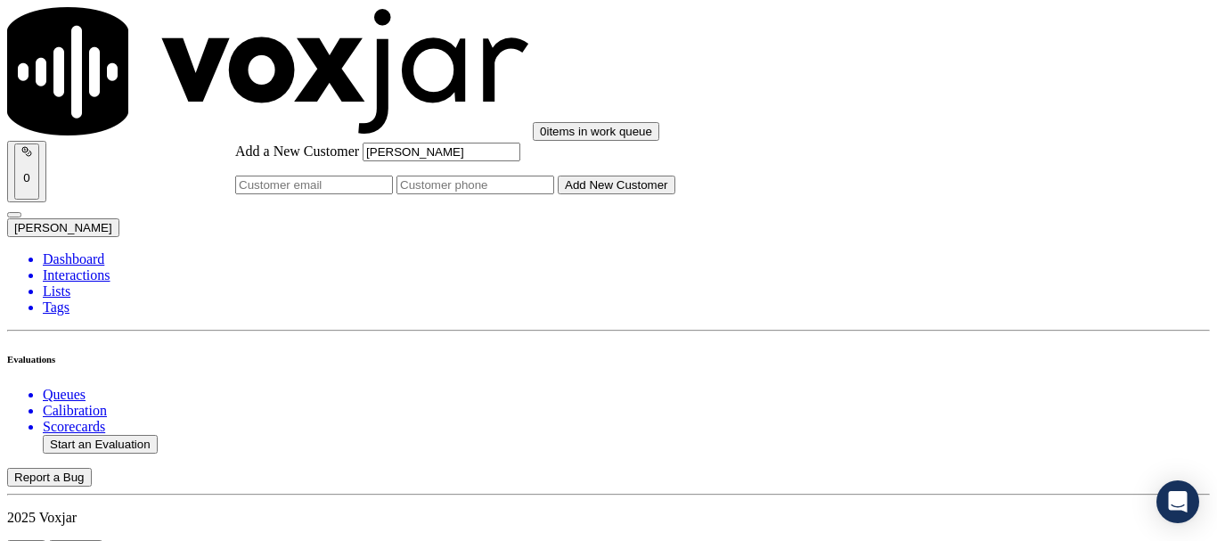
paste input "2162786794"
type input "[PERSON_NAME]"
click at [554, 194] on input "Add a New Customer" at bounding box center [475, 184] width 158 height 19
paste input "2162786794"
paste input "2164647244"
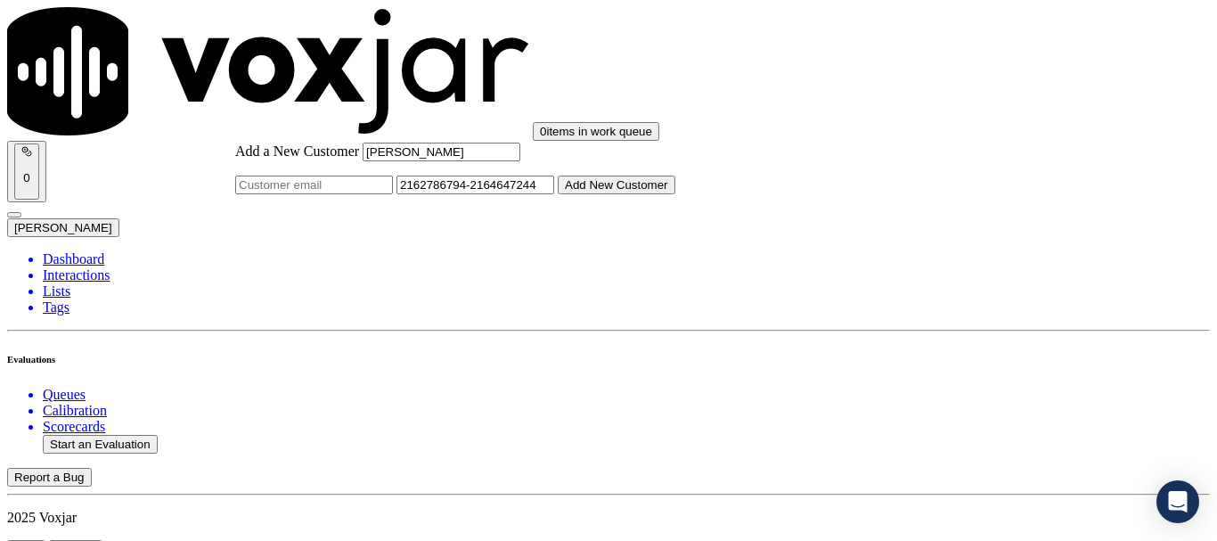
type input "2162786794-2164647244"
click at [675, 194] on button "Add New Customer" at bounding box center [617, 184] width 118 height 19
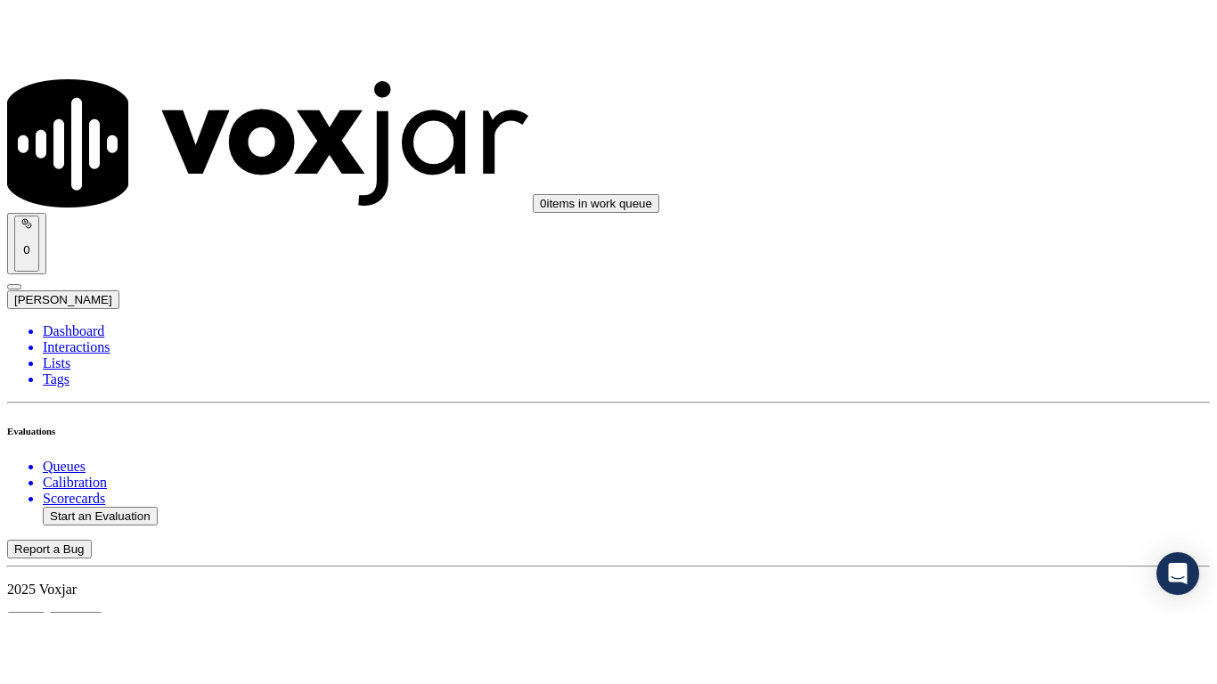
scroll to position [178, 0]
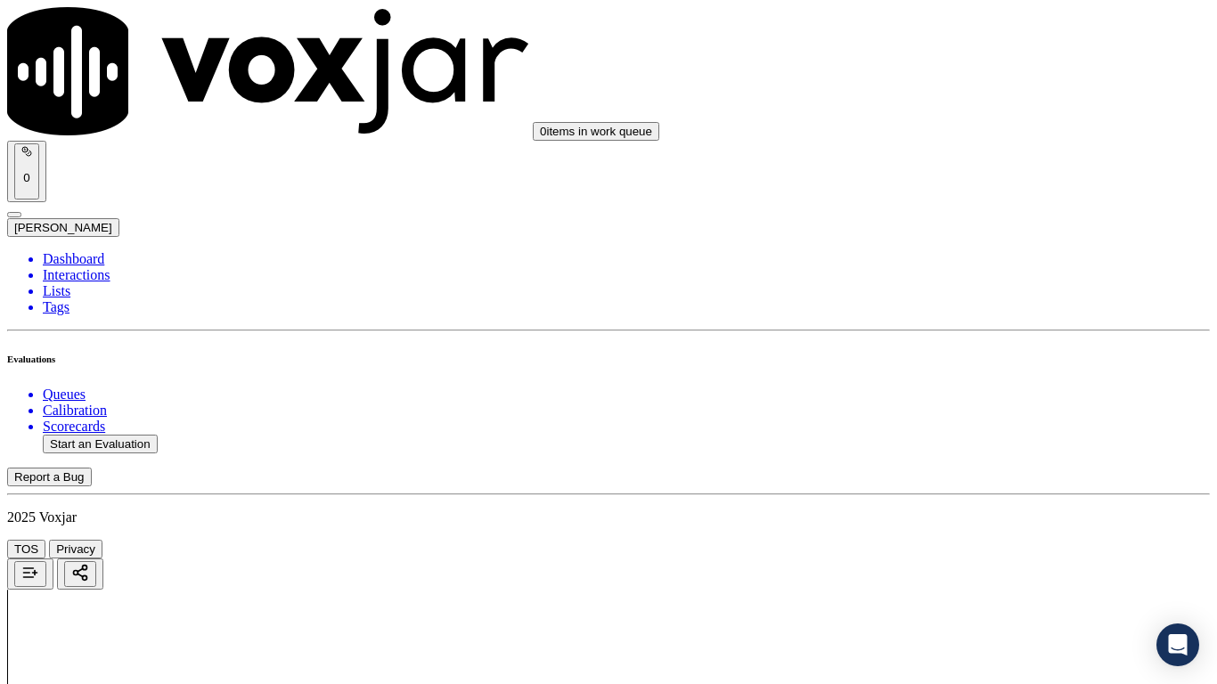
drag, startPoint x: 989, startPoint y: 322, endPoint x: 989, endPoint y: 338, distance: 16.0
click at [985, 358] on div "Yes" at bounding box center [1014, 360] width 226 height 16
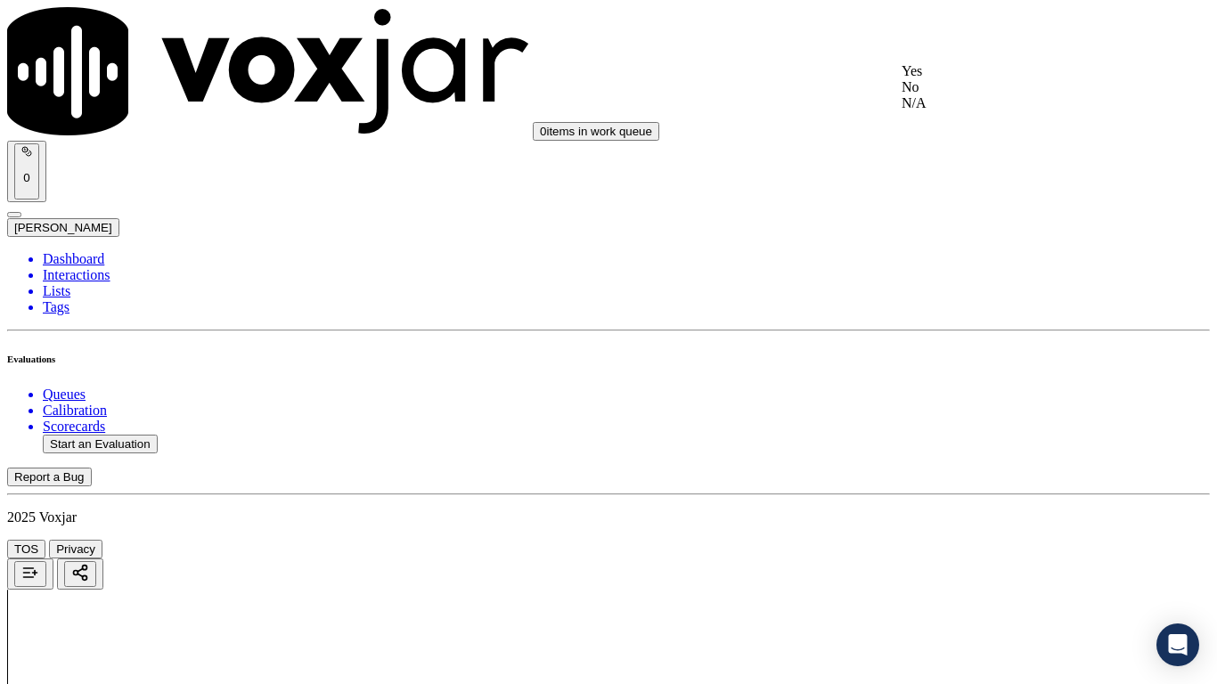
click at [949, 79] on div "Yes" at bounding box center [1014, 71] width 226 height 16
click at [973, 304] on div "Yes" at bounding box center [1014, 296] width 226 height 16
click at [997, 540] on div "N/A" at bounding box center [1014, 574] width 226 height 16
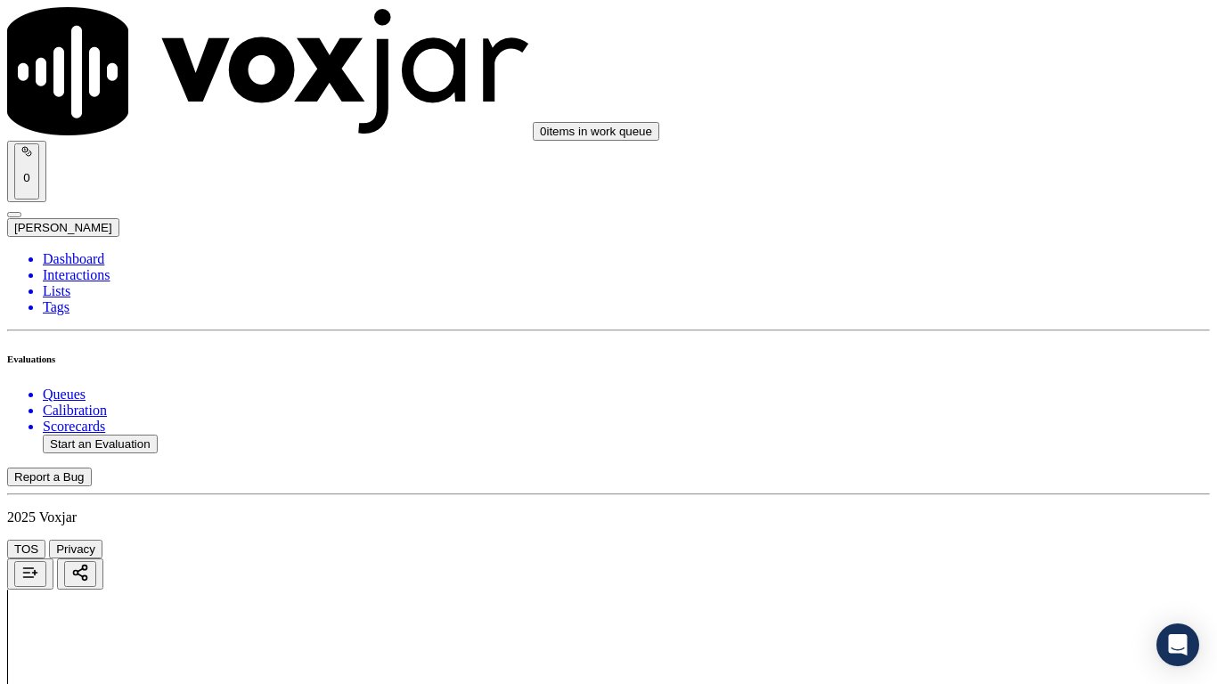
scroll to position [1158, 0]
drag, startPoint x: 949, startPoint y: 172, endPoint x: 954, endPoint y: 186, distance: 14.9
click at [982, 231] on div "No" at bounding box center [1014, 223] width 226 height 16
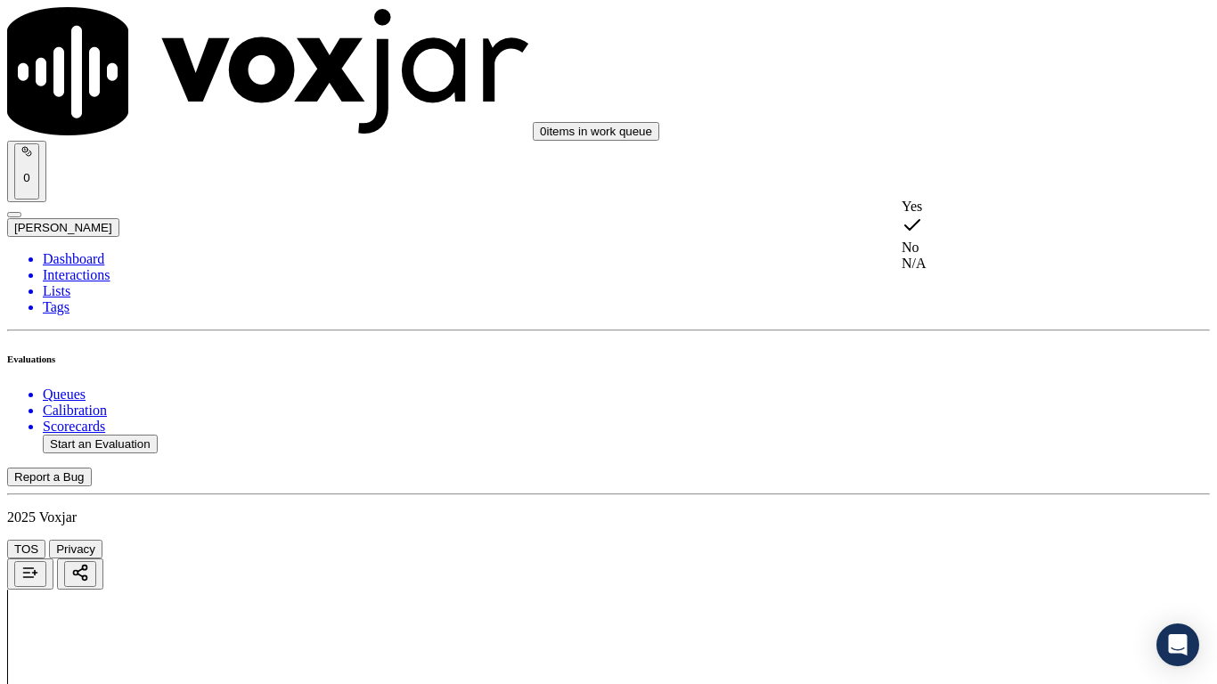
click at [970, 266] on div "N/A" at bounding box center [1014, 264] width 226 height 16
click at [984, 439] on div "Yes" at bounding box center [1014, 431] width 226 height 16
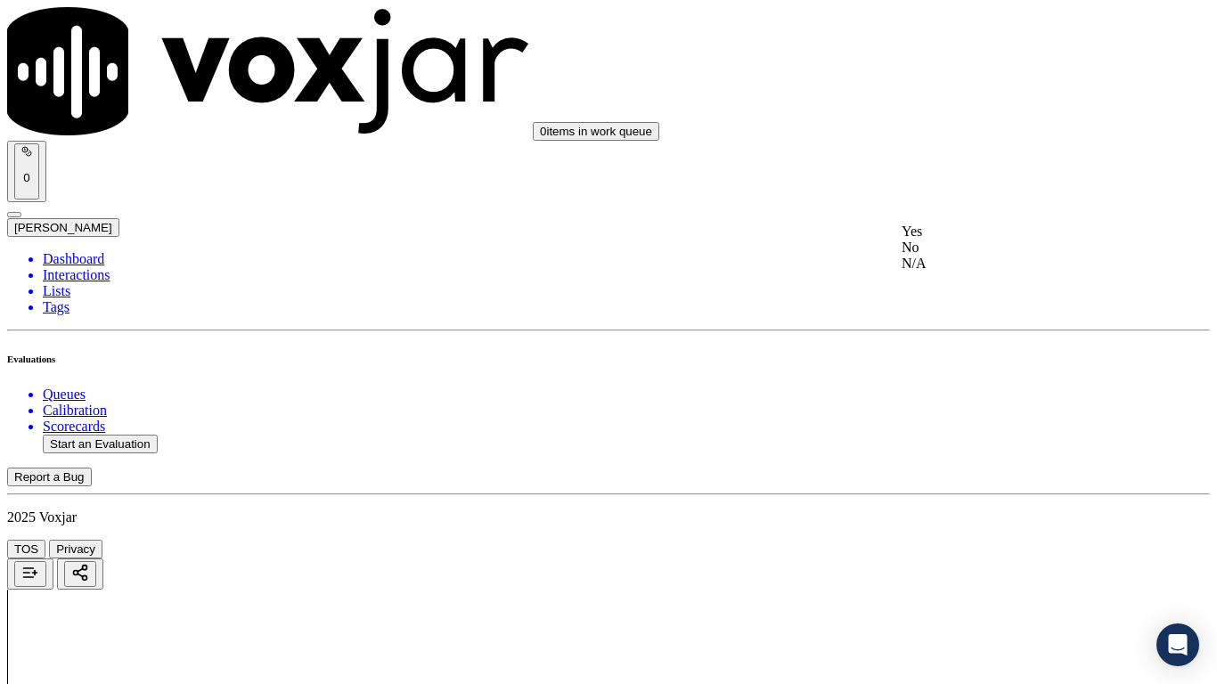
click at [969, 240] on div "Yes" at bounding box center [1014, 232] width 226 height 16
click at [980, 485] on div "Yes" at bounding box center [1014, 477] width 226 height 16
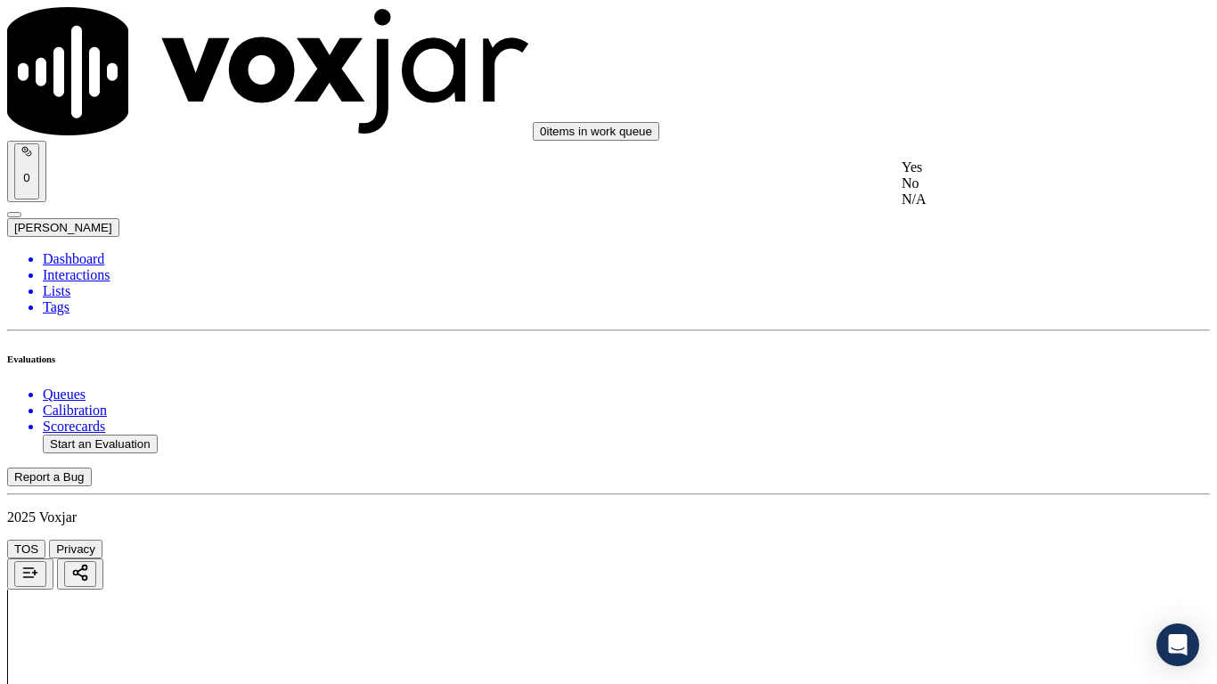
click at [957, 170] on div "Yes" at bounding box center [1014, 167] width 226 height 16
click at [939, 443] on div "Yes" at bounding box center [1014, 435] width 226 height 16
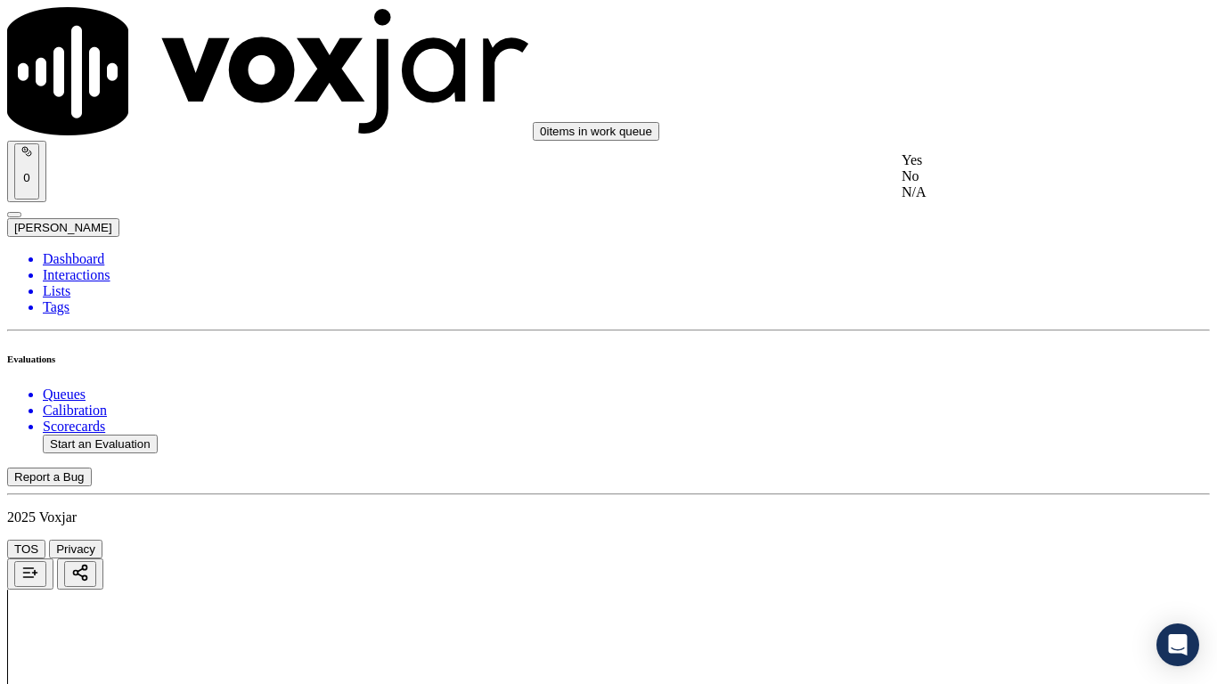
click at [941, 168] on div "Yes" at bounding box center [1014, 160] width 226 height 16
drag, startPoint x: 965, startPoint y: 430, endPoint x: 965, endPoint y: 451, distance: 20.5
click at [962, 475] on div "Yes" at bounding box center [1014, 470] width 226 height 16
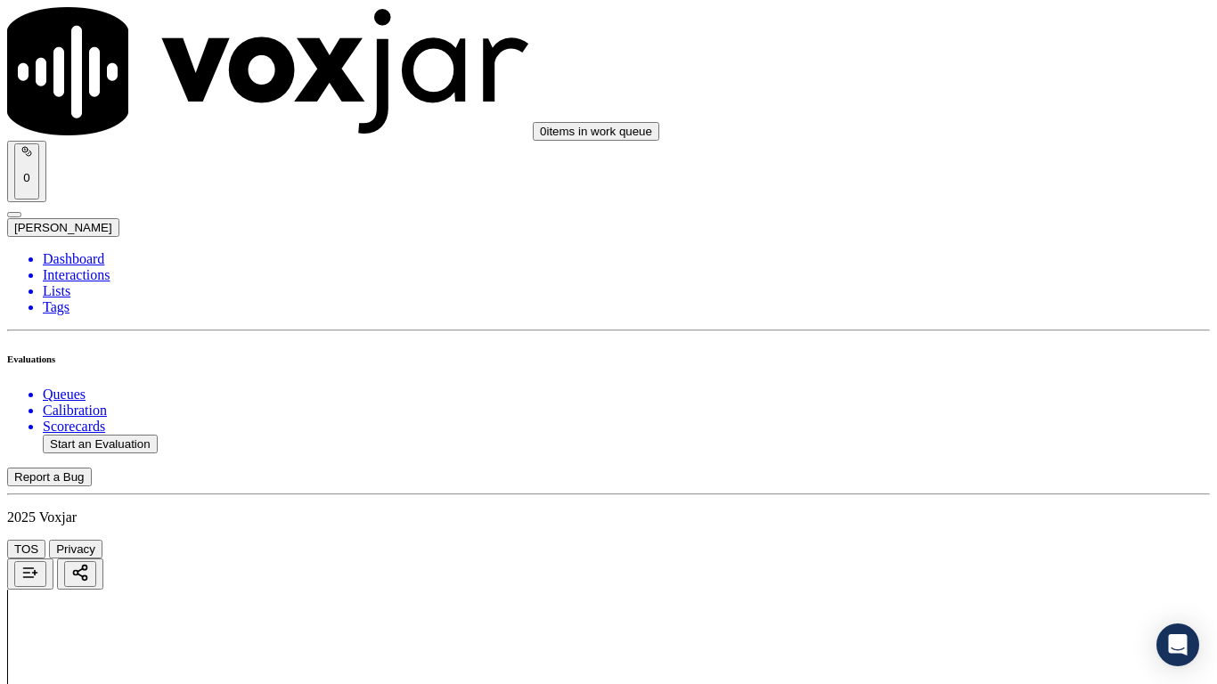
drag, startPoint x: 958, startPoint y: 174, endPoint x: 1021, endPoint y: 354, distance: 191.2
click at [958, 168] on div "Yes" at bounding box center [1014, 160] width 226 height 16
click at [958, 393] on div "Yes" at bounding box center [1014, 385] width 226 height 16
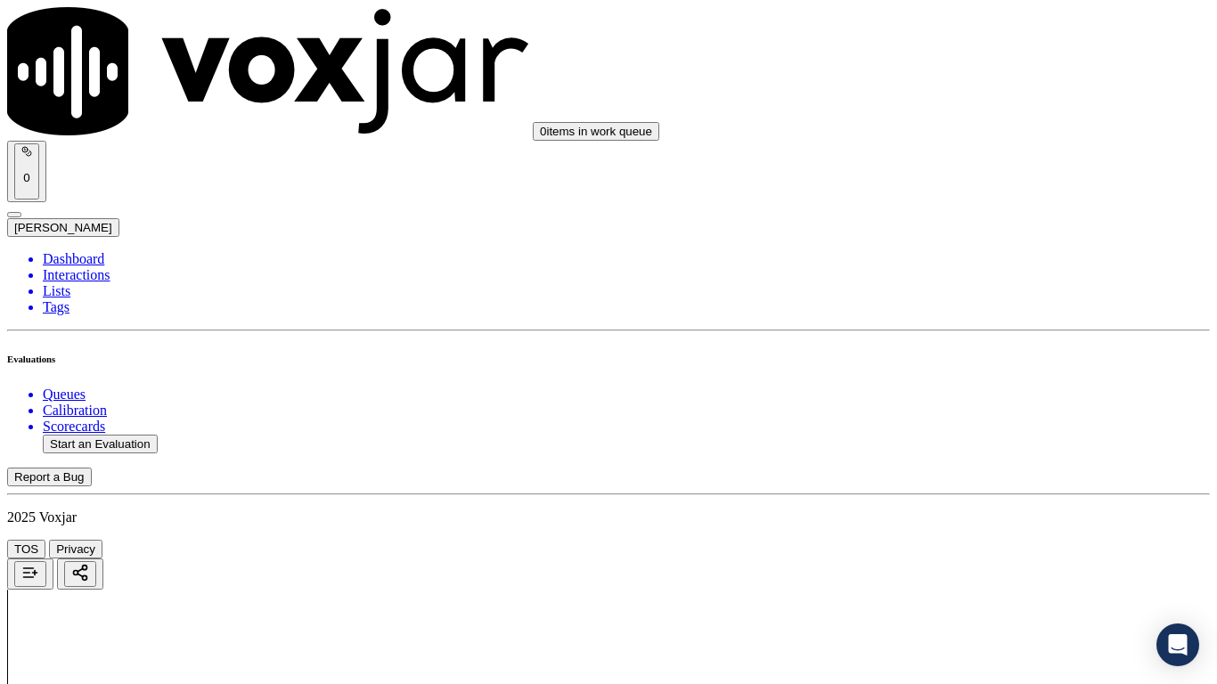
drag, startPoint x: 973, startPoint y: 571, endPoint x: 979, endPoint y: 624, distance: 53.7
click at [945, 480] on div "Yes" at bounding box center [1014, 472] width 226 height 16
drag, startPoint x: 974, startPoint y: 199, endPoint x: 980, endPoint y: 216, distance: 16.9
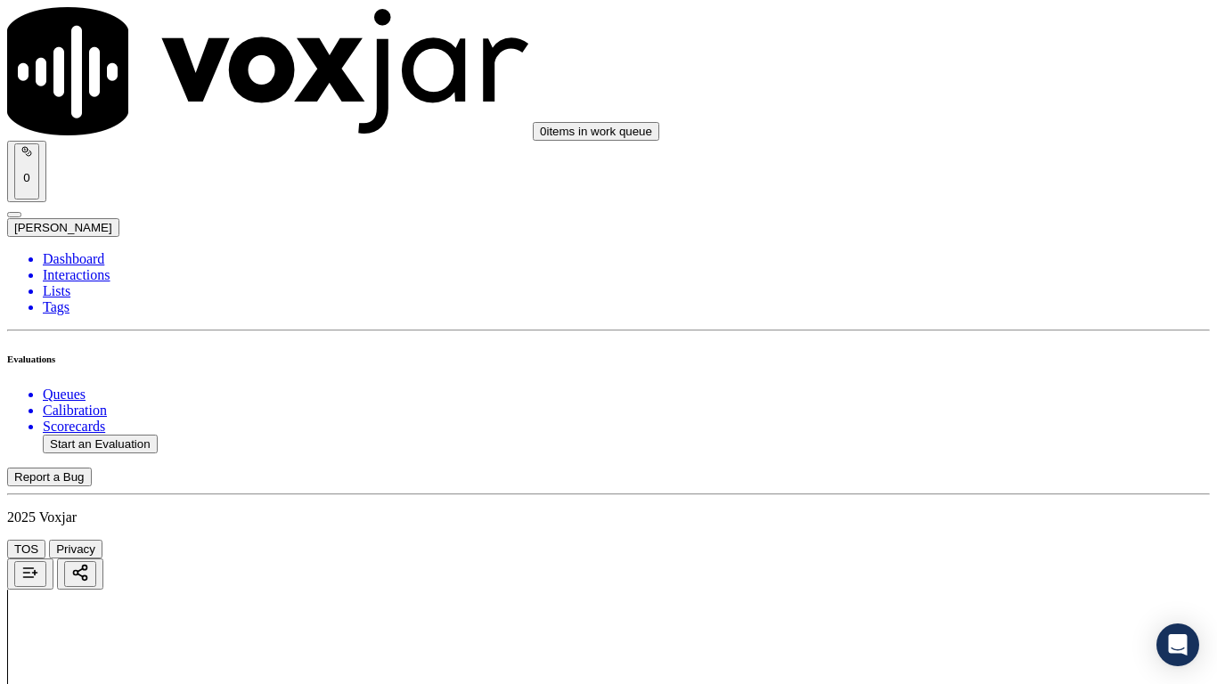
click at [986, 240] on div "Yes" at bounding box center [1014, 232] width 226 height 16
click at [957, 485] on div "Yes" at bounding box center [1014, 477] width 226 height 16
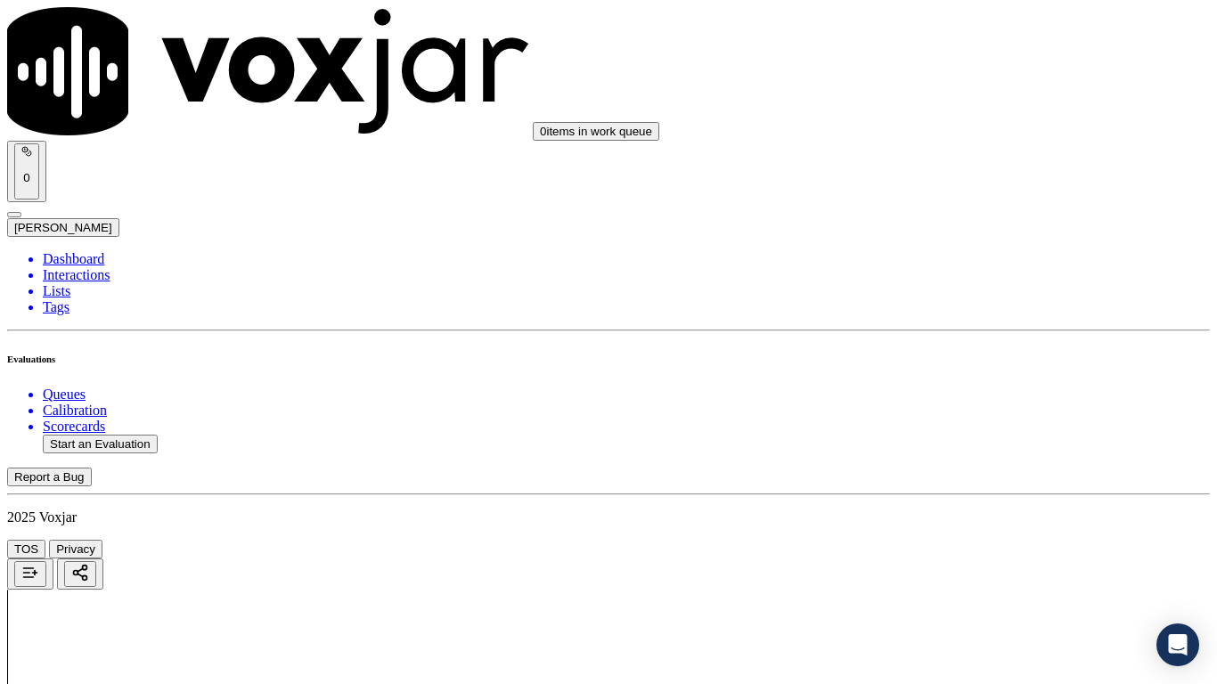
click at [971, 175] on div "Yes" at bounding box center [1014, 167] width 226 height 16
click at [970, 493] on div "Yes" at bounding box center [1014, 486] width 226 height 16
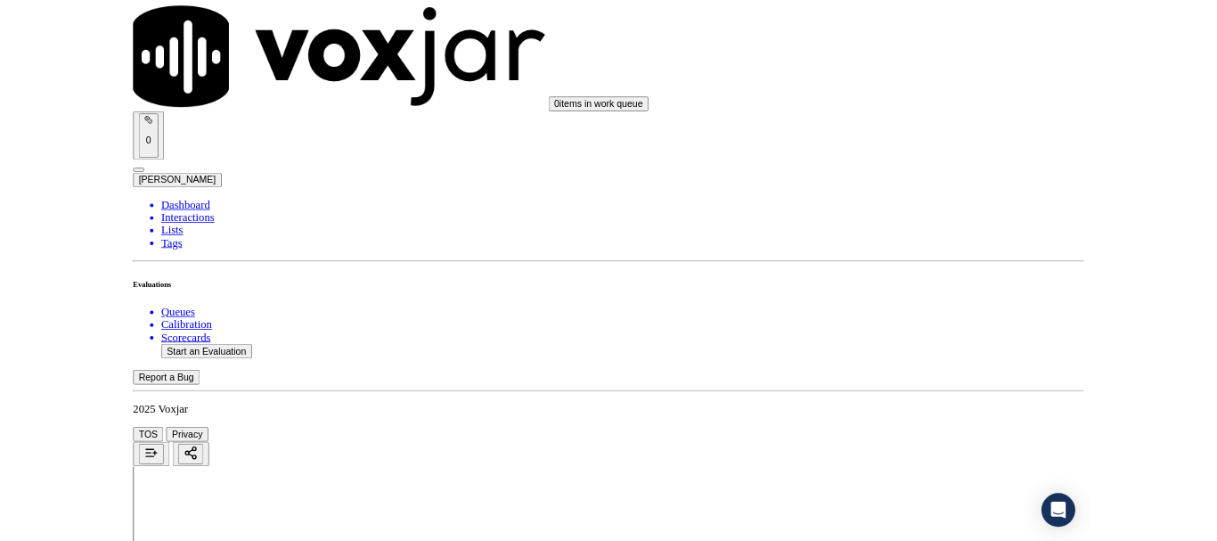
scroll to position [4928, 0]
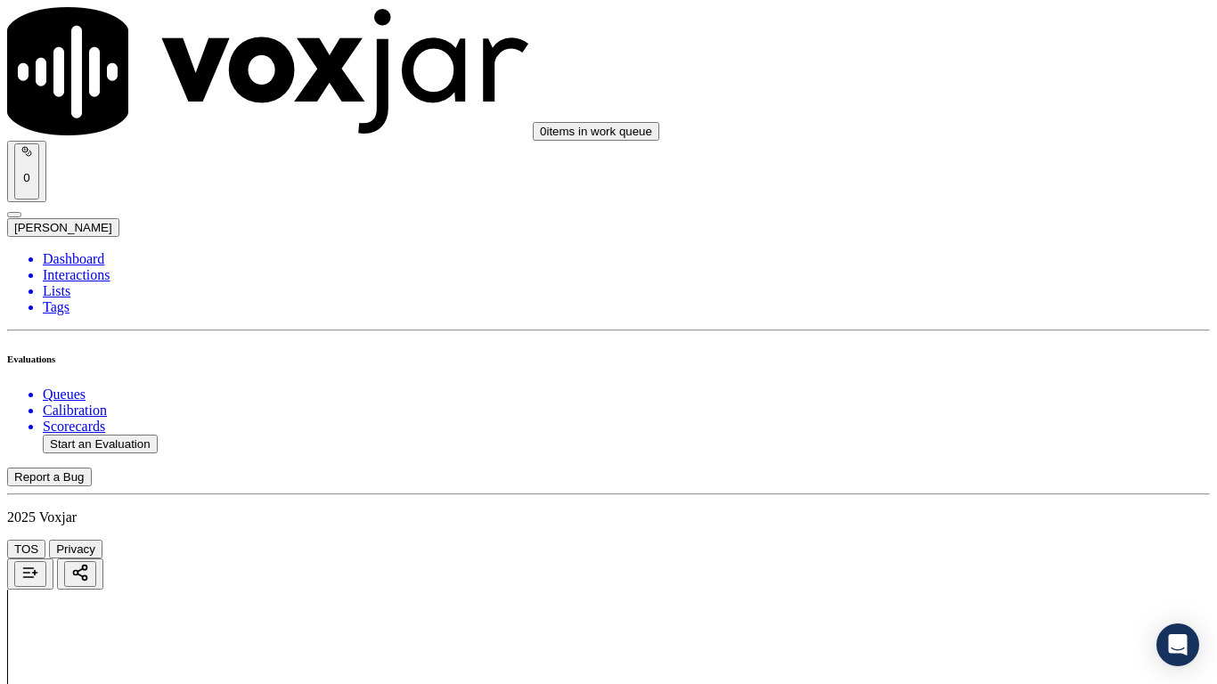
click at [969, 239] on div "Yes" at bounding box center [1014, 236] width 226 height 16
click at [956, 490] on div "Yes" at bounding box center [1014, 482] width 226 height 16
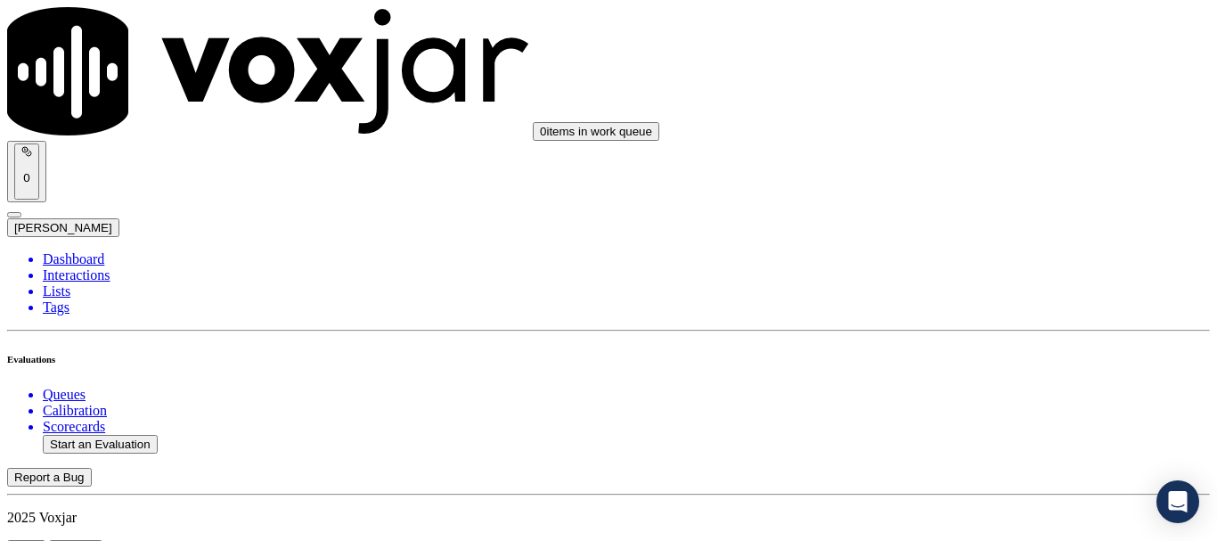
click at [135, 435] on button "Start an Evaluation" at bounding box center [100, 444] width 115 height 19
type input "20250811-132943_3302123527-all.mp3"
type input "isis"
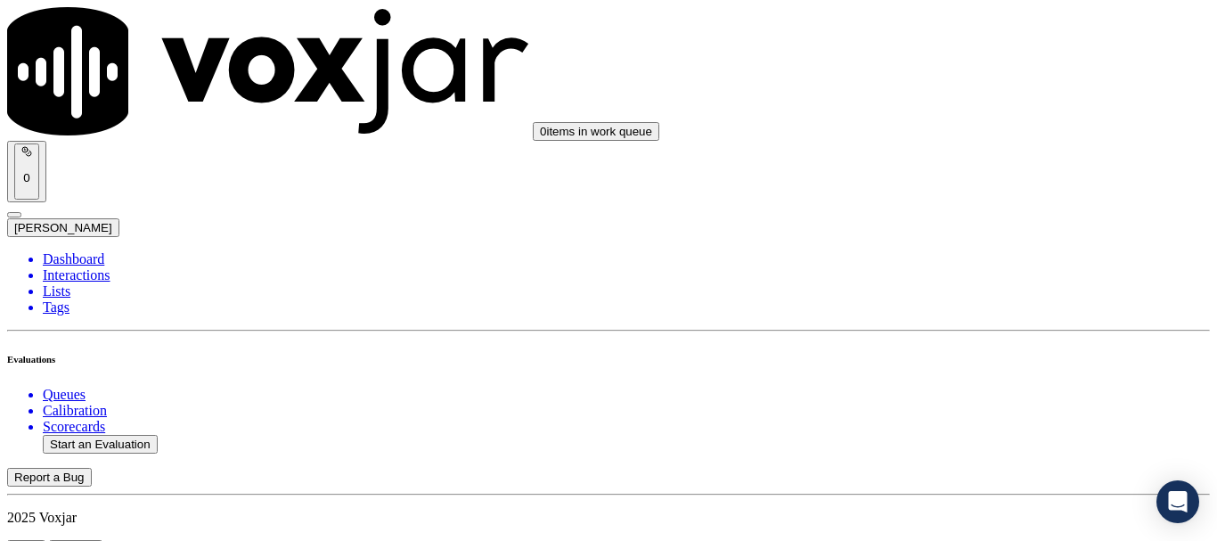
type input "[DATE]T17:30"
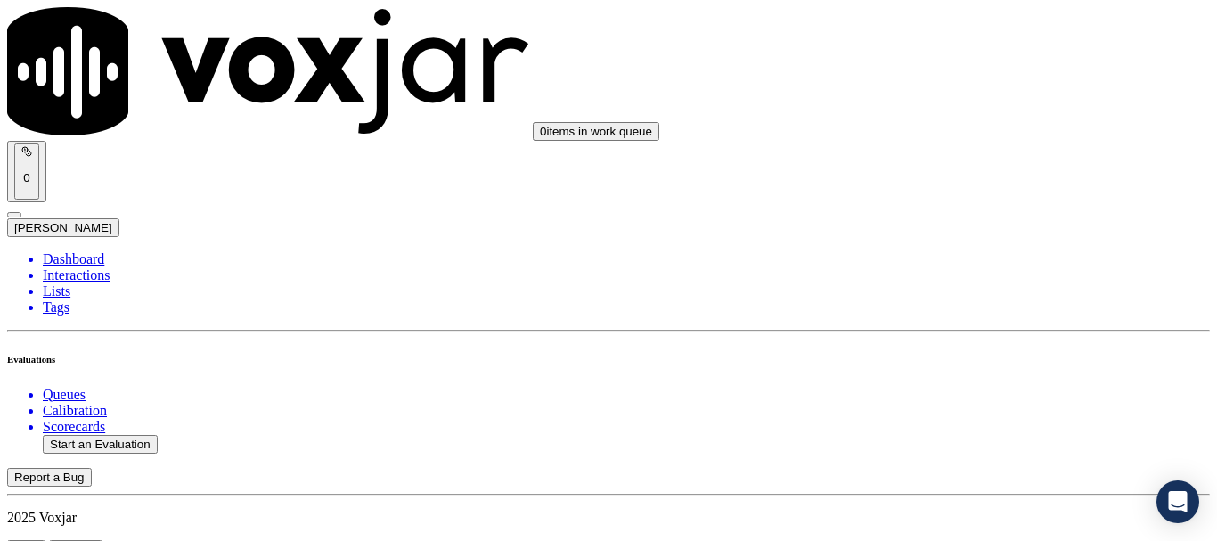
scroll to position [267, 0]
type input "[PERSON_NAME]"
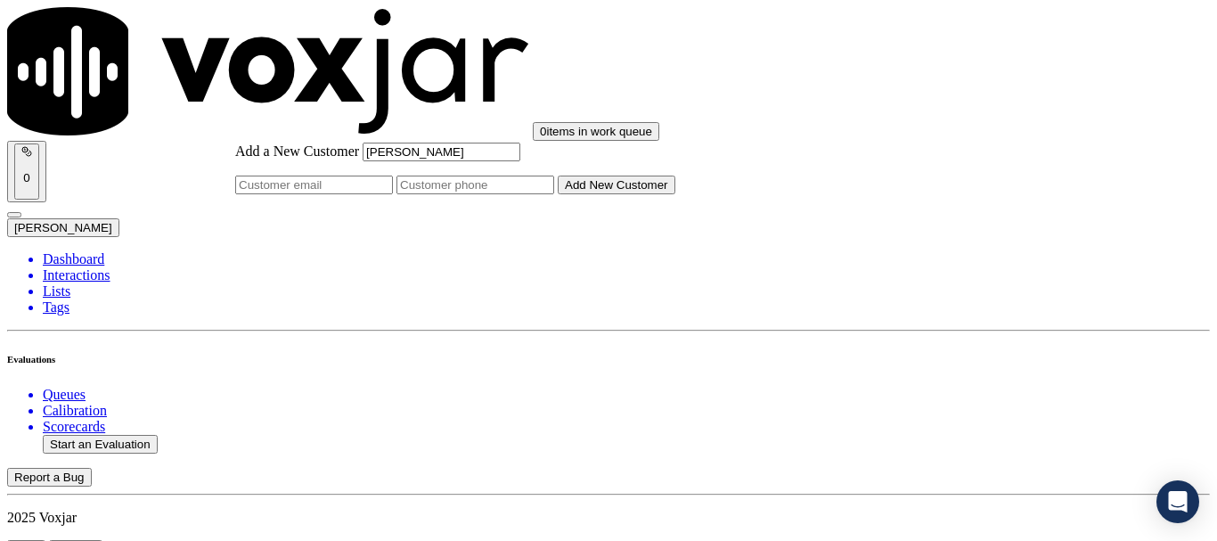
type input "[PERSON_NAME]"
drag, startPoint x: 681, startPoint y: 274, endPoint x: 720, endPoint y: 289, distance: 42.0
click at [554, 194] on input "Add a New Customer" at bounding box center [475, 184] width 158 height 19
paste input "3302123527"
type input "3302123527"
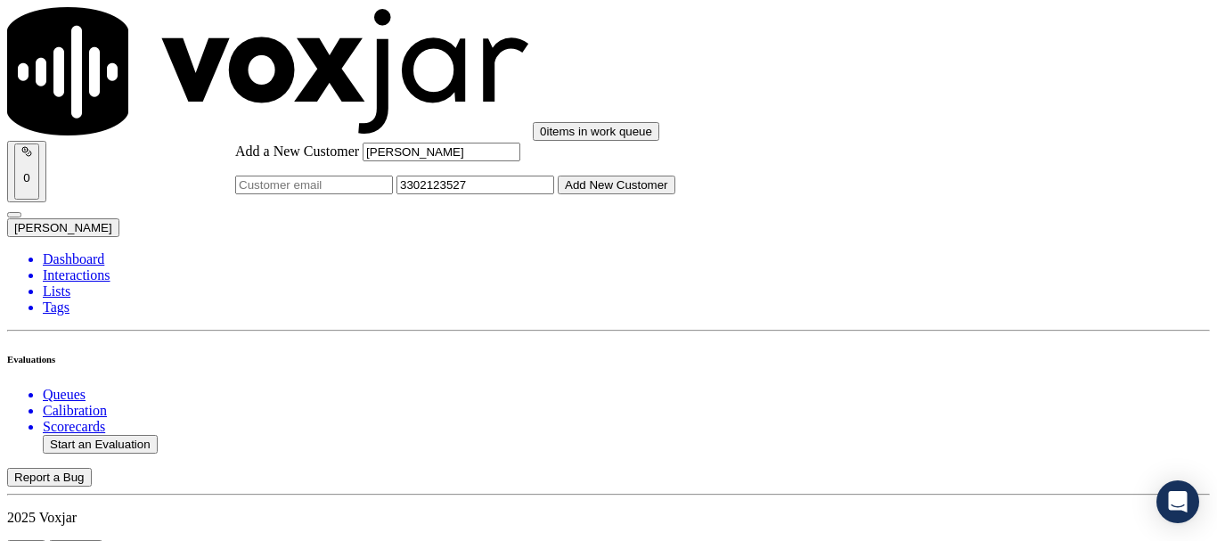
click at [675, 194] on button "Add New Customer" at bounding box center [617, 184] width 118 height 19
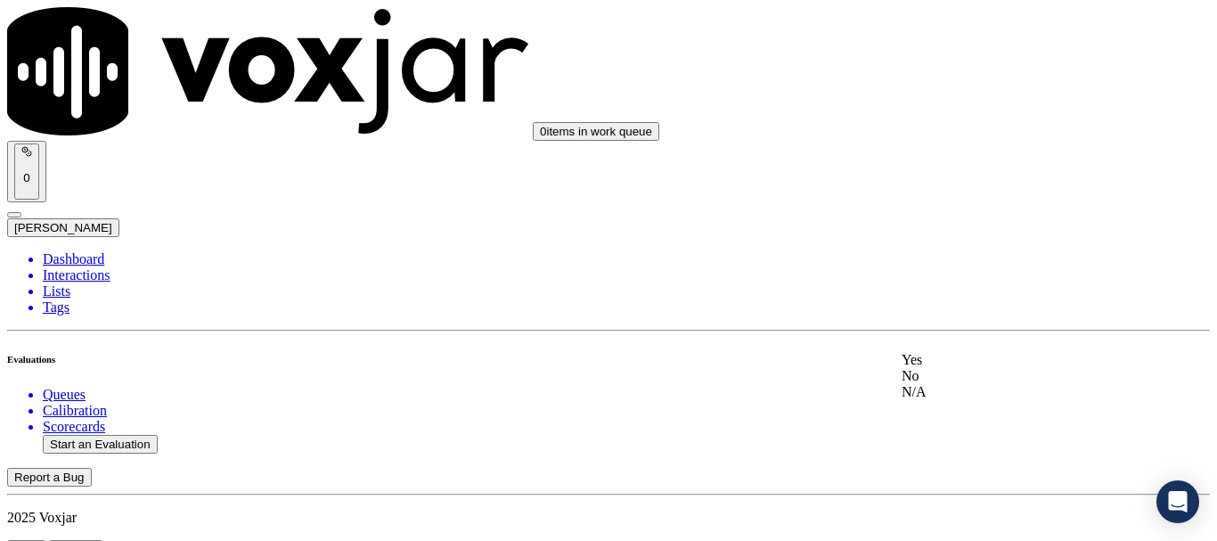
click at [981, 368] on div "Yes" at bounding box center [1014, 360] width 226 height 16
click at [964, 76] on div "Yes" at bounding box center [1014, 71] width 226 height 16
drag, startPoint x: 992, startPoint y: 268, endPoint x: 987, endPoint y: 281, distance: 14.4
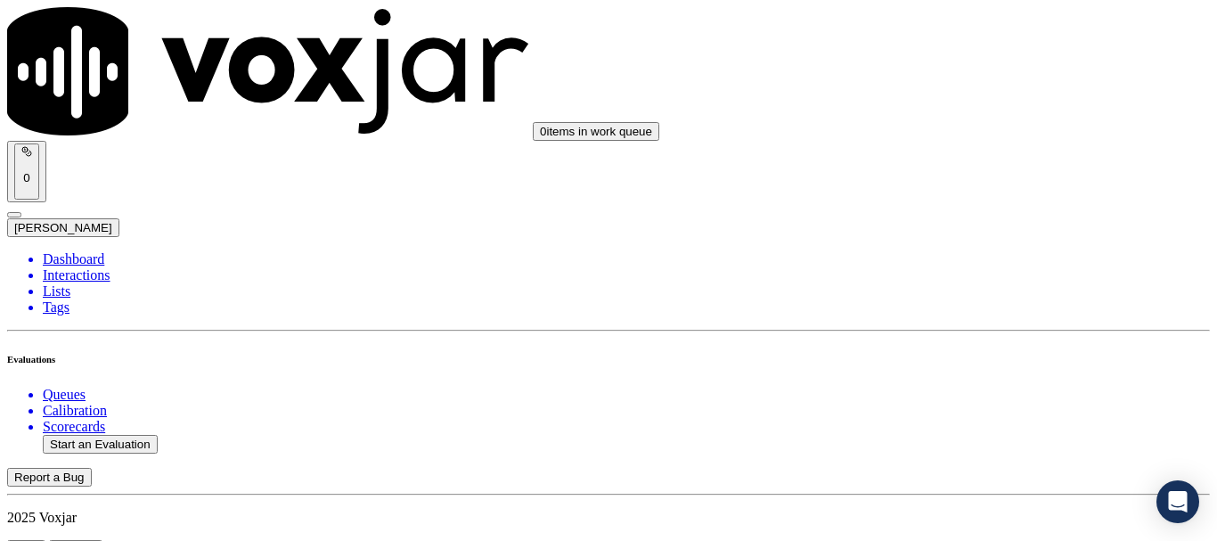
click at [973, 304] on div "Yes" at bounding box center [1014, 296] width 226 height 16
click at [976, 136] on div "N/A" at bounding box center [1014, 128] width 226 height 16
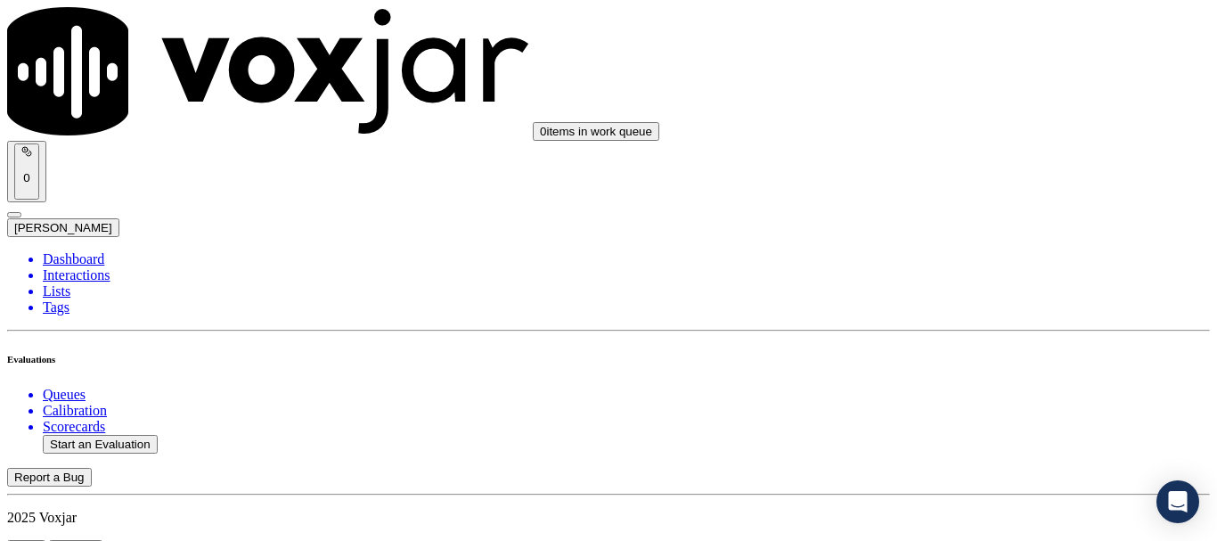
click at [977, 425] on div "N/A" at bounding box center [1014, 417] width 226 height 16
click at [987, 240] on div "Yes" at bounding box center [1014, 232] width 226 height 16
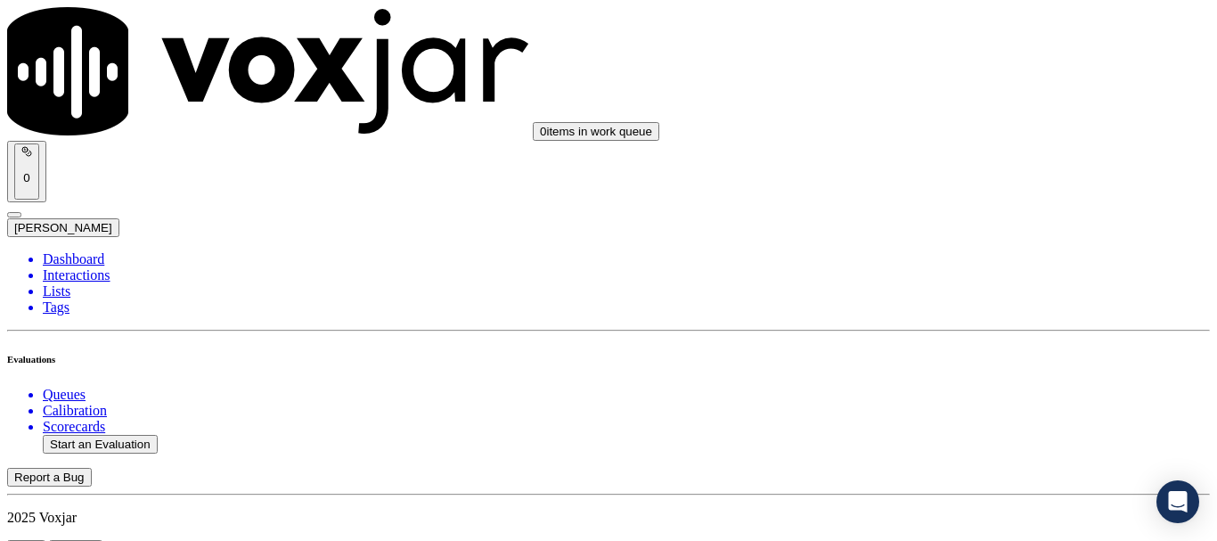
scroll to position [1425, 0]
click at [987, 172] on div "Yes" at bounding box center [1014, 164] width 226 height 16
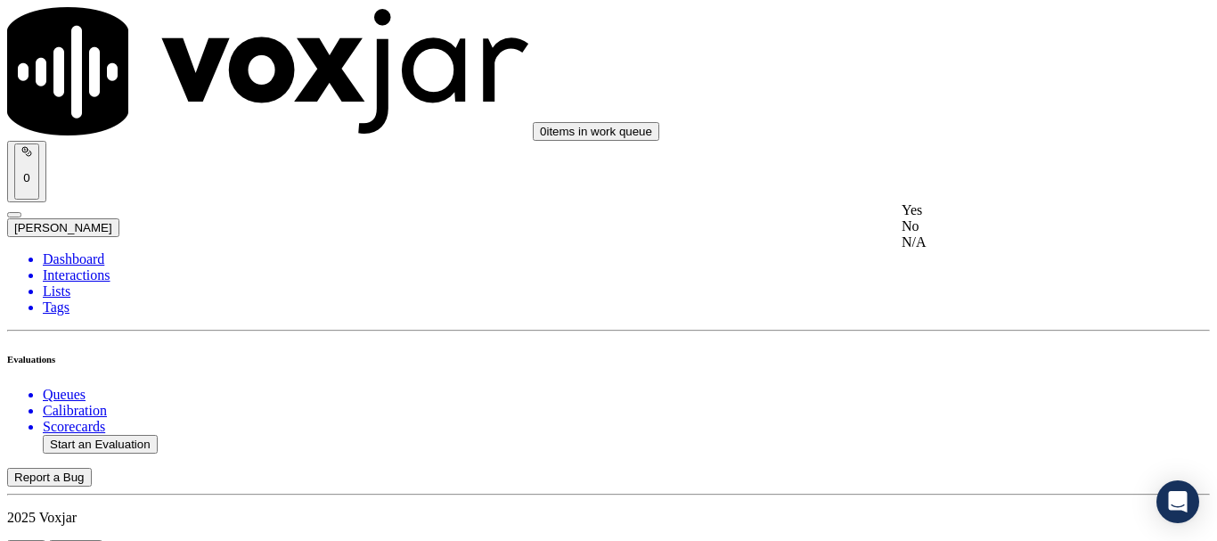
click at [980, 218] on div "Yes" at bounding box center [1014, 210] width 226 height 16
click at [964, 441] on div "Yes" at bounding box center [1014, 435] width 226 height 16
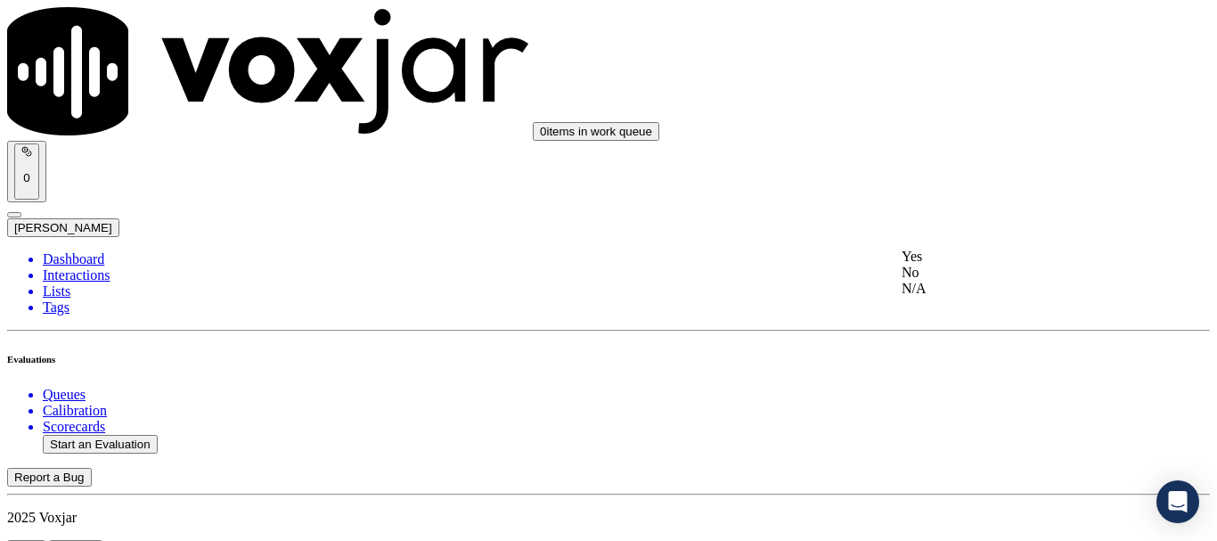
click at [973, 265] on div "Yes" at bounding box center [1014, 256] width 226 height 16
click at [981, 168] on div "Yes" at bounding box center [1014, 160] width 226 height 16
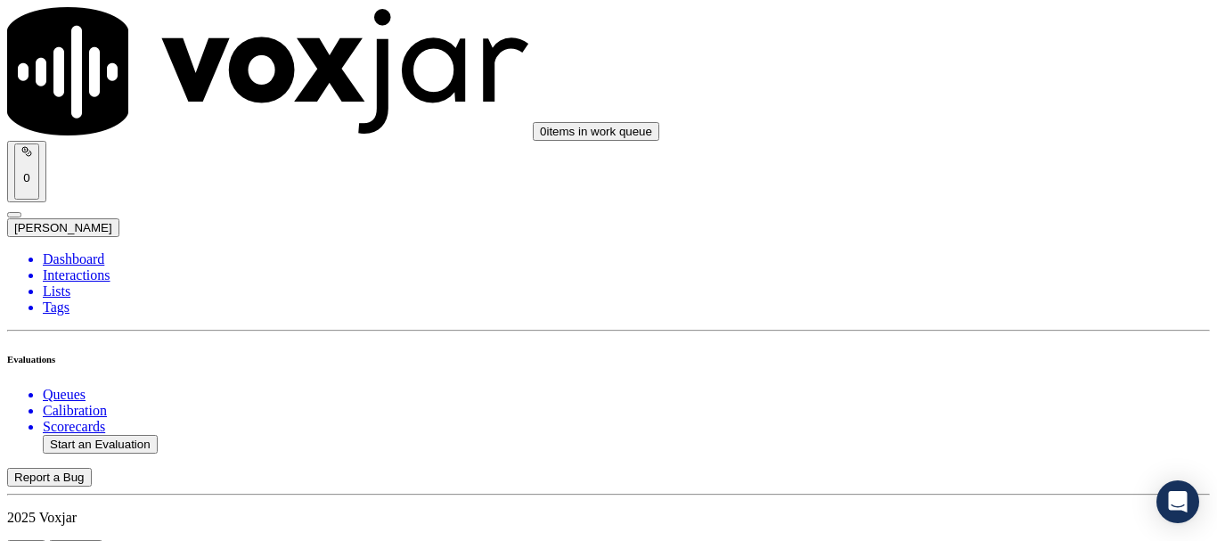
click at [983, 300] on div "Yes" at bounding box center [1014, 292] width 226 height 16
click at [967, 208] on div "Yes" at bounding box center [1014, 207] width 226 height 16
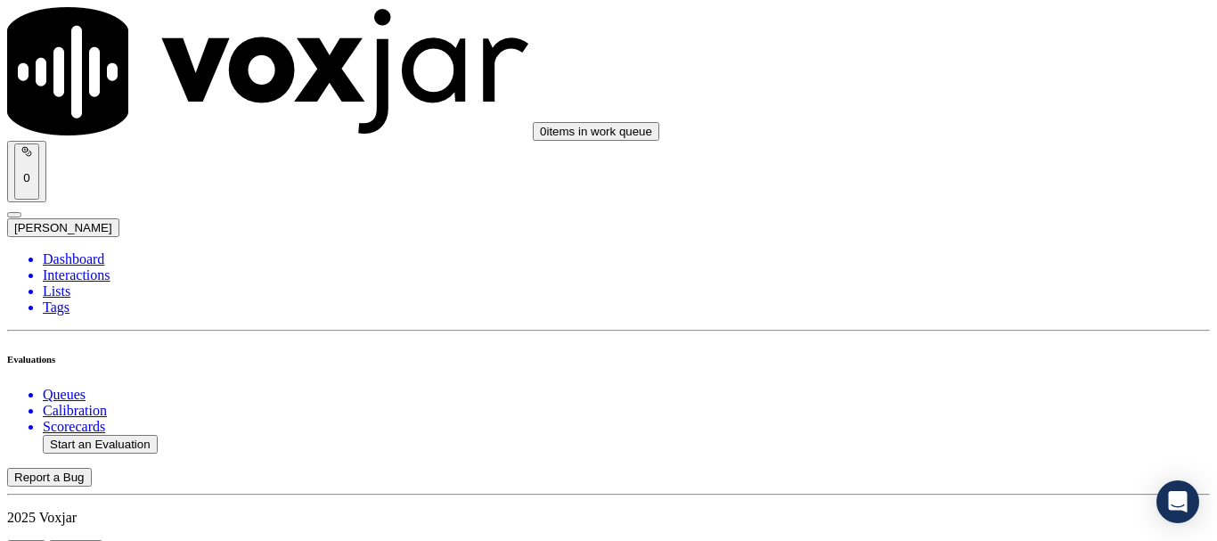
scroll to position [3206, 0]
click at [1002, 256] on div "Yes" at bounding box center [1014, 249] width 226 height 16
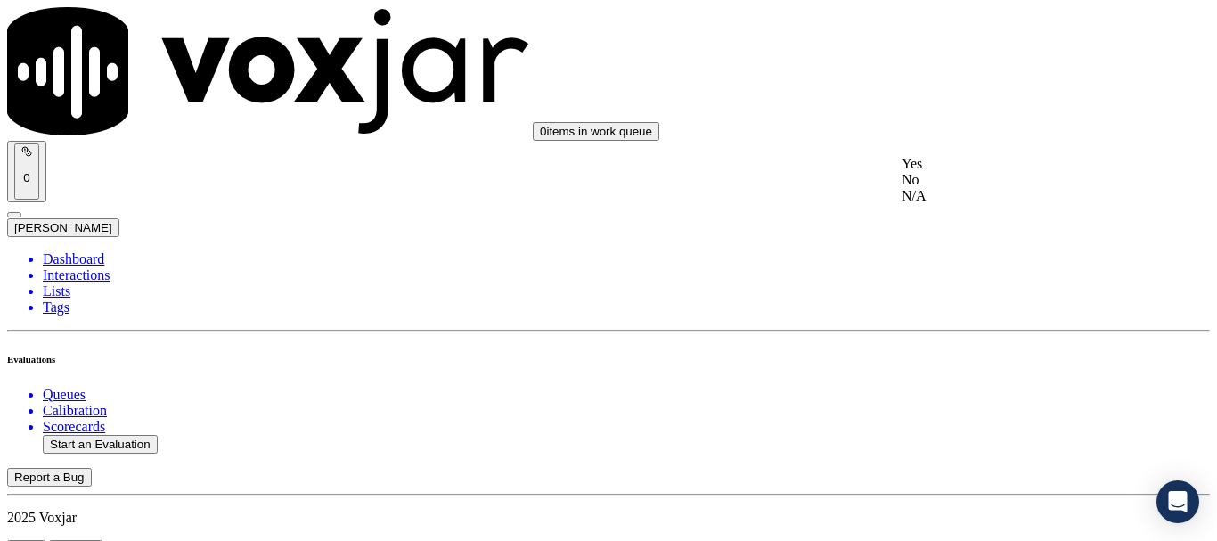
click at [959, 172] on div "Yes" at bounding box center [1014, 164] width 226 height 16
click at [973, 150] on div "Yes" at bounding box center [1014, 142] width 226 height 16
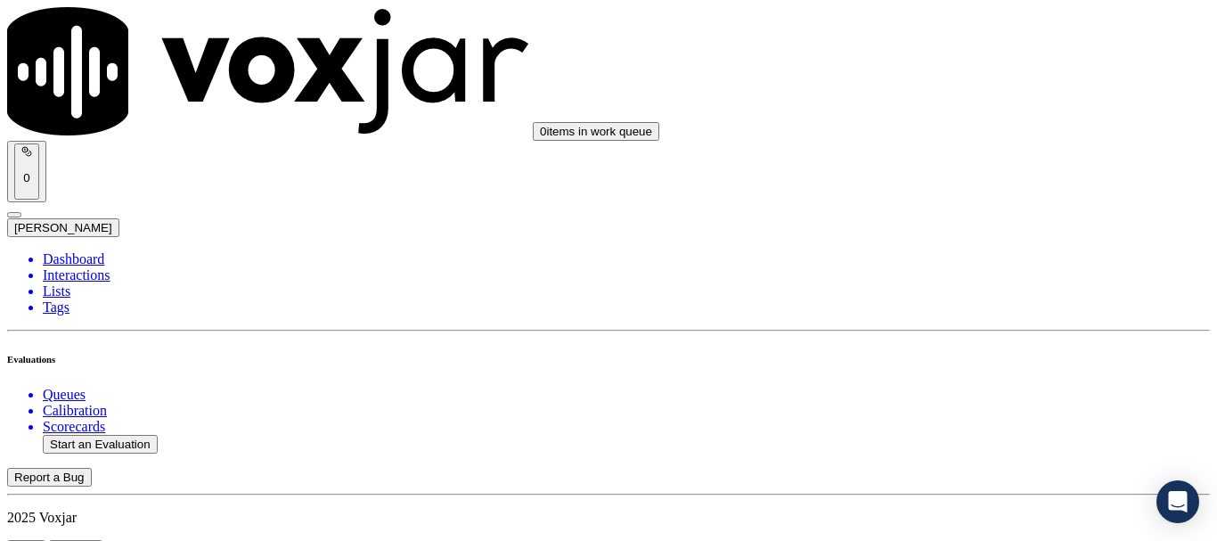
click at [964, 129] on div "Yes" at bounding box center [1014, 121] width 226 height 16
click at [967, 354] on div "Yes" at bounding box center [1014, 346] width 226 height 16
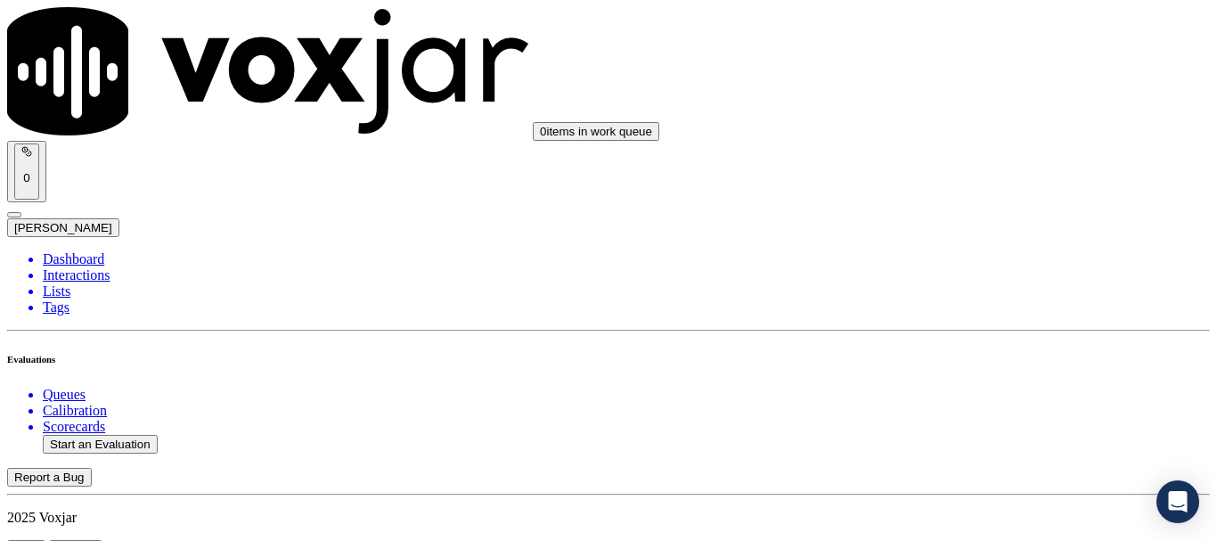
click at [961, 316] on div "Yes" at bounding box center [1014, 308] width 226 height 16
click at [959, 267] on div "Yes" at bounding box center [1014, 265] width 226 height 16
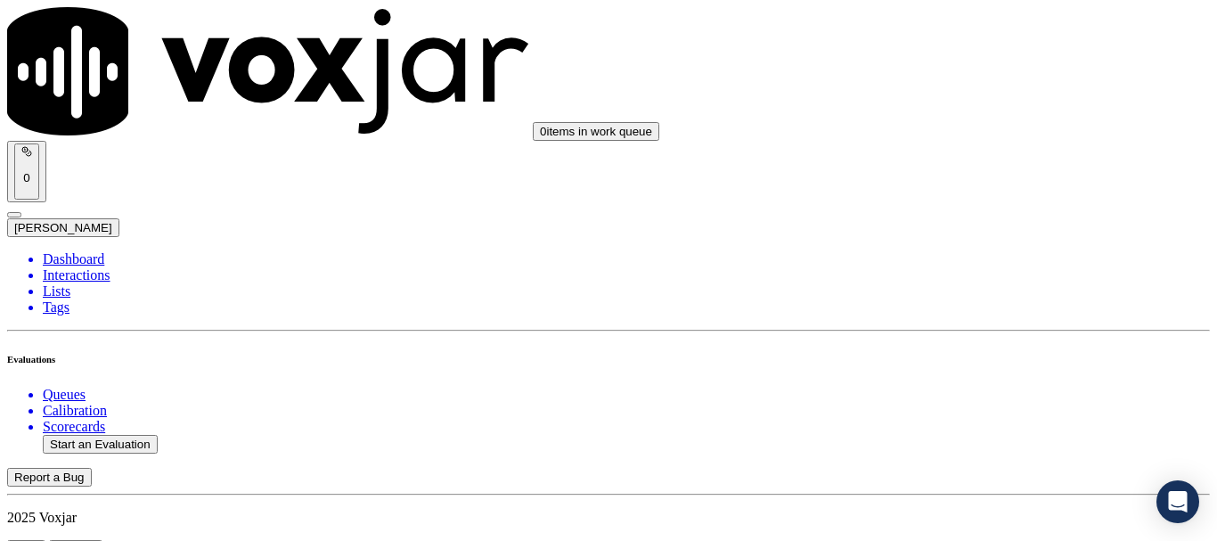
click at [952, 381] on div "Yes" at bounding box center [1014, 374] width 226 height 16
